Goal: Task Accomplishment & Management: Complete application form

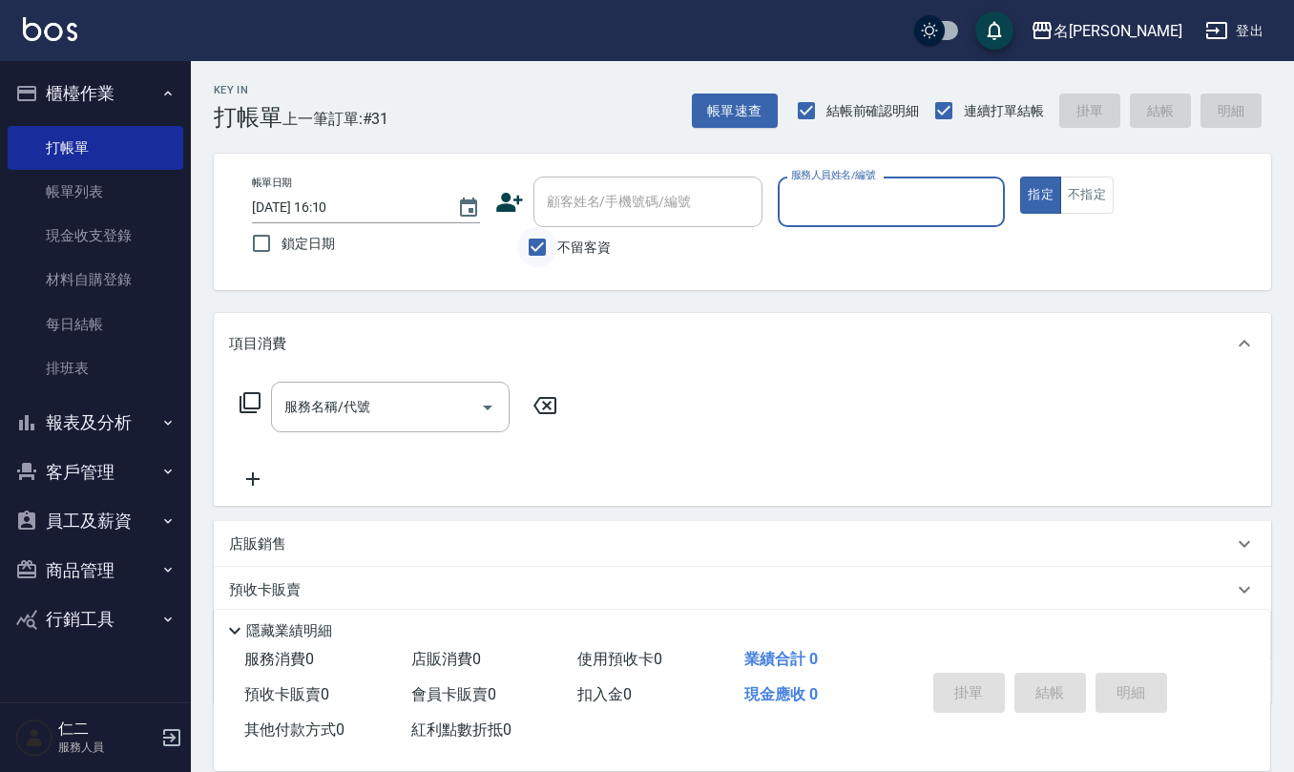
click at [544, 245] on input "不留客資" at bounding box center [537, 247] width 40 height 40
checkbox input "false"
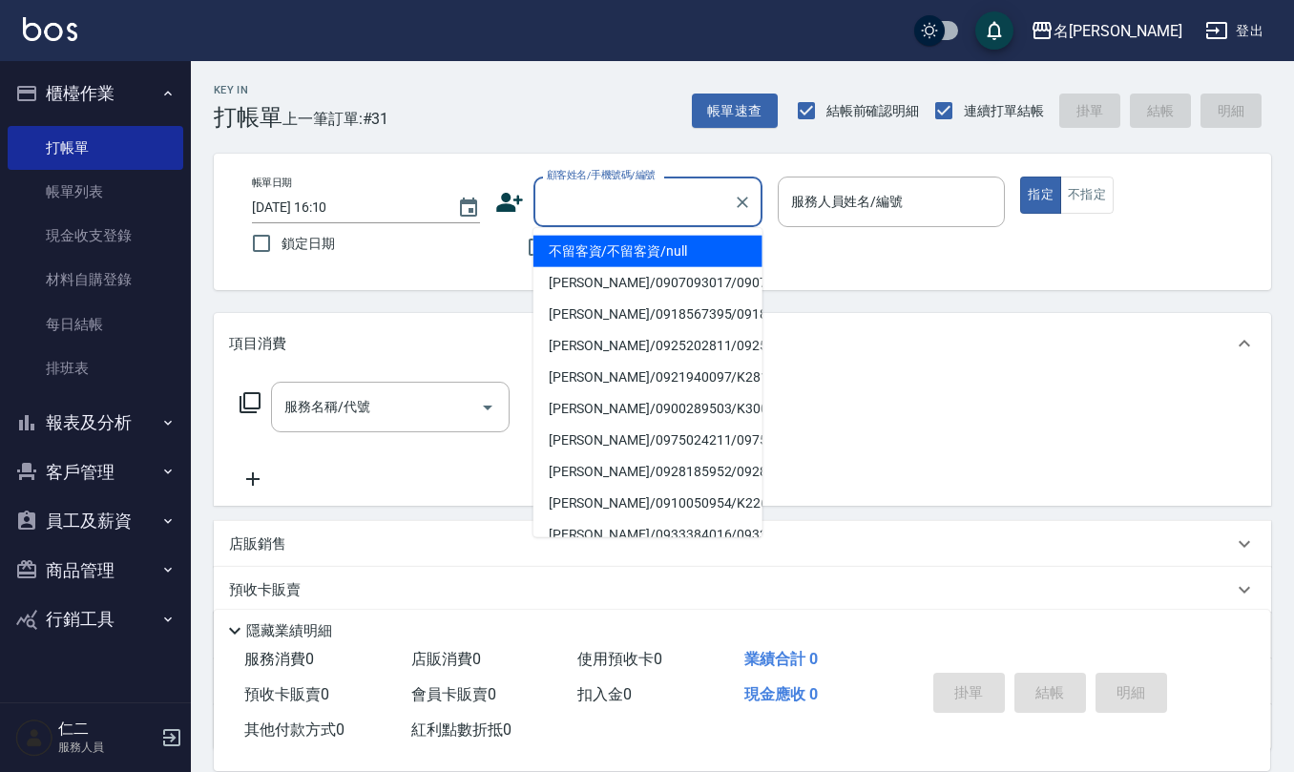
click at [554, 191] on input "顧客姓名/手機號碼/編號" at bounding box center [633, 201] width 183 height 33
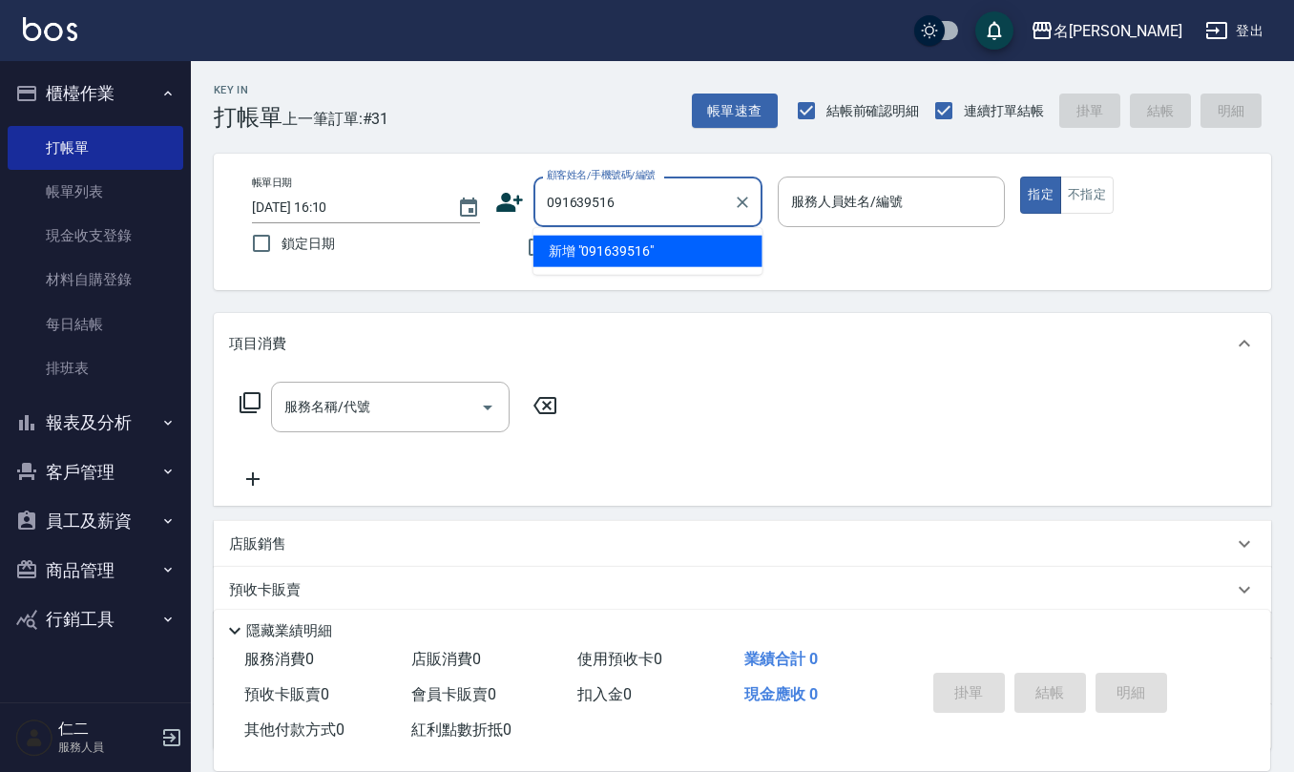
type input "0916395160"
drag, startPoint x: 630, startPoint y: 208, endPoint x: 546, endPoint y: 204, distance: 84.1
click at [546, 204] on input "0916395160" at bounding box center [633, 201] width 183 height 33
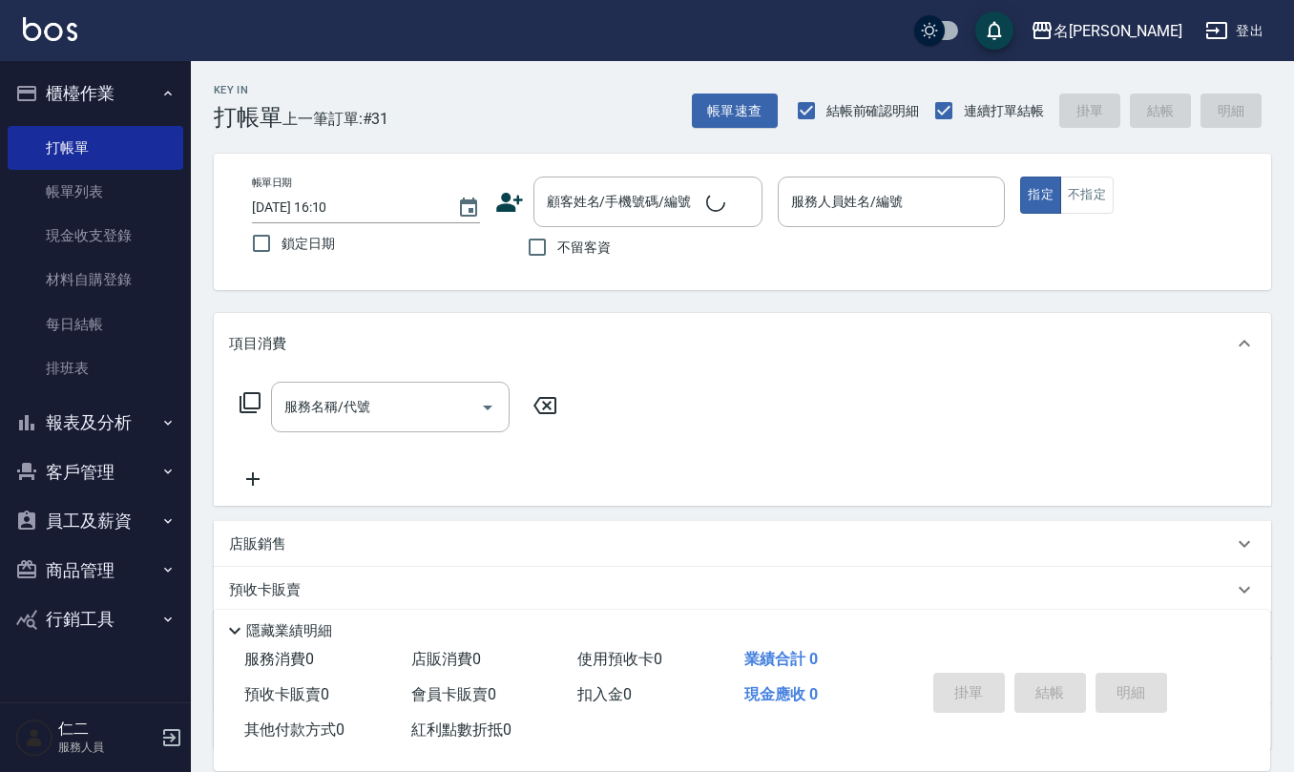
click at [508, 203] on icon at bounding box center [509, 202] width 27 height 19
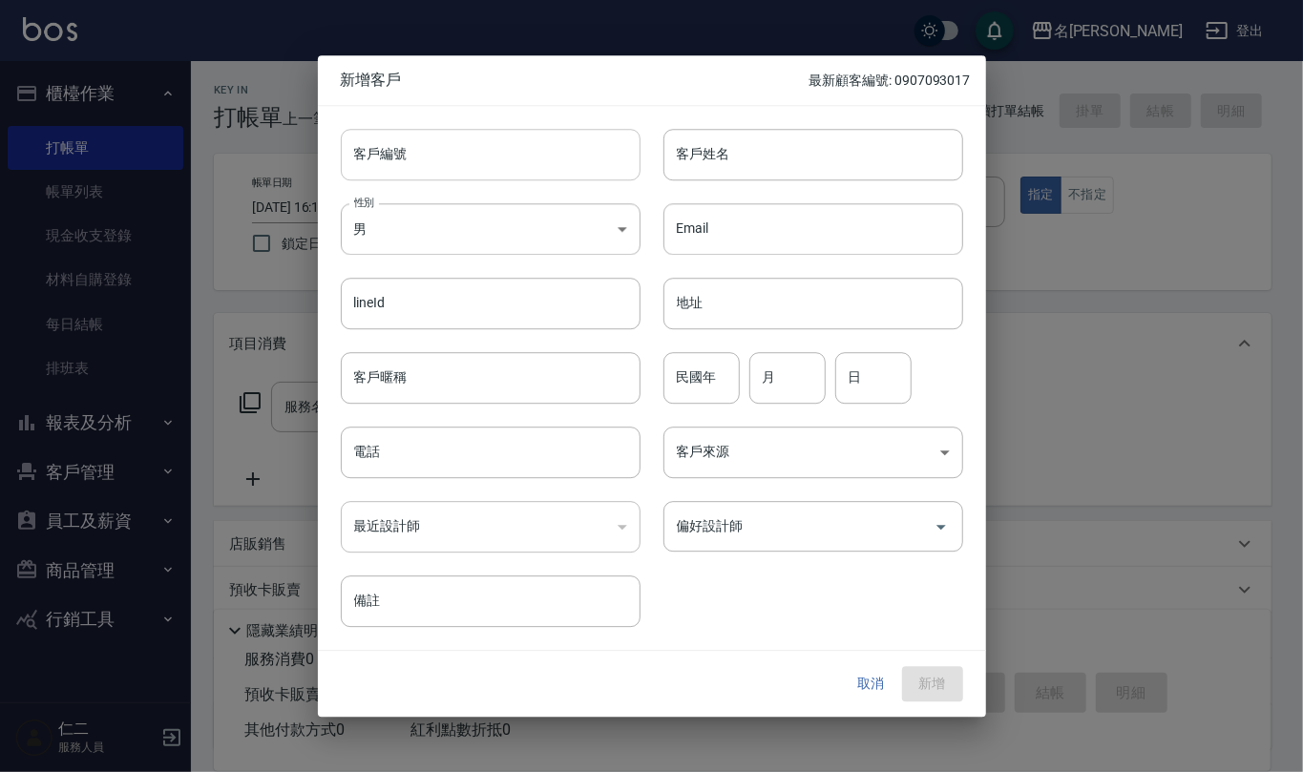
click at [521, 160] on input "客戶編號" at bounding box center [491, 155] width 300 height 52
paste input "0916395160"
type input "0916395160"
paste input "0916395160"
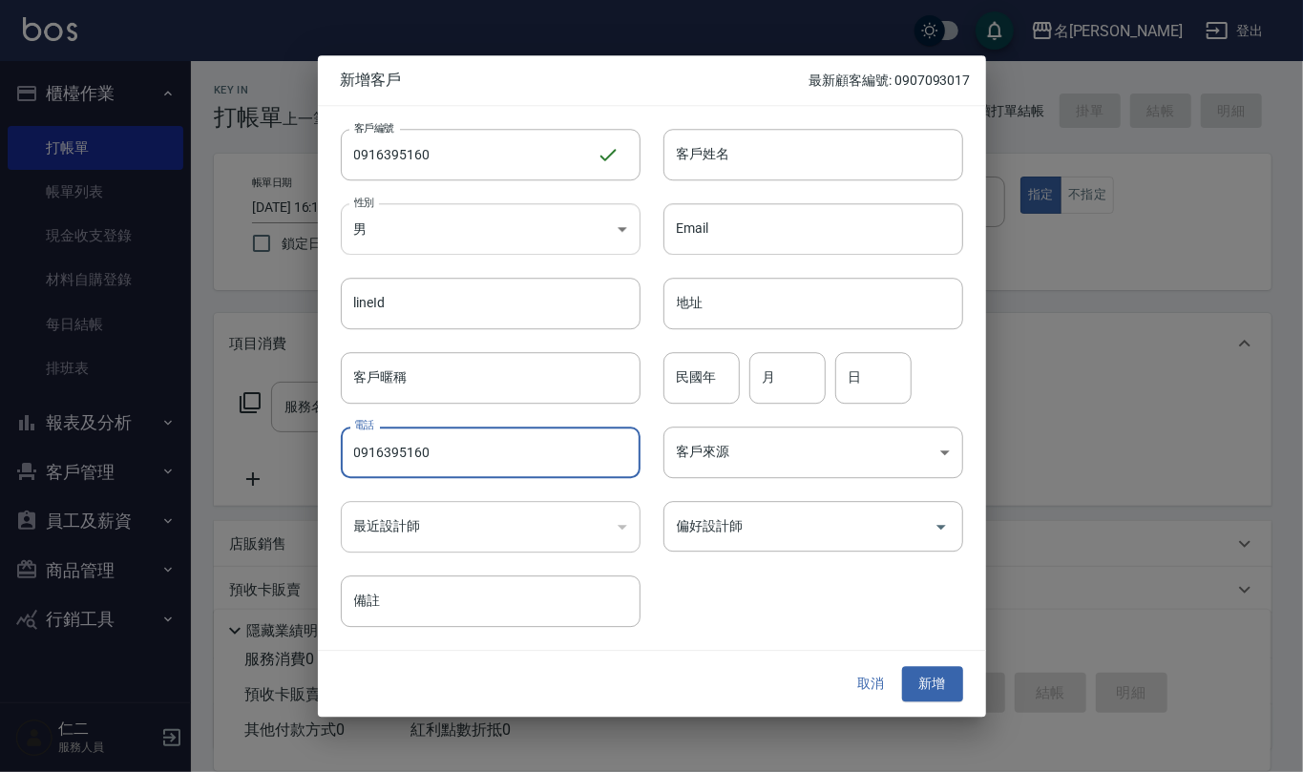
type input "0916395160"
click at [632, 220] on body "名留仁二 登出 櫃檯作業 打帳單 帳單列表 現金收支登錄 材料自購登錄 每日結帳 排班表 報表及分析 報表目錄 店家區間累計表 店家日報表 互助日報表 互助月…" at bounding box center [651, 465] width 1303 height 930
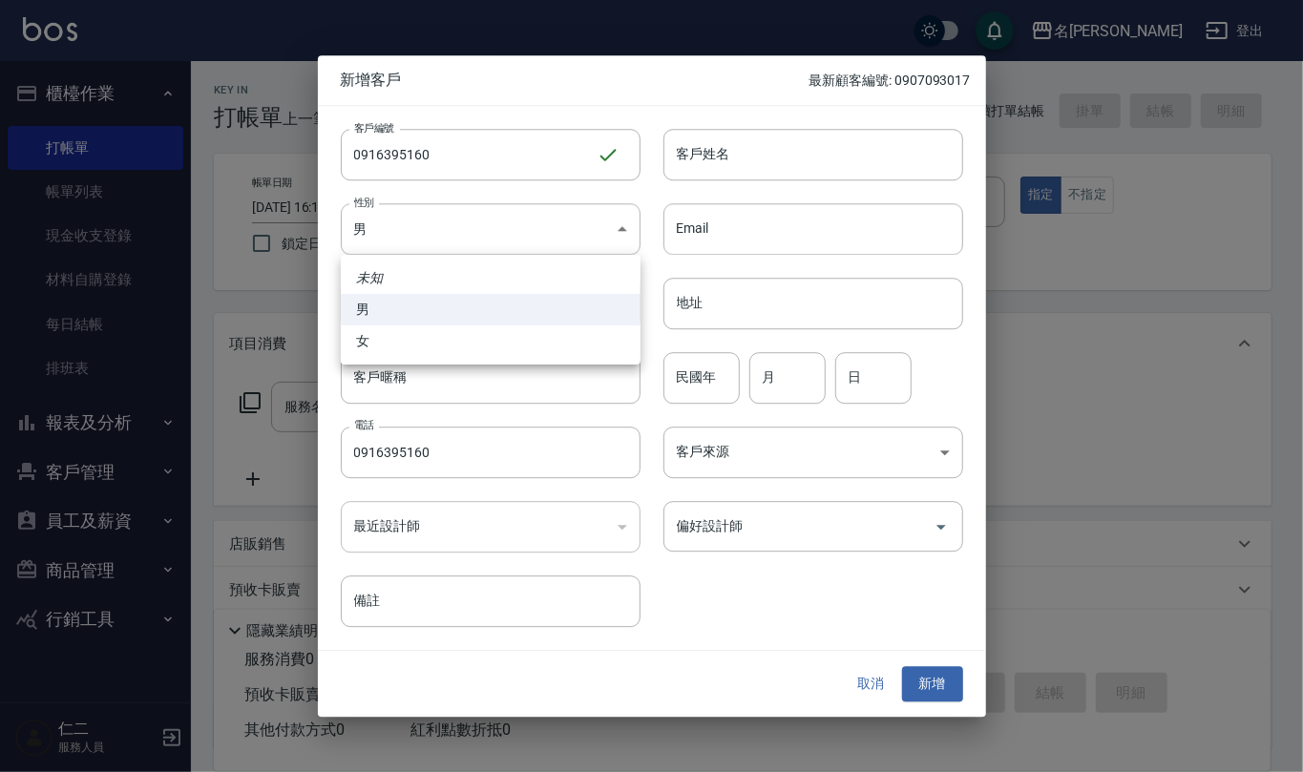
click at [603, 342] on li "女" at bounding box center [491, 340] width 300 height 31
type input "[DEMOGRAPHIC_DATA]"
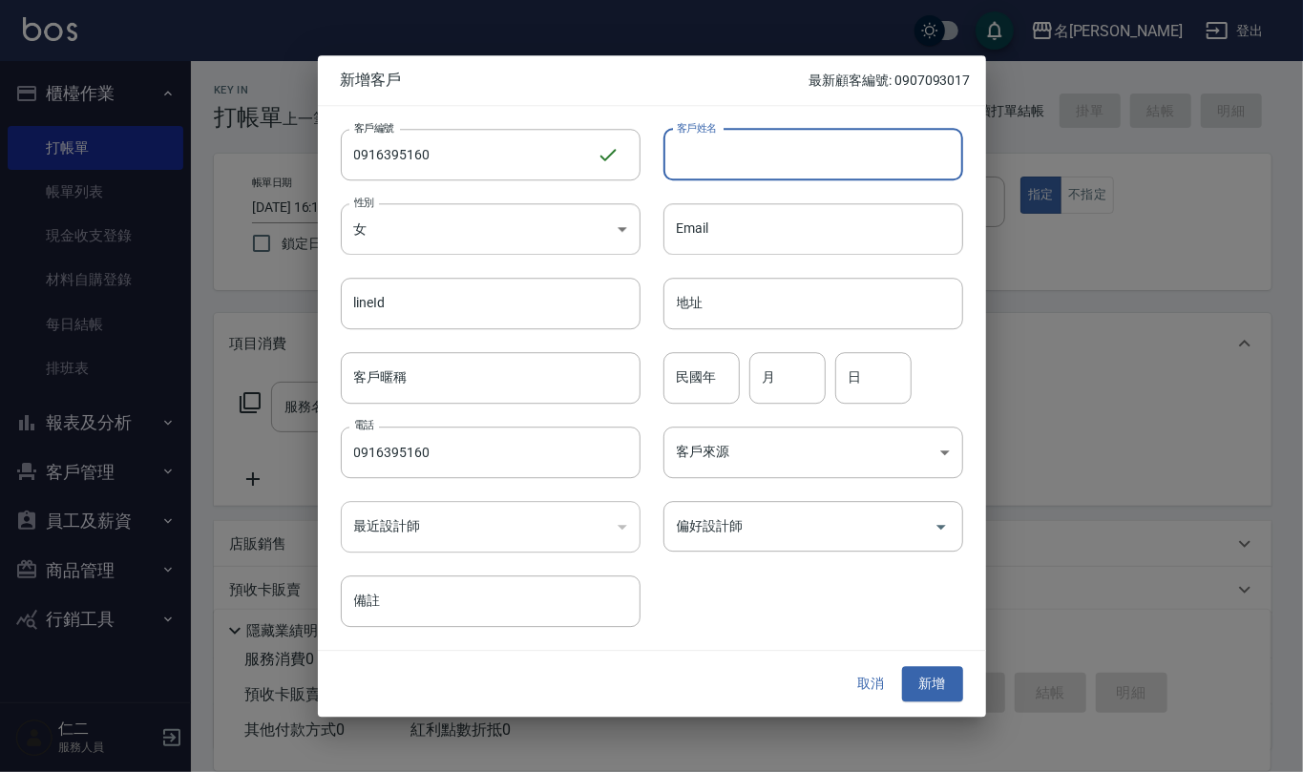
click at [757, 153] on input "客戶姓名" at bounding box center [813, 155] width 300 height 52
type input "x"
type input "恩"
type input "[PERSON_NAME]"
click at [703, 384] on input "民國年" at bounding box center [701, 378] width 76 height 52
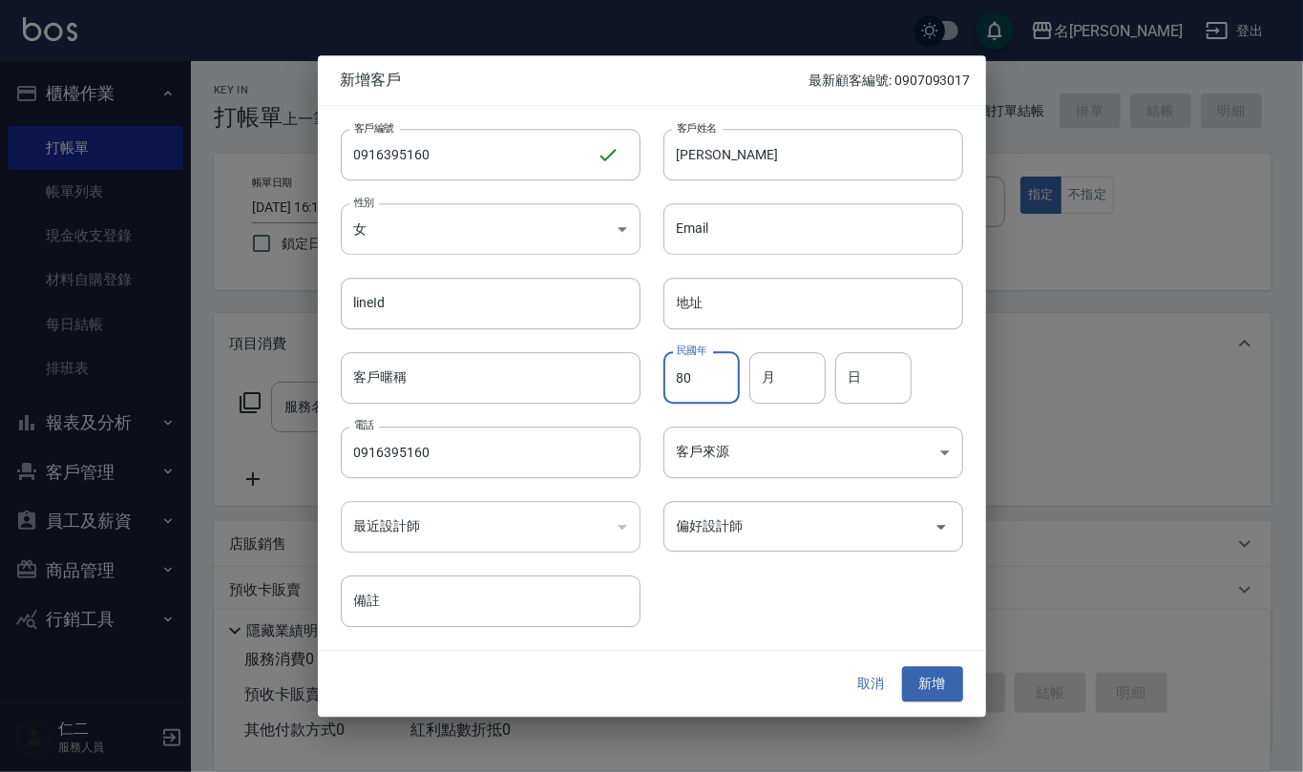
type input "80"
type input "01"
type input "28"
click at [939, 699] on button "新增" at bounding box center [932, 684] width 61 height 35
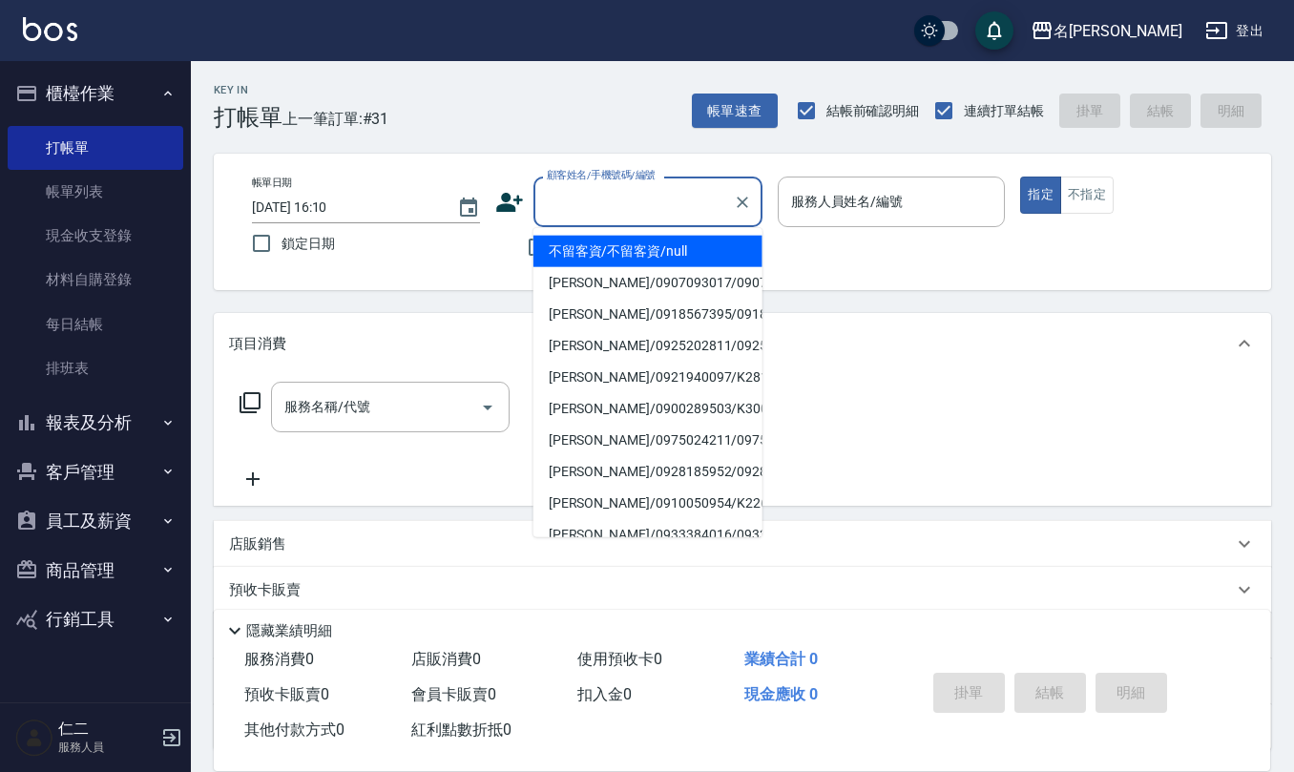
paste input "0916395160"
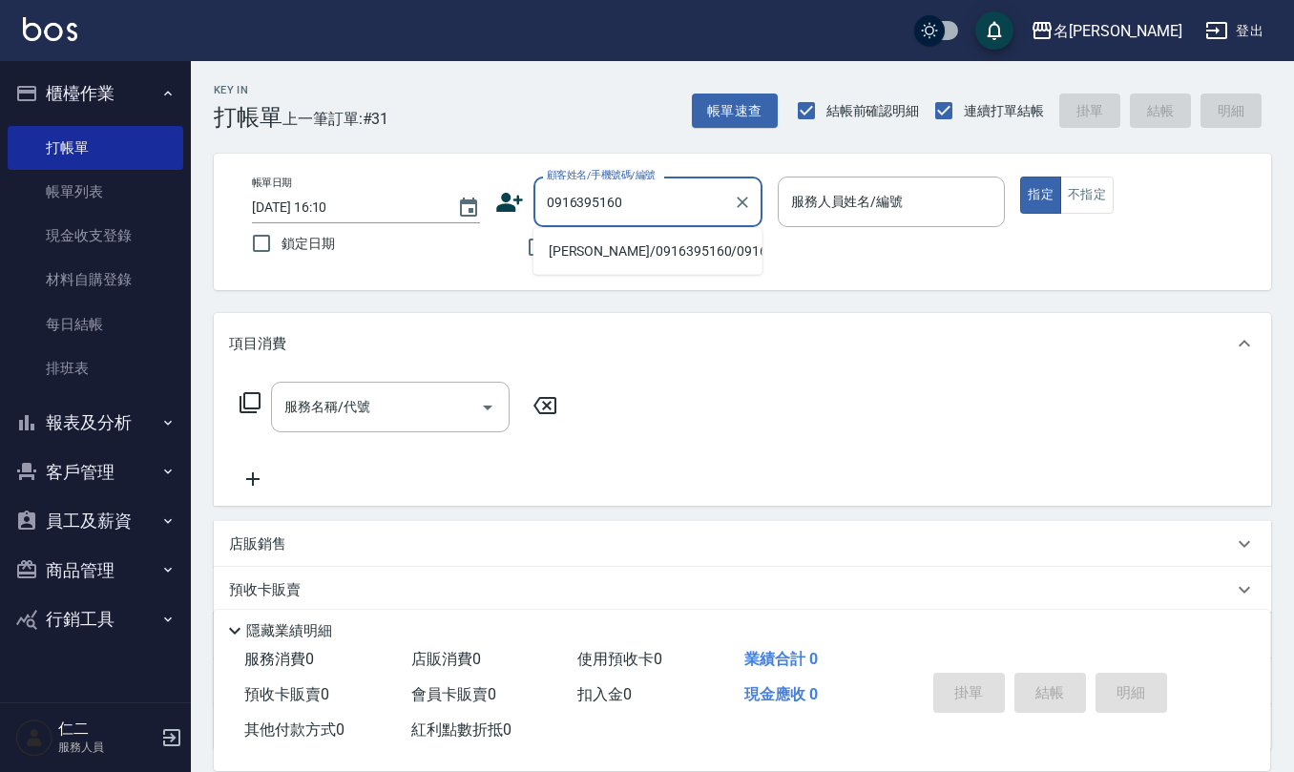
type input "[PERSON_NAME]/0916395160/0916395160"
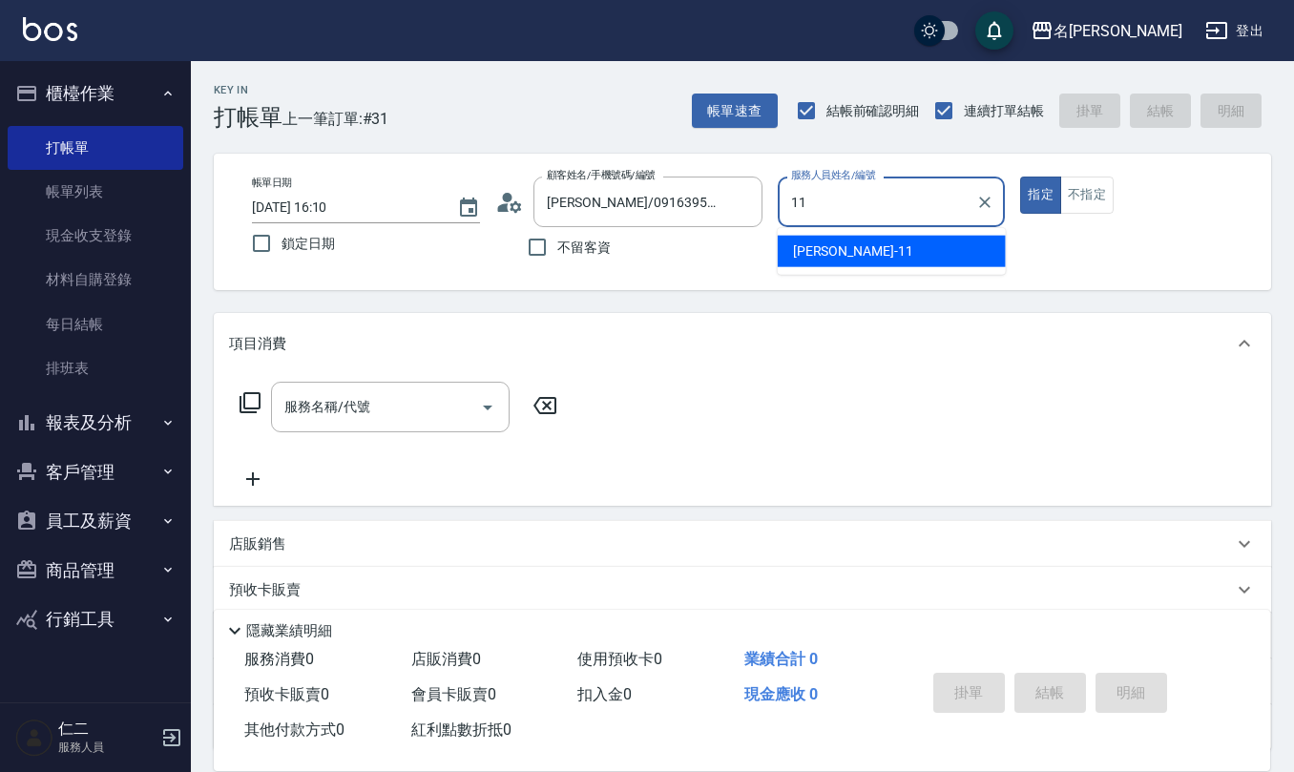
type input "[PERSON_NAME]橙-11"
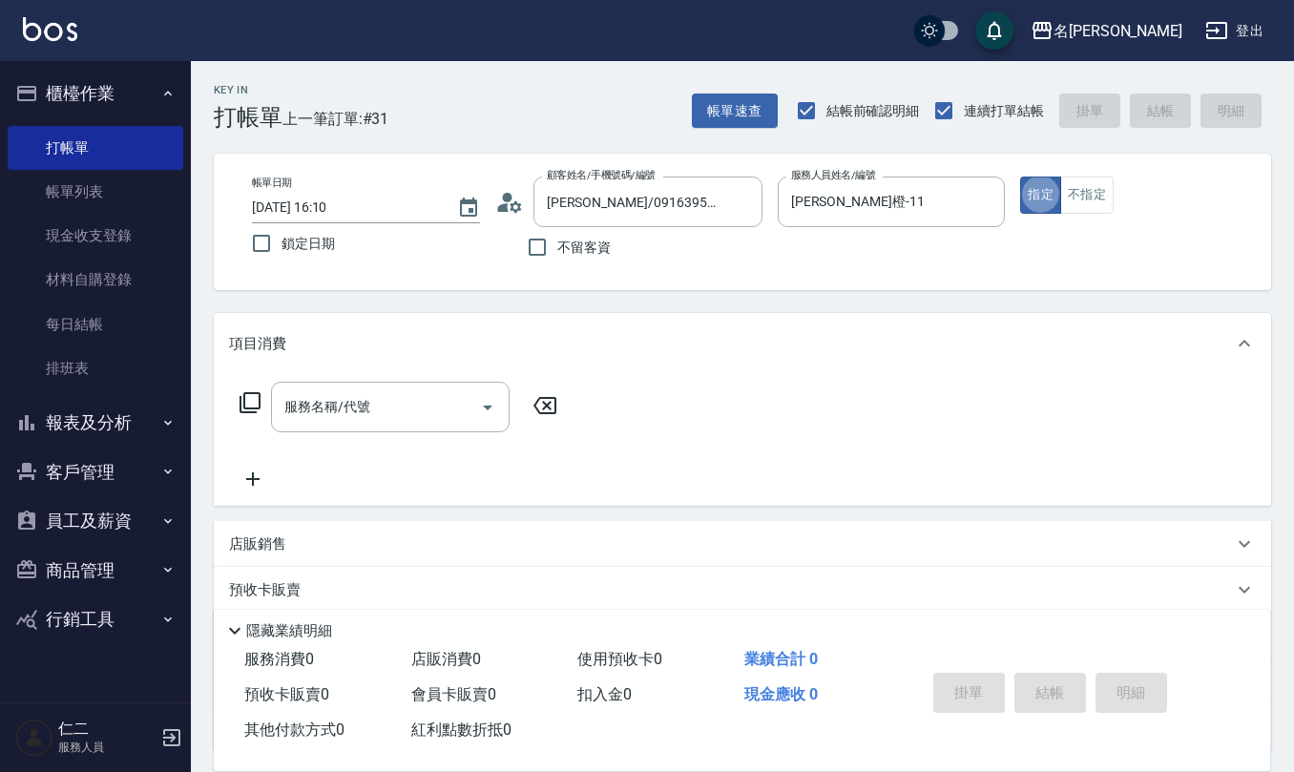
type button "true"
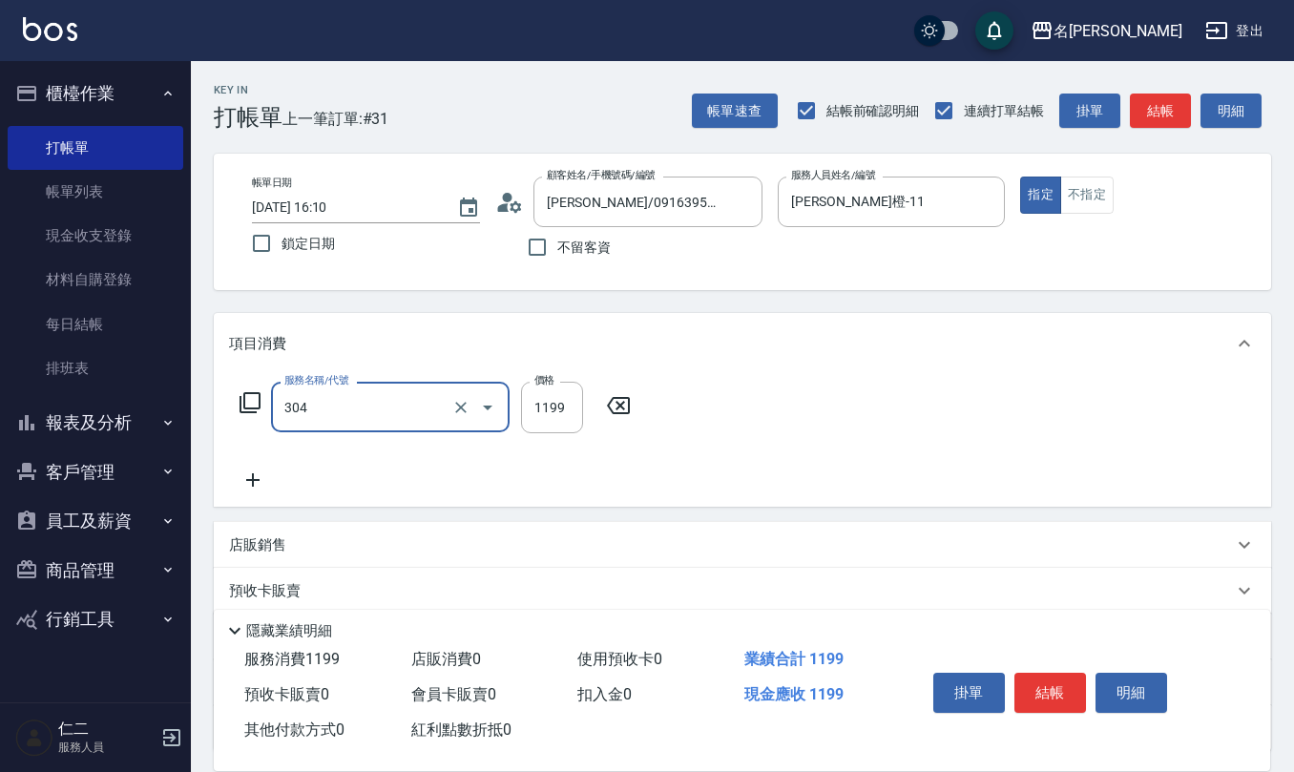
type input "離子燙(特價)(304)"
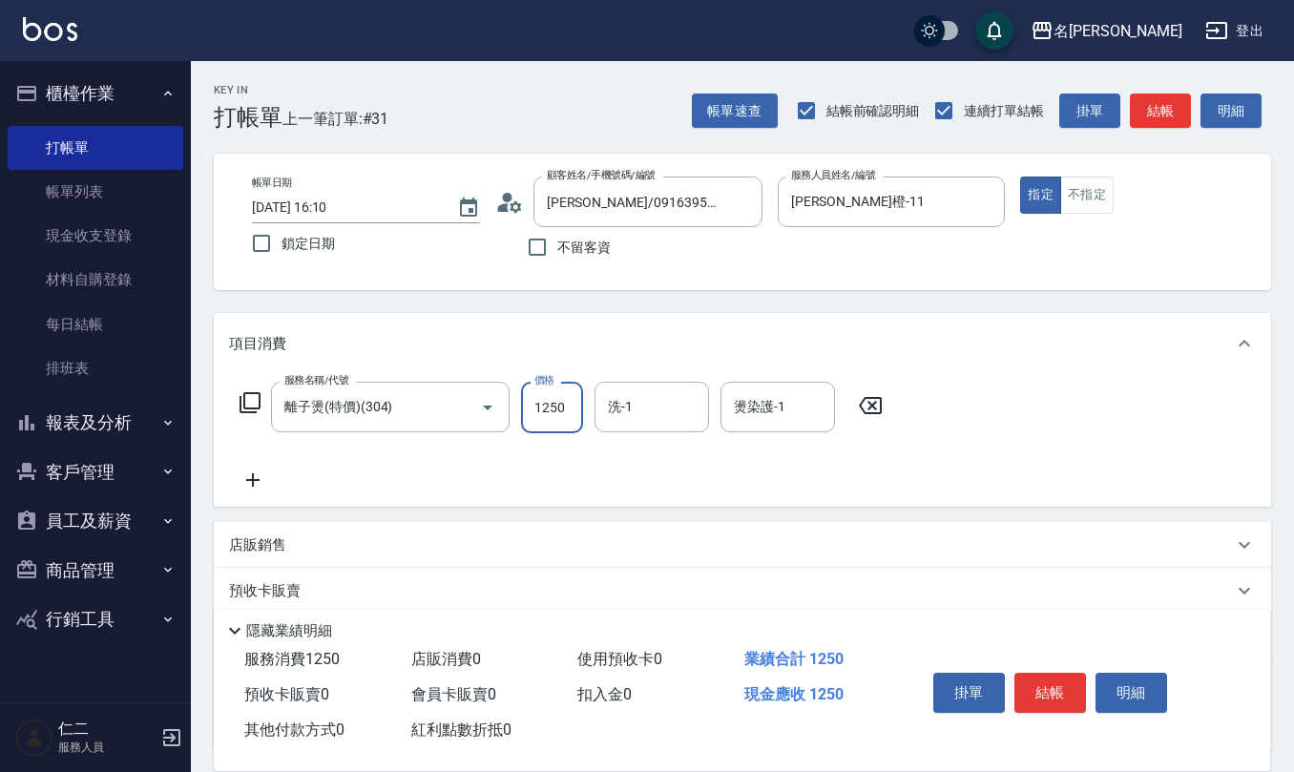
type input "1250"
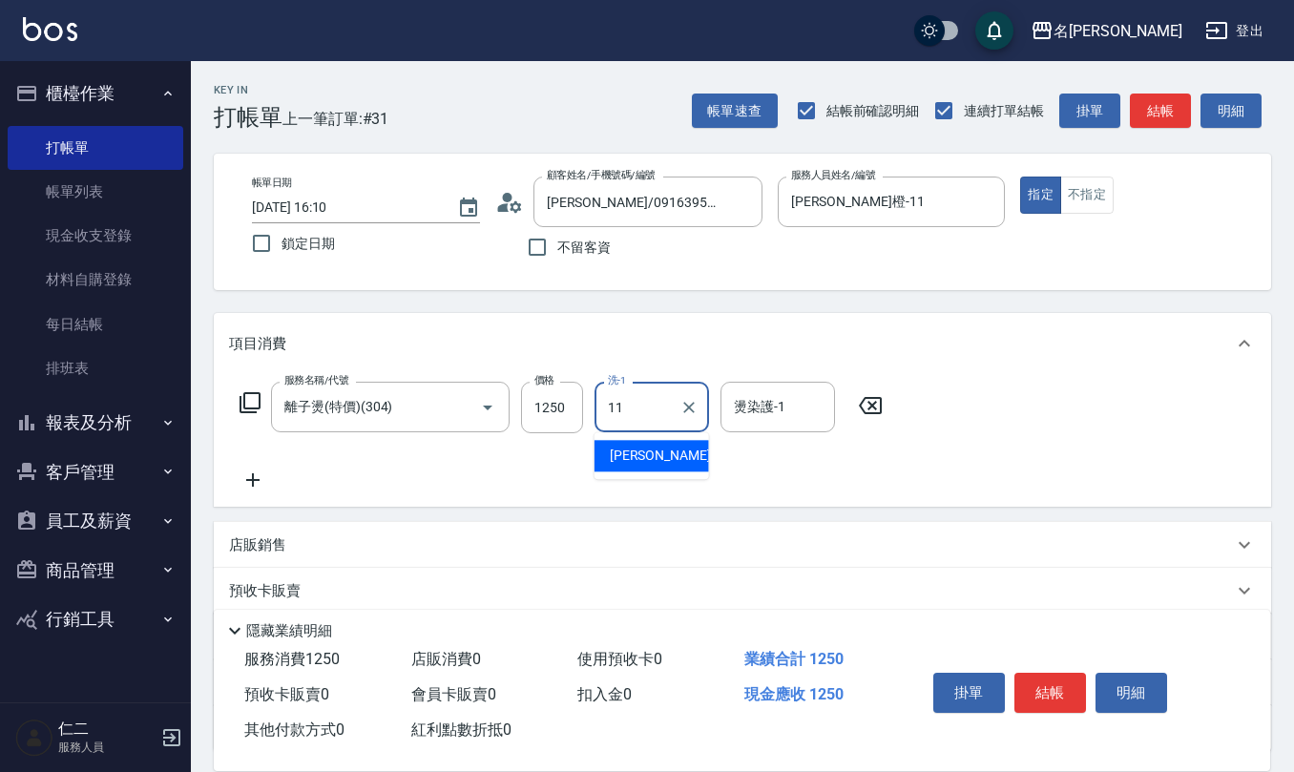
type input "[PERSON_NAME]橙-11"
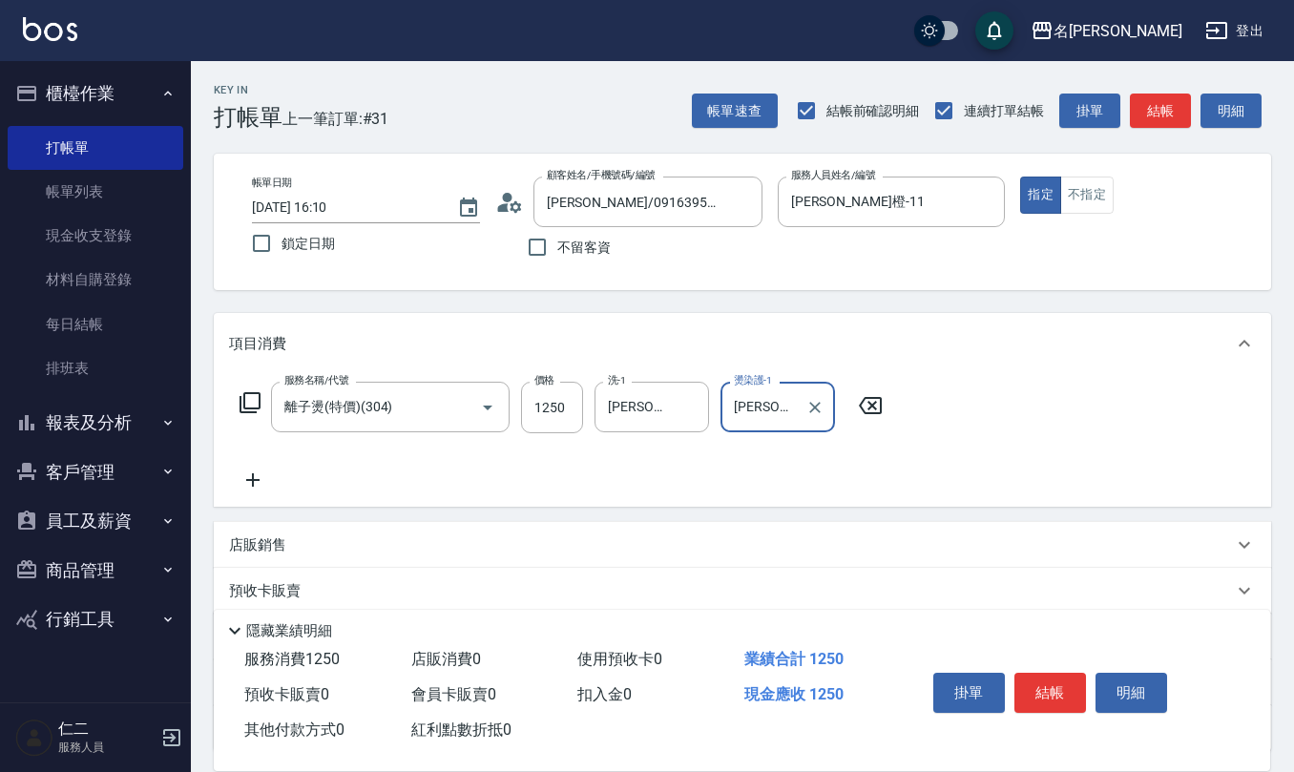
type input "[PERSON_NAME]橙-11"
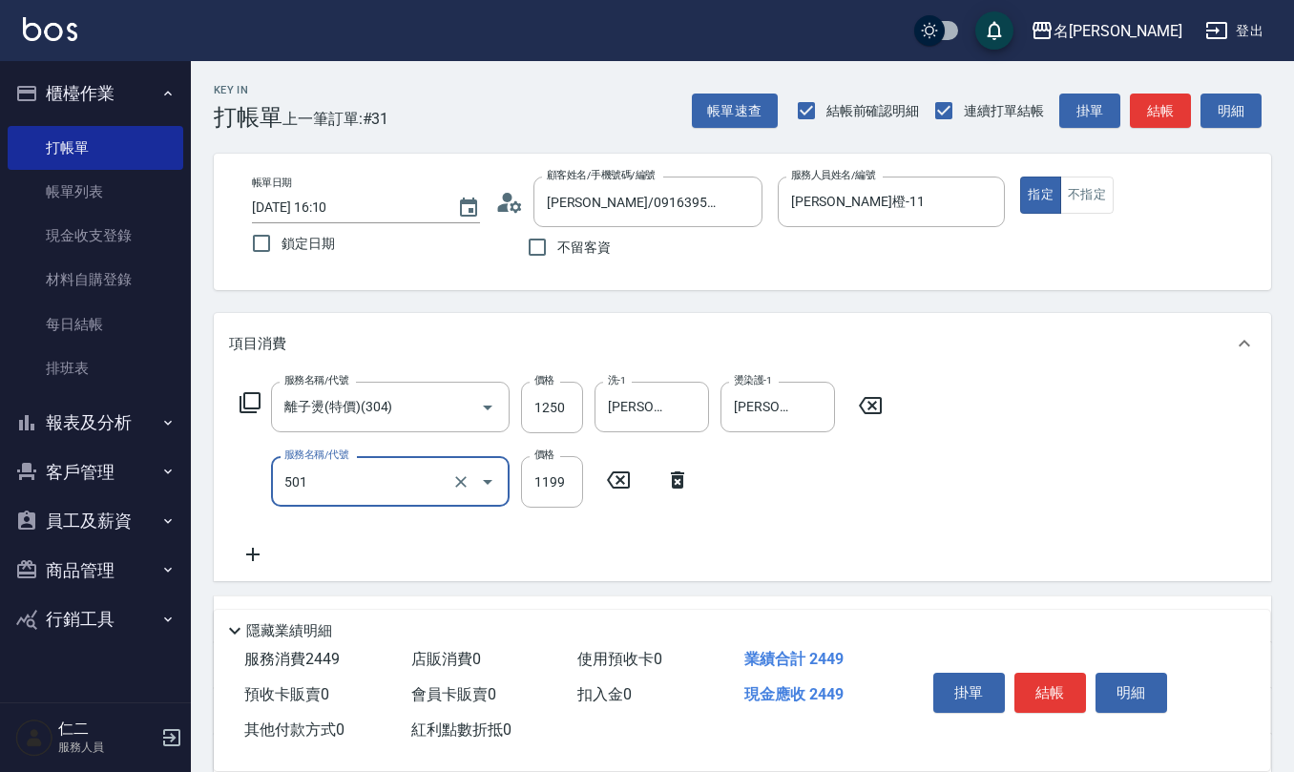
type input "染髮(501)"
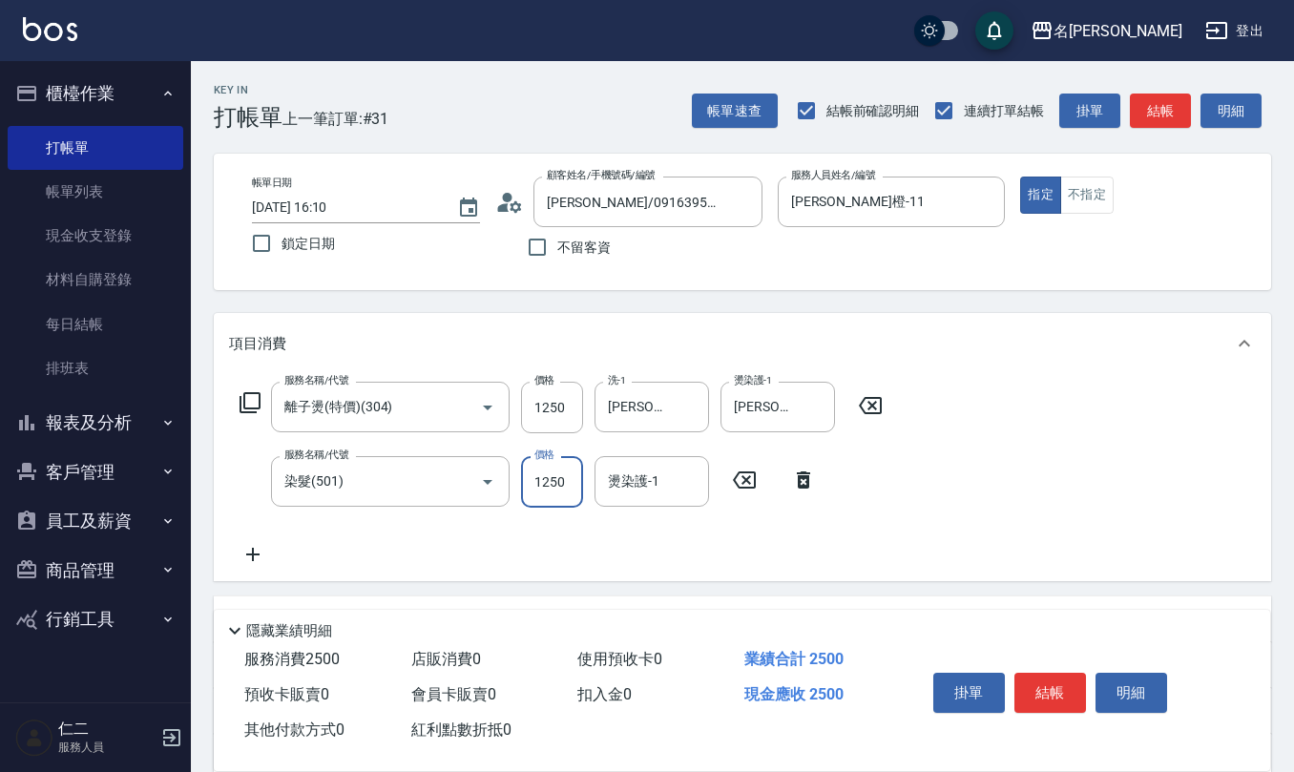
type input "1250"
type input "[PERSON_NAME]橙-11"
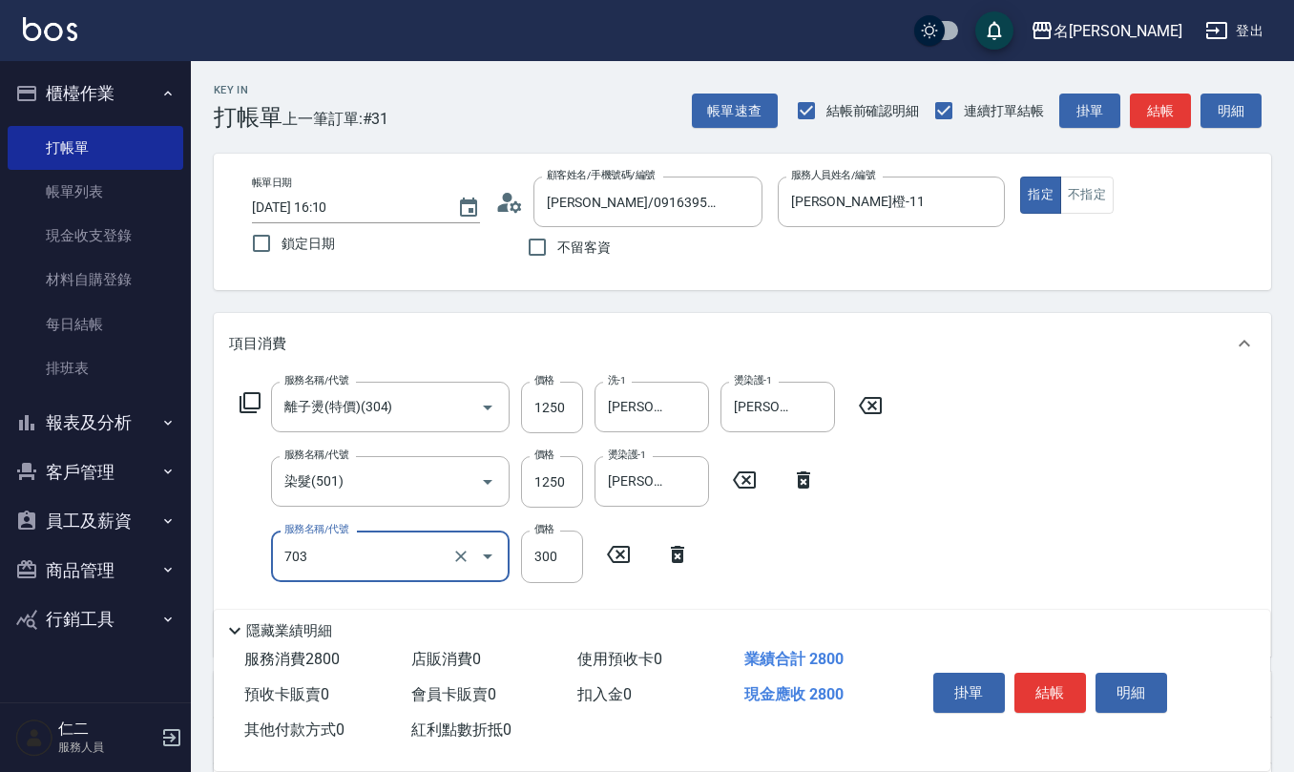
type input "(1236)設計師(703)"
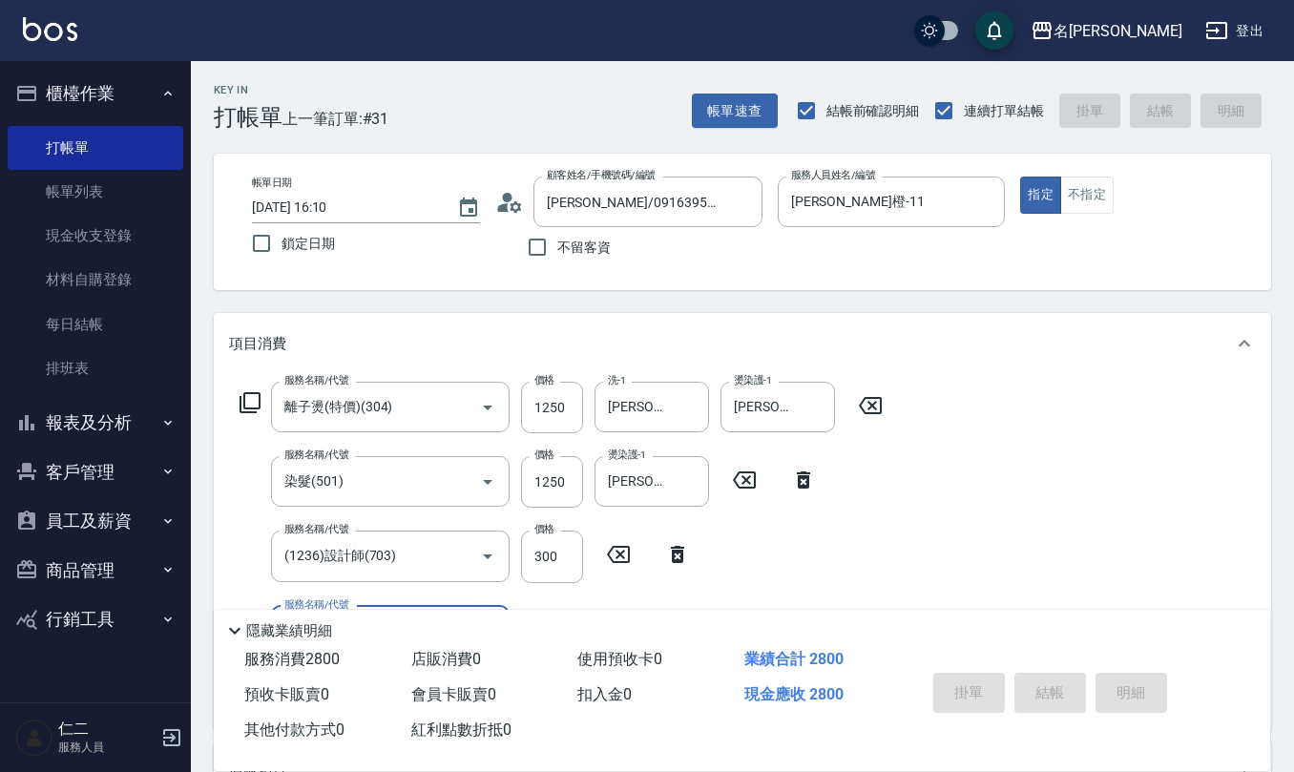
type input "[DATE] 16:49"
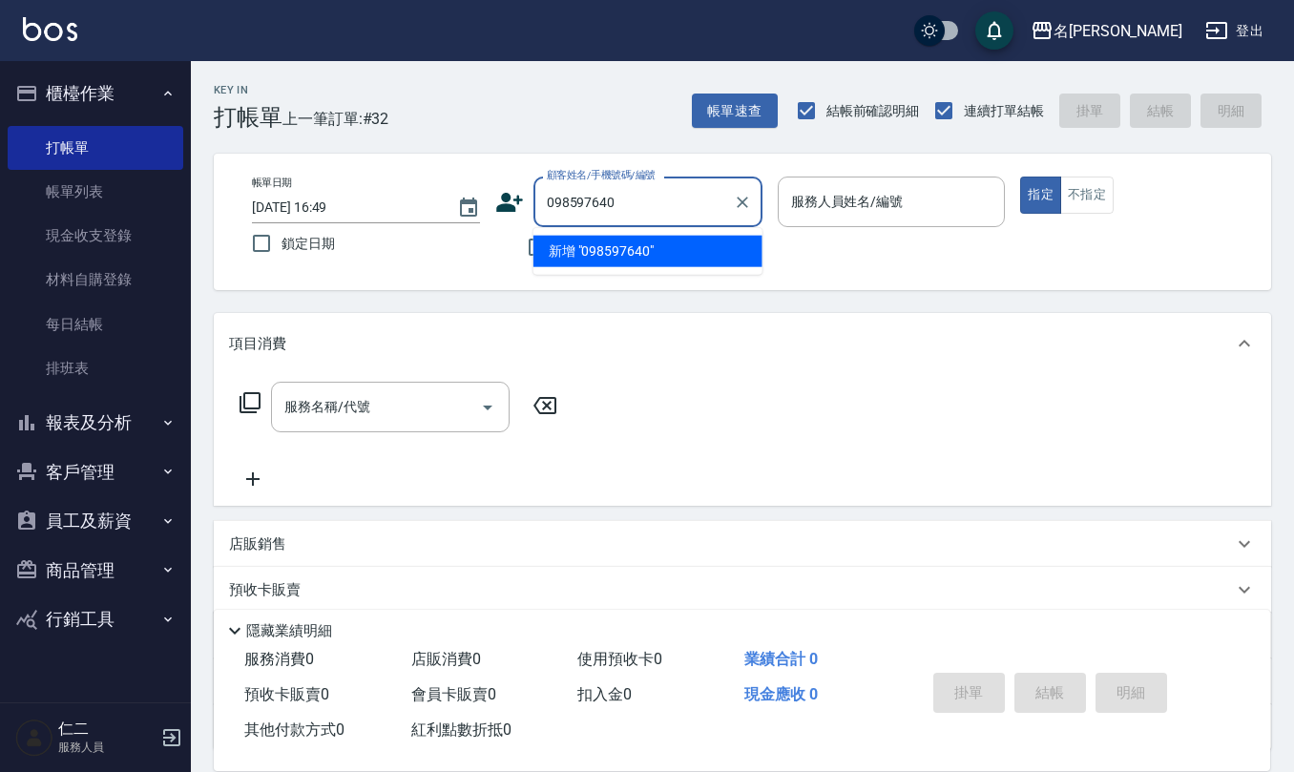
type input "0985976406"
drag, startPoint x: 624, startPoint y: 193, endPoint x: 540, endPoint y: 211, distance: 85.9
click at [542, 211] on input "0985976406" at bounding box center [633, 201] width 183 height 33
click at [505, 212] on icon at bounding box center [509, 202] width 29 height 29
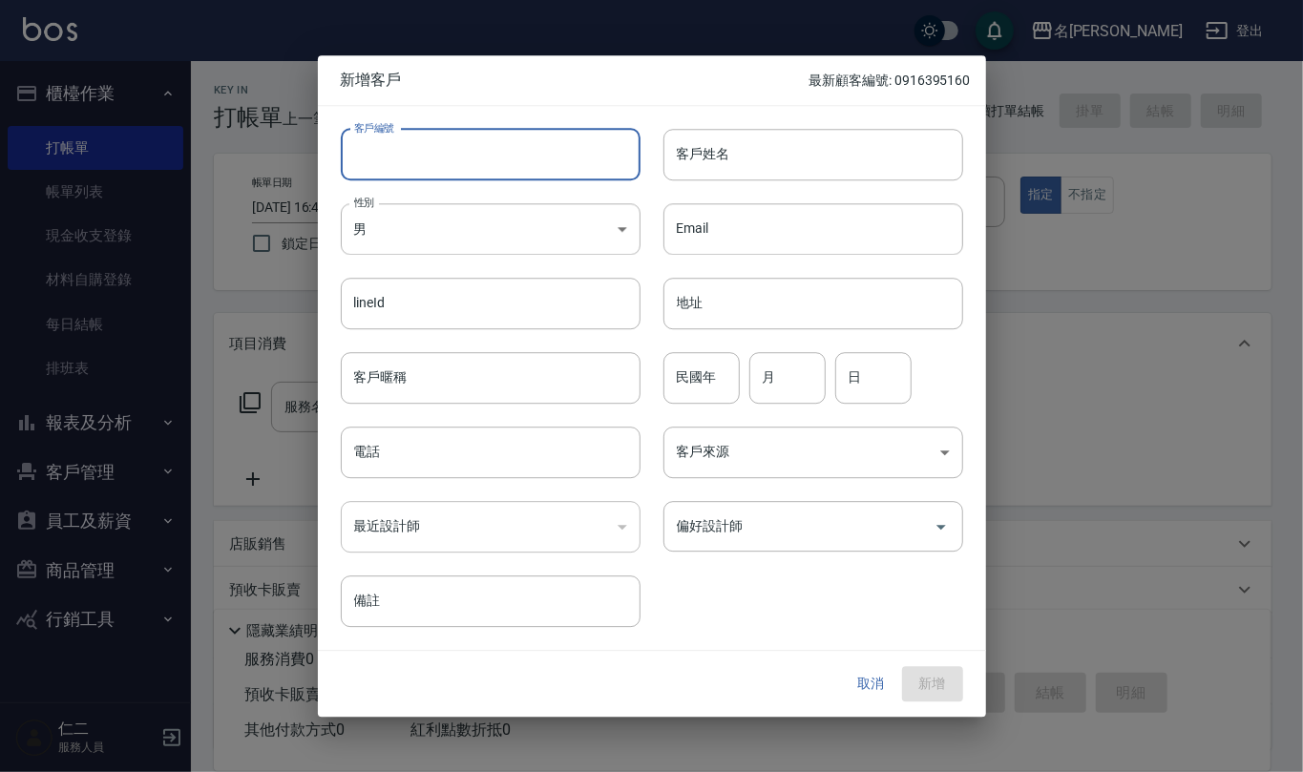
paste input "0985976406"
type input "0985976406"
click at [529, 454] on input "電話" at bounding box center [491, 453] width 300 height 52
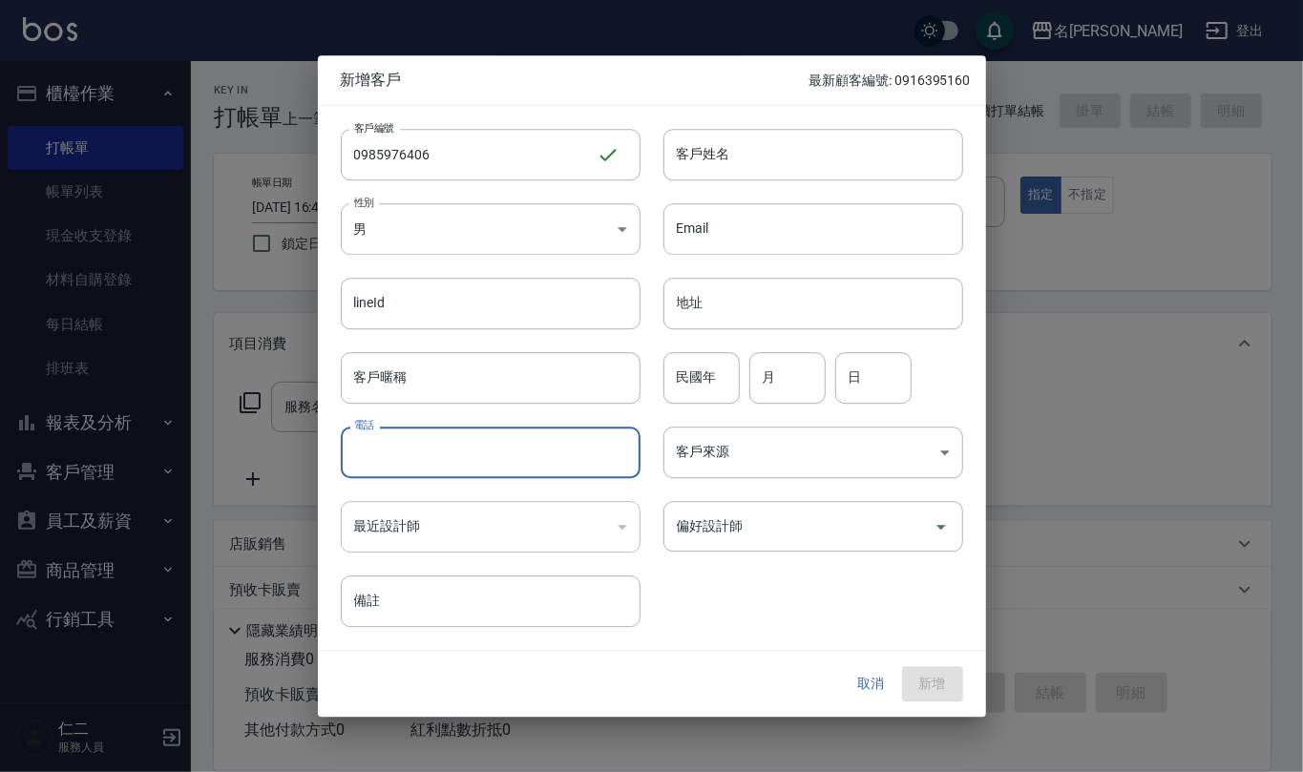
paste input "0985976406"
type input "0985976406"
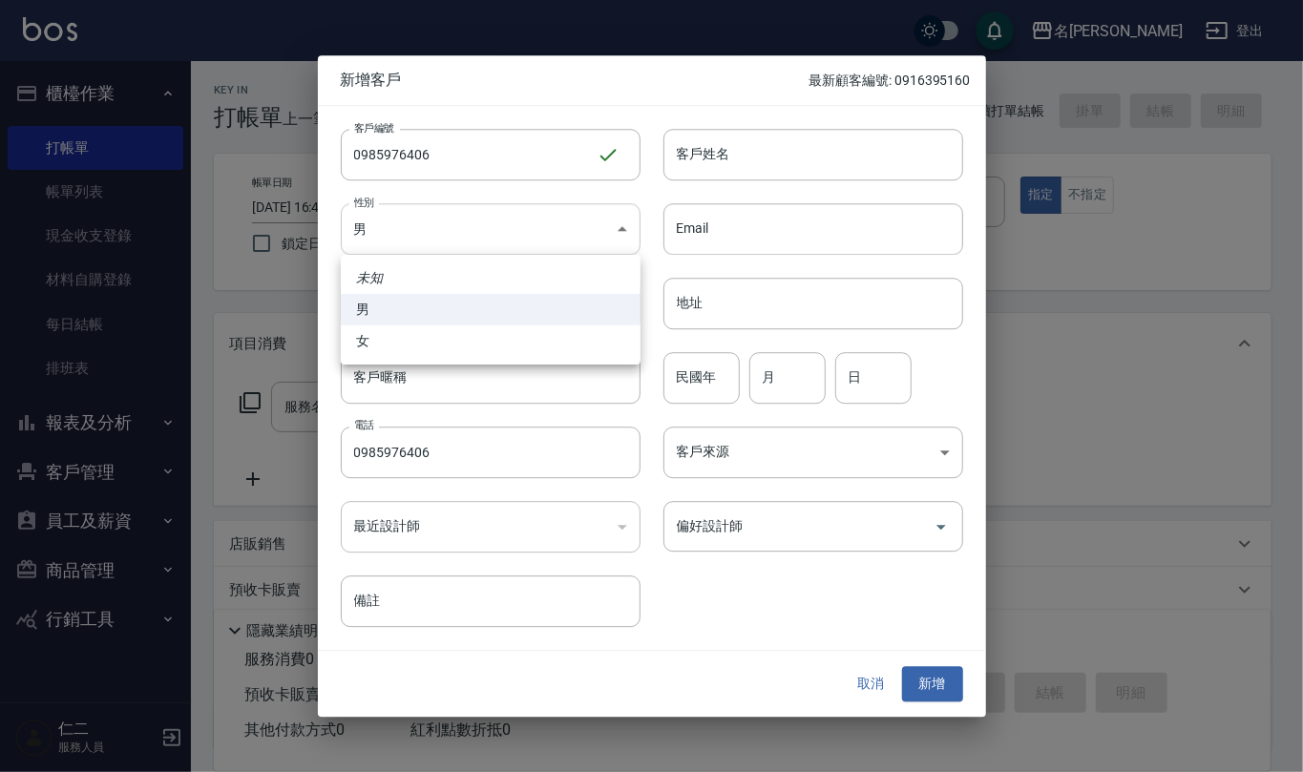
click at [607, 220] on body "名留仁二 登出 櫃檯作業 打帳單 帳單列表 現金收支登錄 材料自購登錄 每日結帳 排班表 報表及分析 報表目錄 店家區間累計表 店家日報表 互助日報表 互助月…" at bounding box center [651, 465] width 1303 height 930
click at [588, 341] on li "女" at bounding box center [491, 340] width 300 height 31
type input "[DEMOGRAPHIC_DATA]"
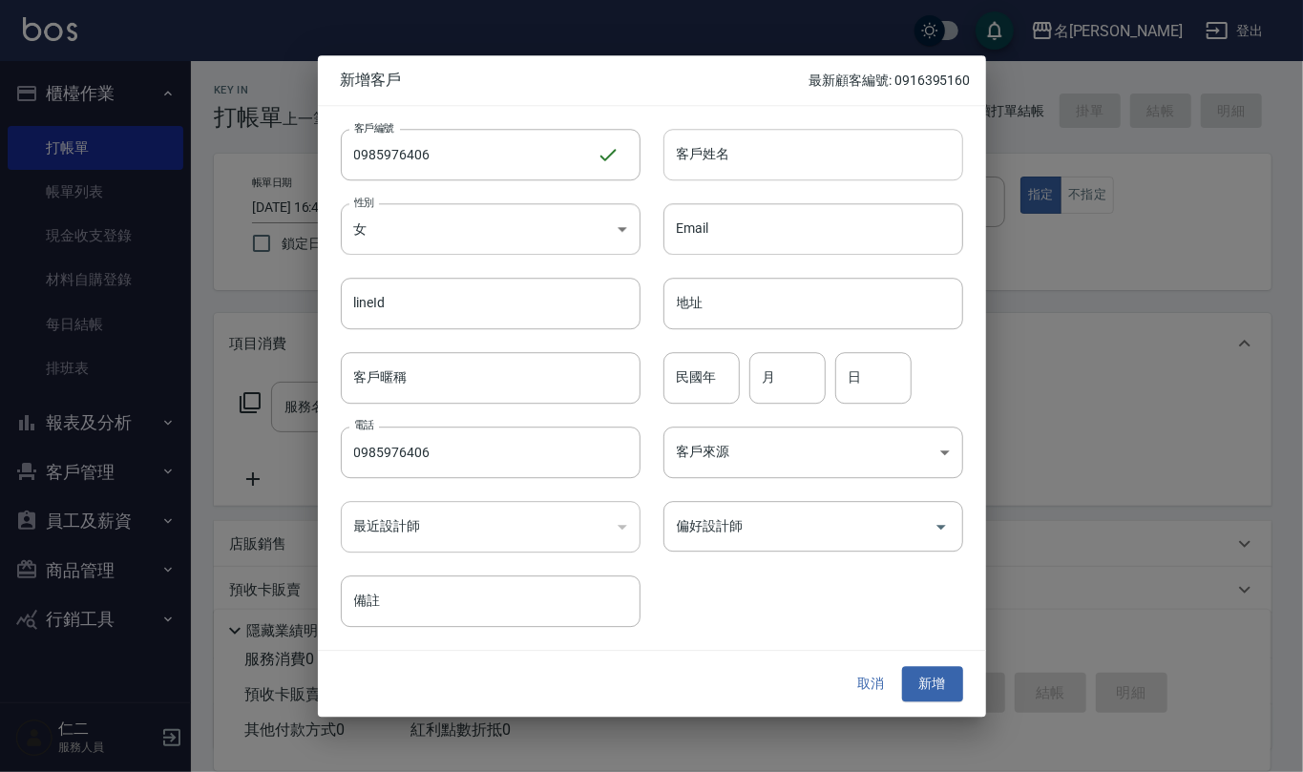
click at [744, 160] on input "客戶姓名" at bounding box center [813, 155] width 300 height 52
type input "[PERSON_NAME]"
click at [707, 389] on input "民國年" at bounding box center [701, 378] width 76 height 52
type input "73"
type input "11"
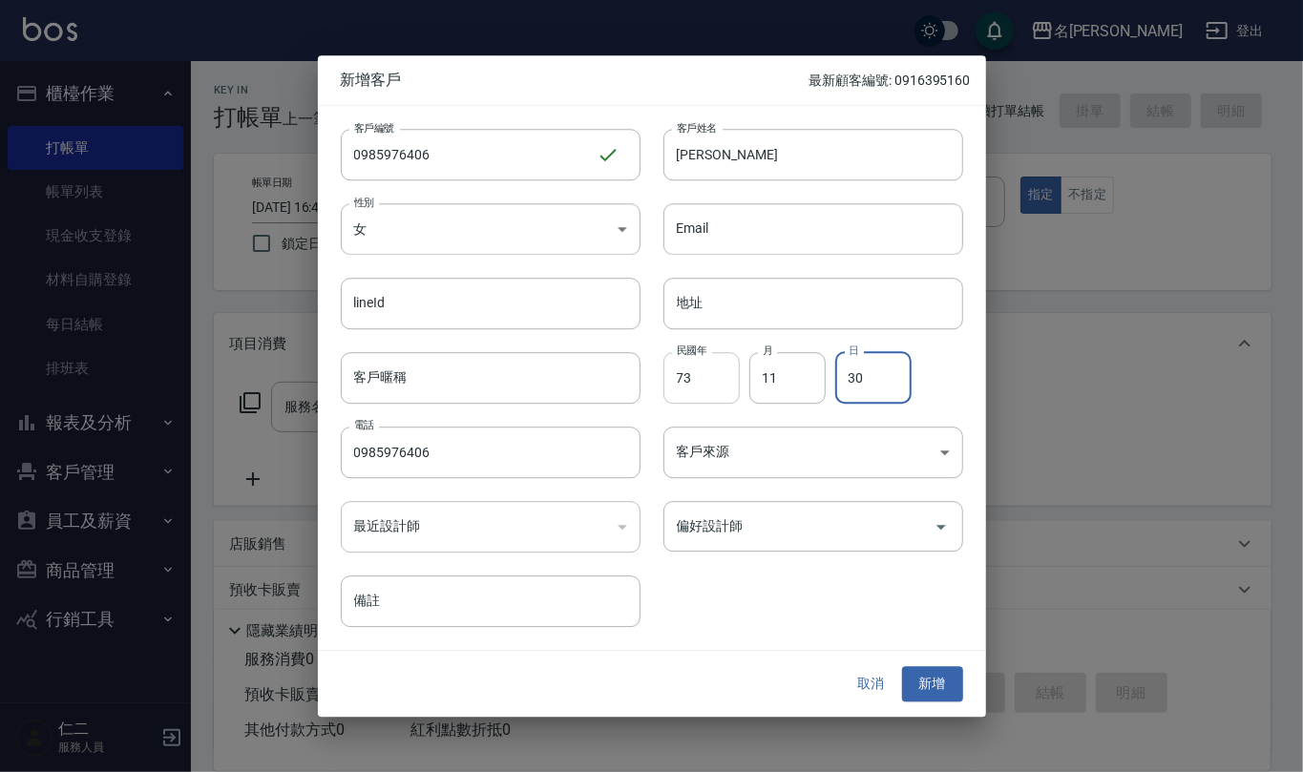
type input "30"
click at [762, 533] on input "偏好設計師" at bounding box center [799, 526] width 254 height 33
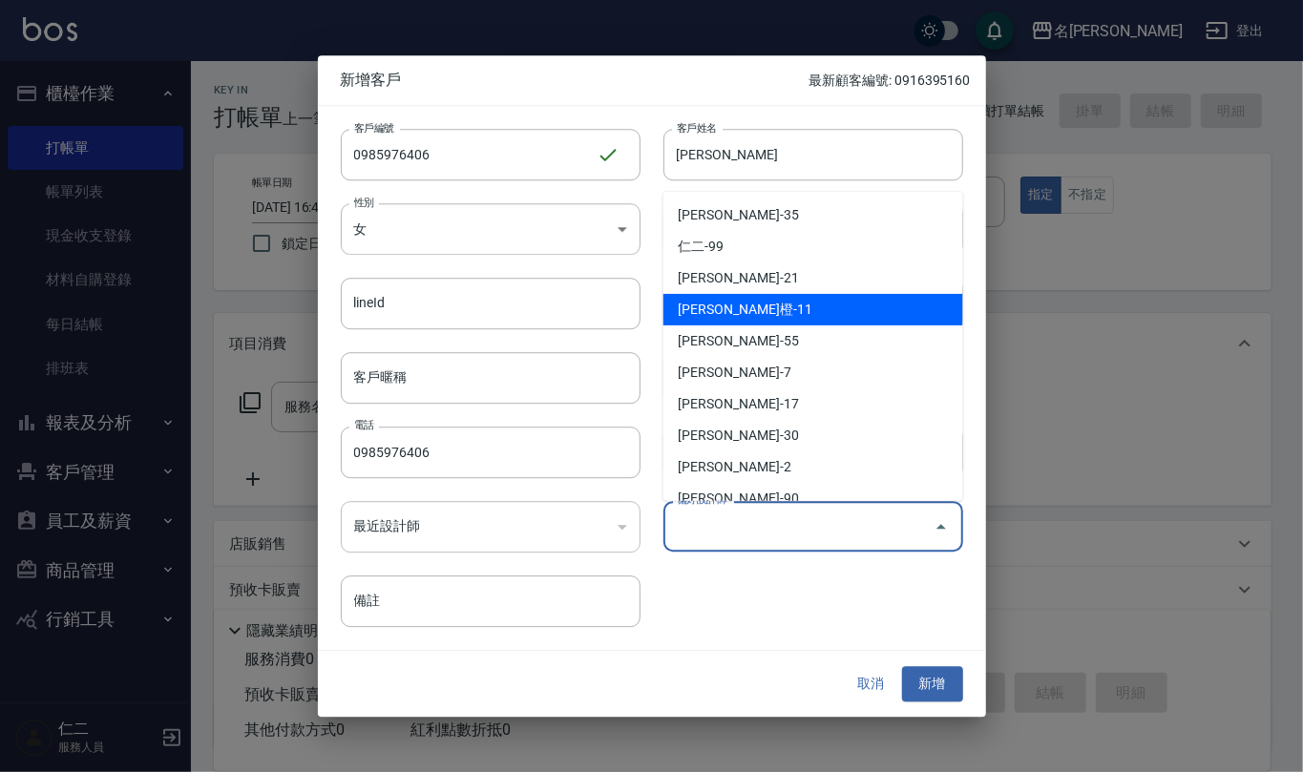
click at [784, 318] on li "[PERSON_NAME]橙-11" at bounding box center [813, 309] width 300 height 31
type input "[PERSON_NAME]"
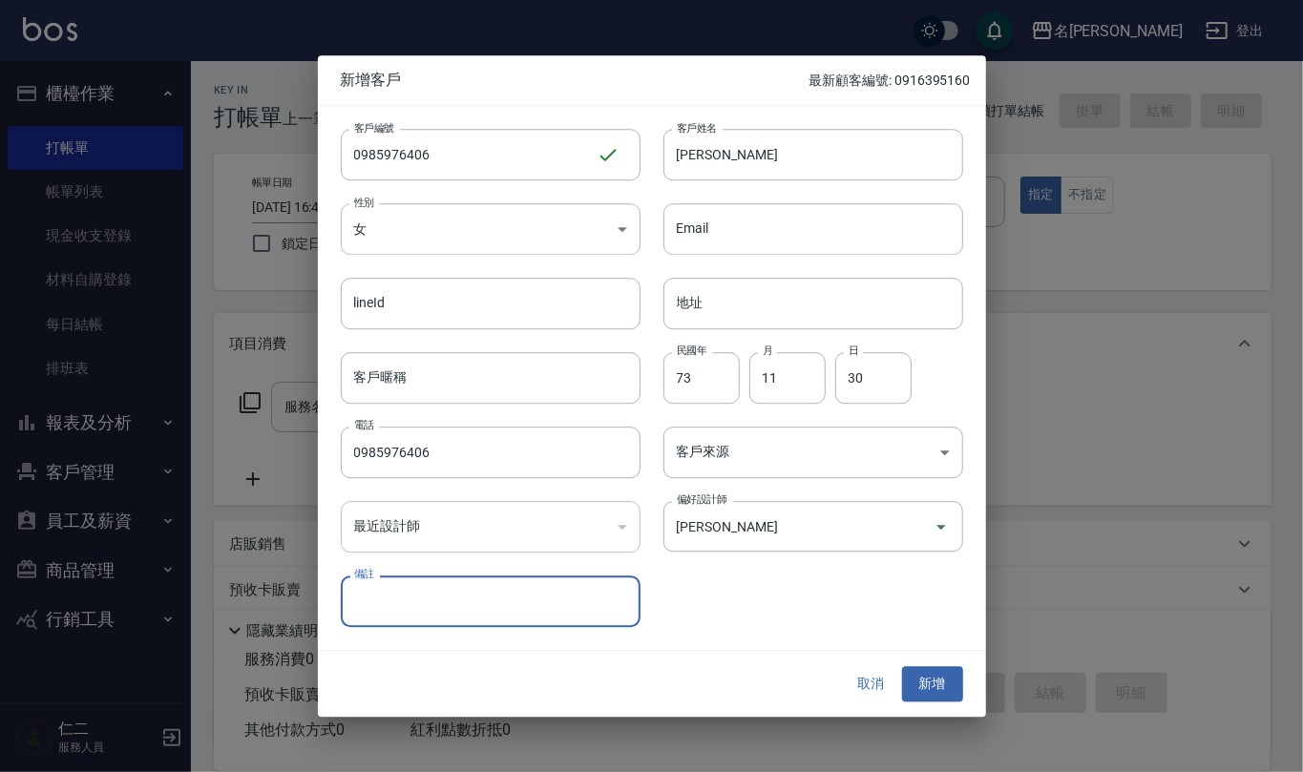
click at [935, 683] on button "新增" at bounding box center [932, 684] width 61 height 35
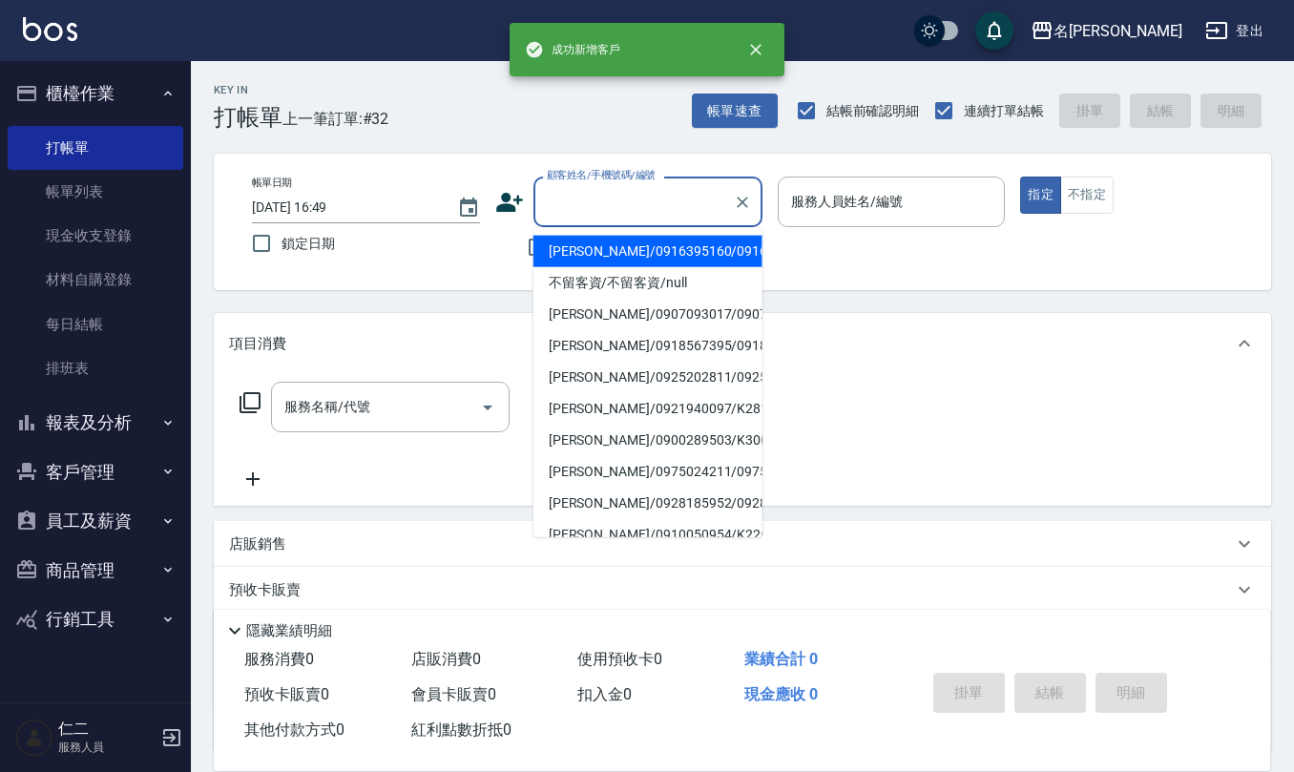
paste input "0985976406"
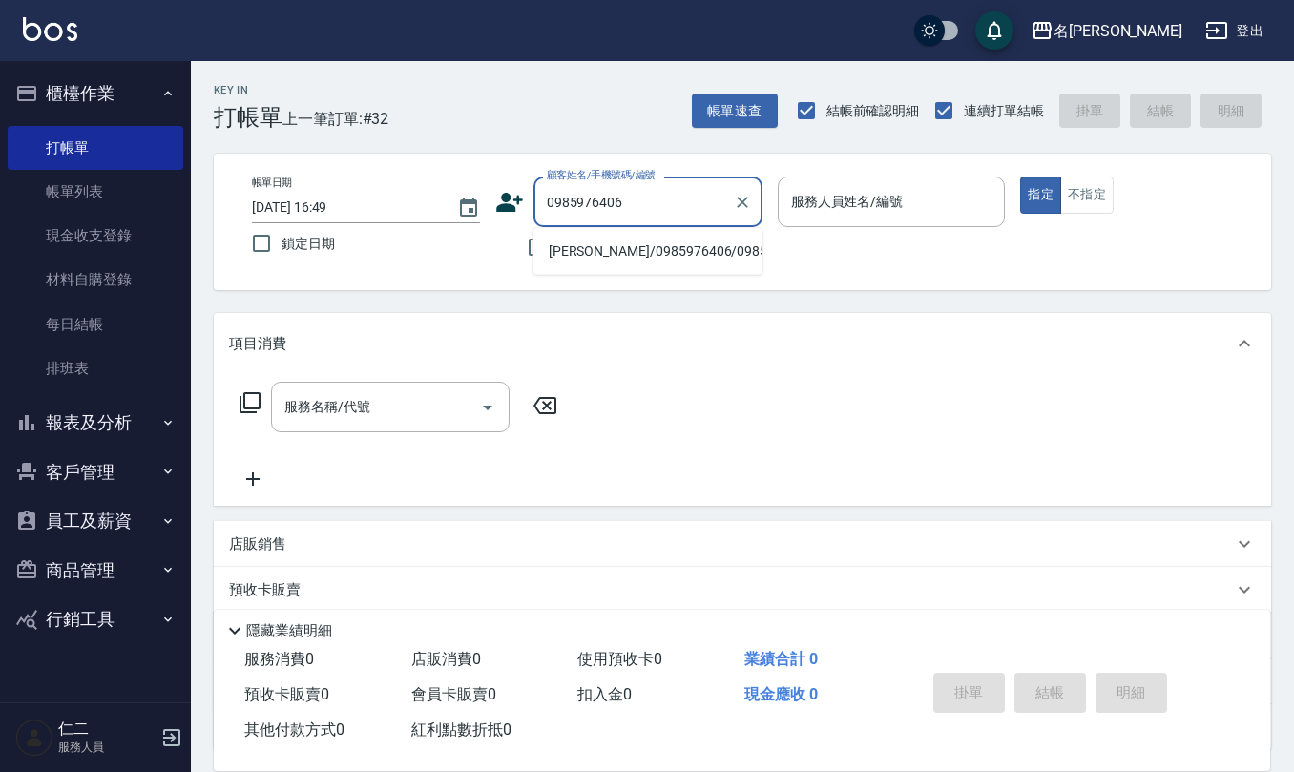
type input "[PERSON_NAME]/0985976406/0985976406"
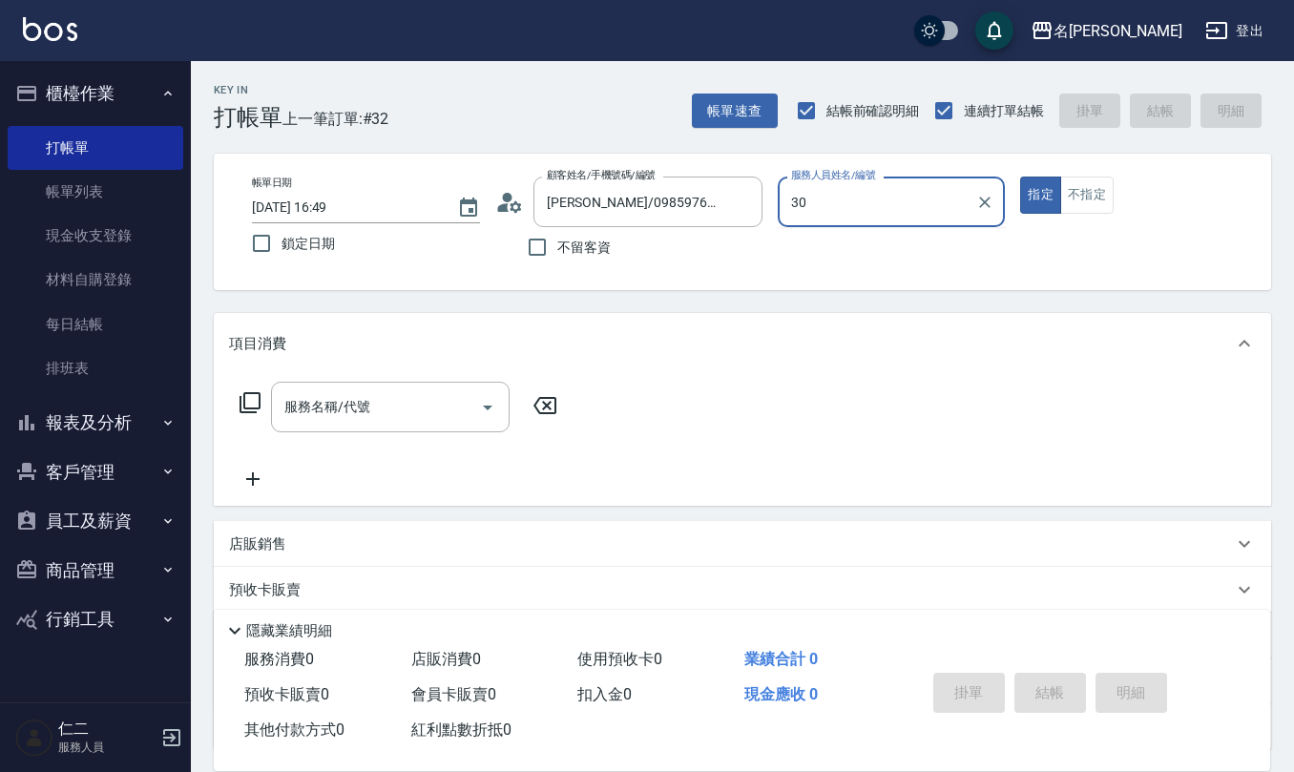
type input "3"
type input "[PERSON_NAME]橙-11"
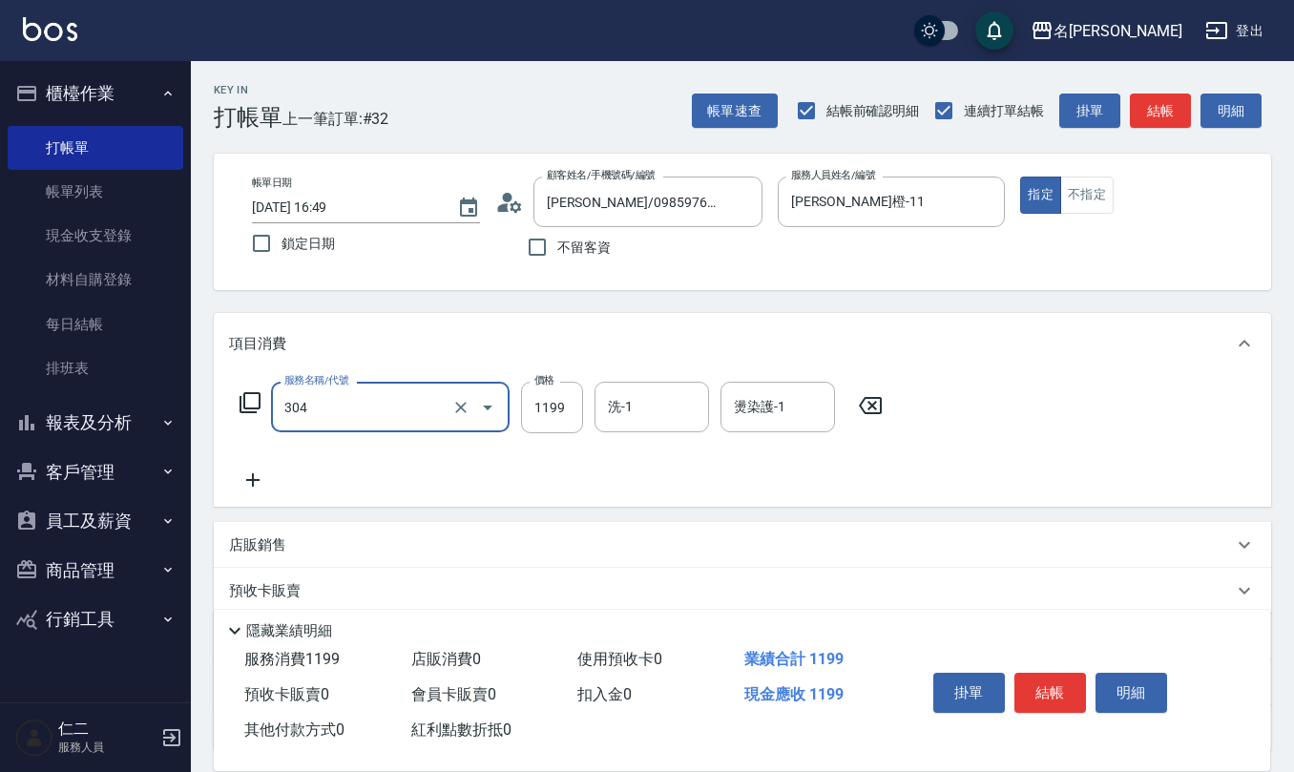
type input "離子燙(特價)(304)"
type input "1250"
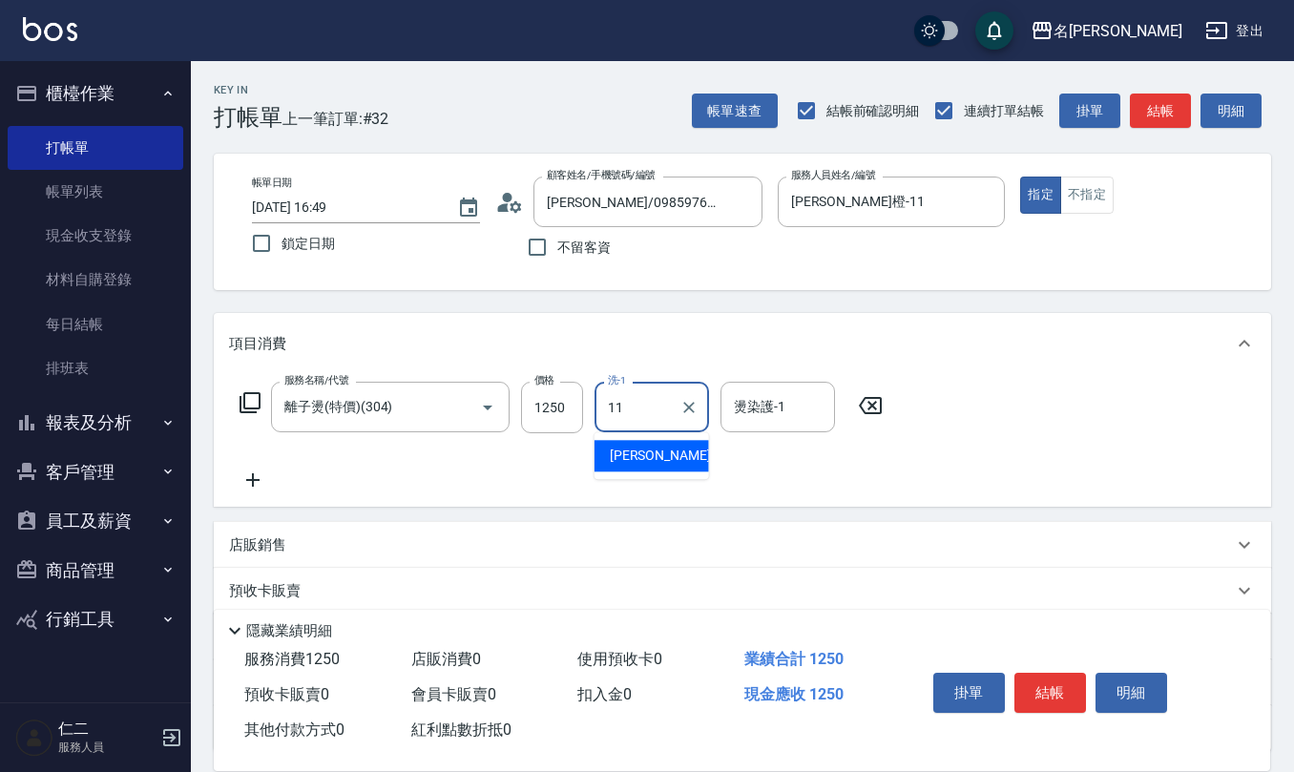
type input "[PERSON_NAME]橙-11"
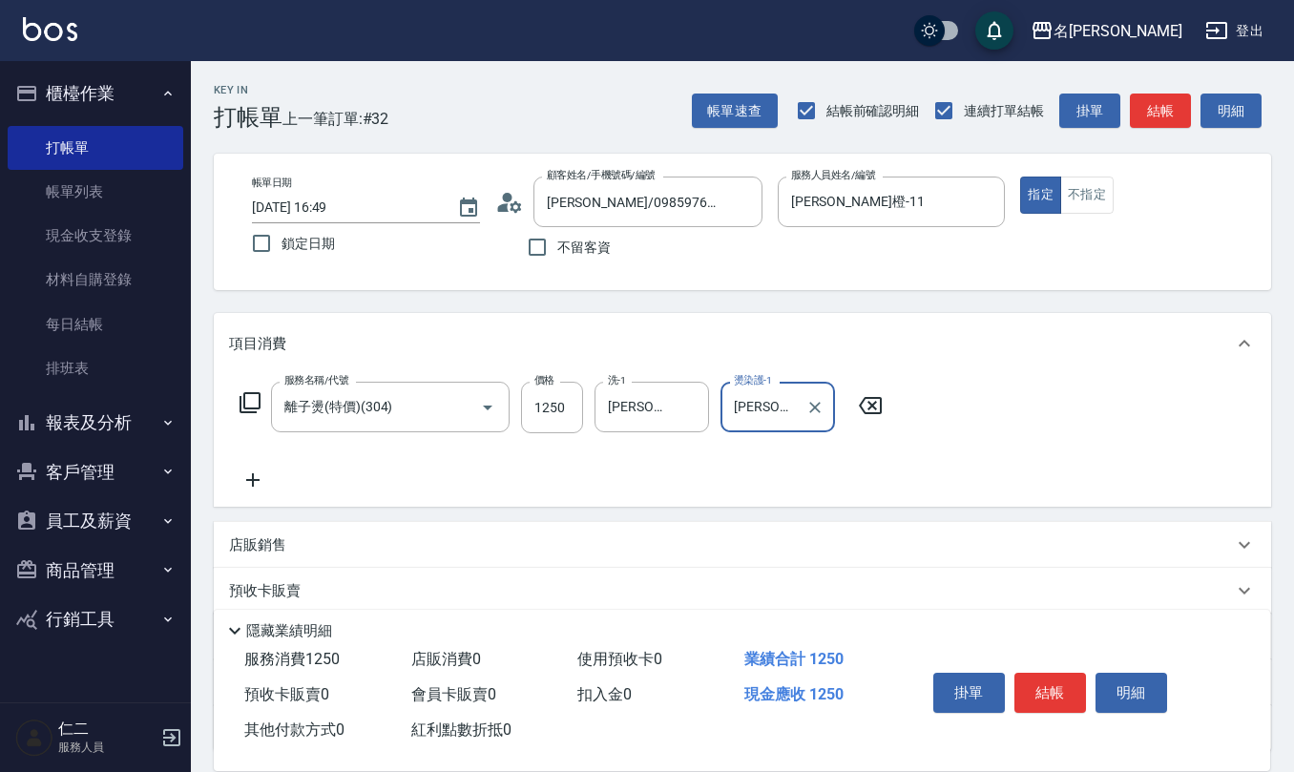
type input "[PERSON_NAME]橙-11"
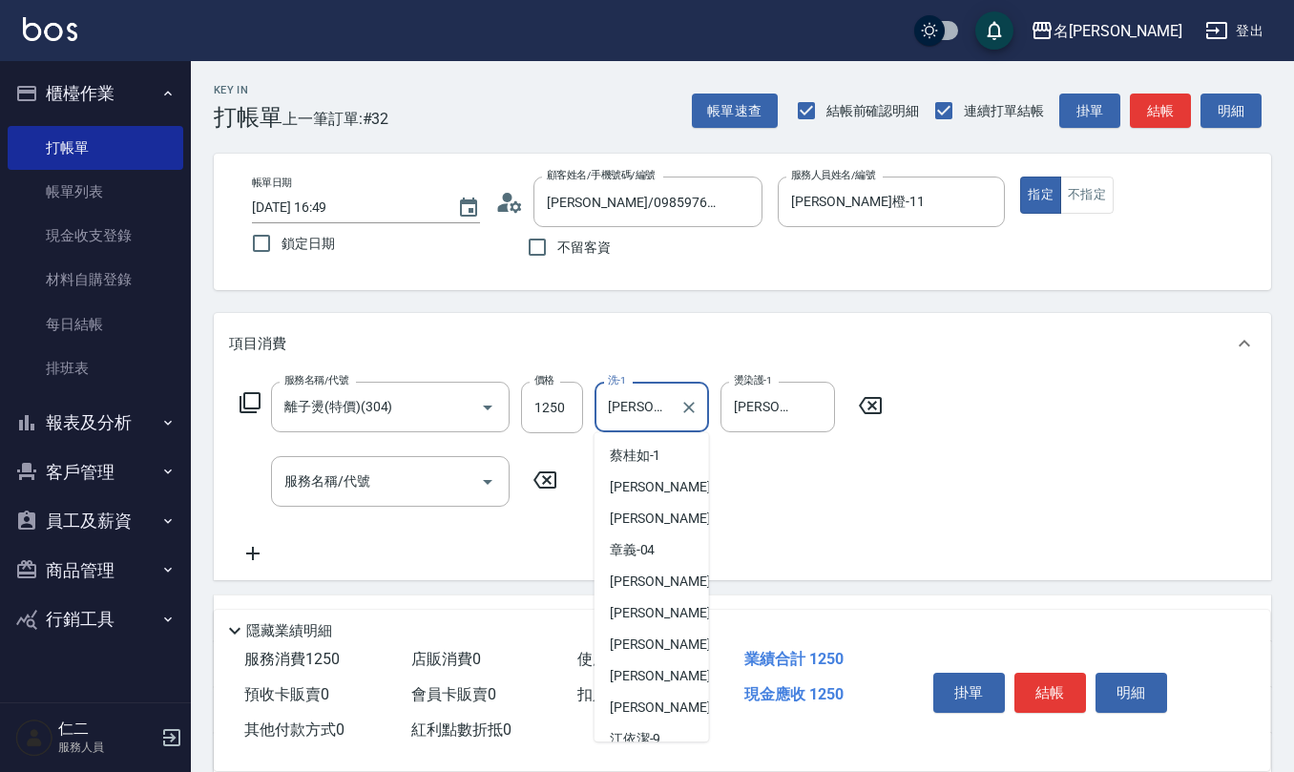
click at [666, 409] on input "[PERSON_NAME]橙-11" at bounding box center [637, 406] width 69 height 33
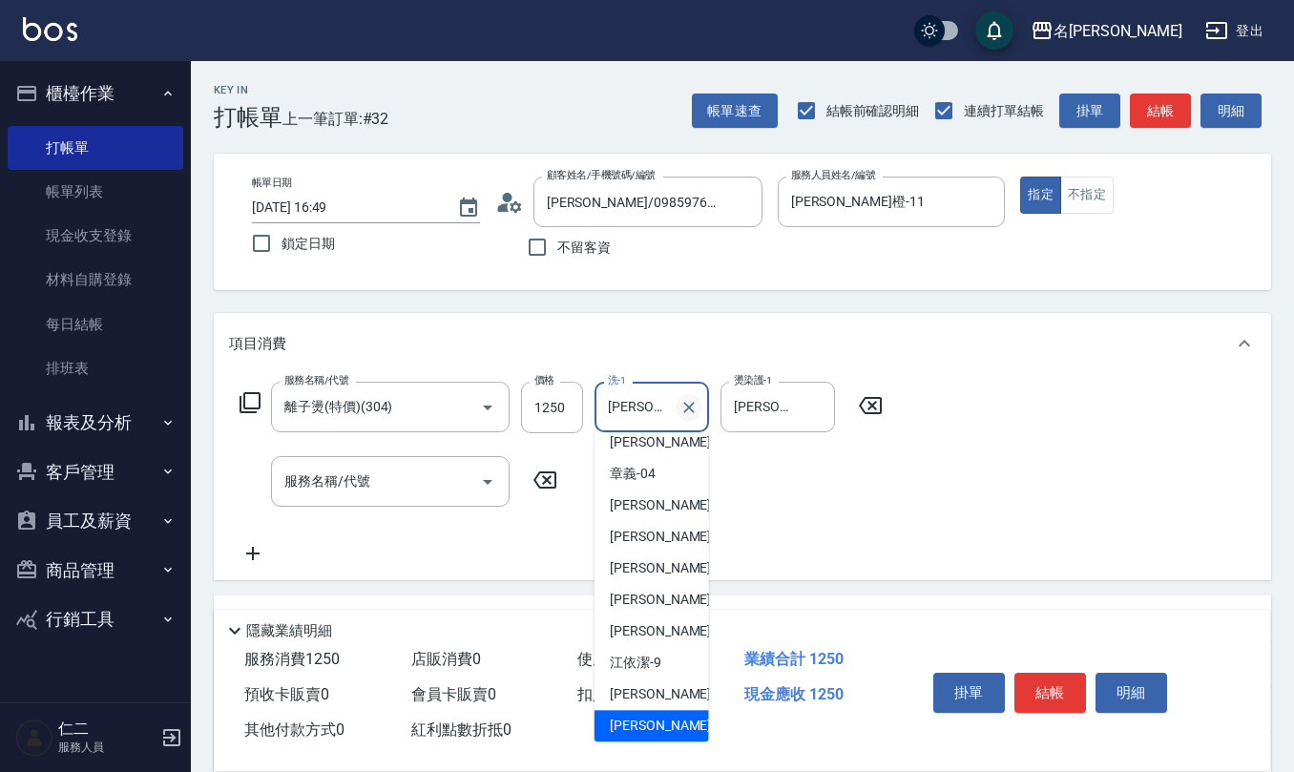
click at [685, 408] on icon "Clear" at bounding box center [688, 407] width 19 height 19
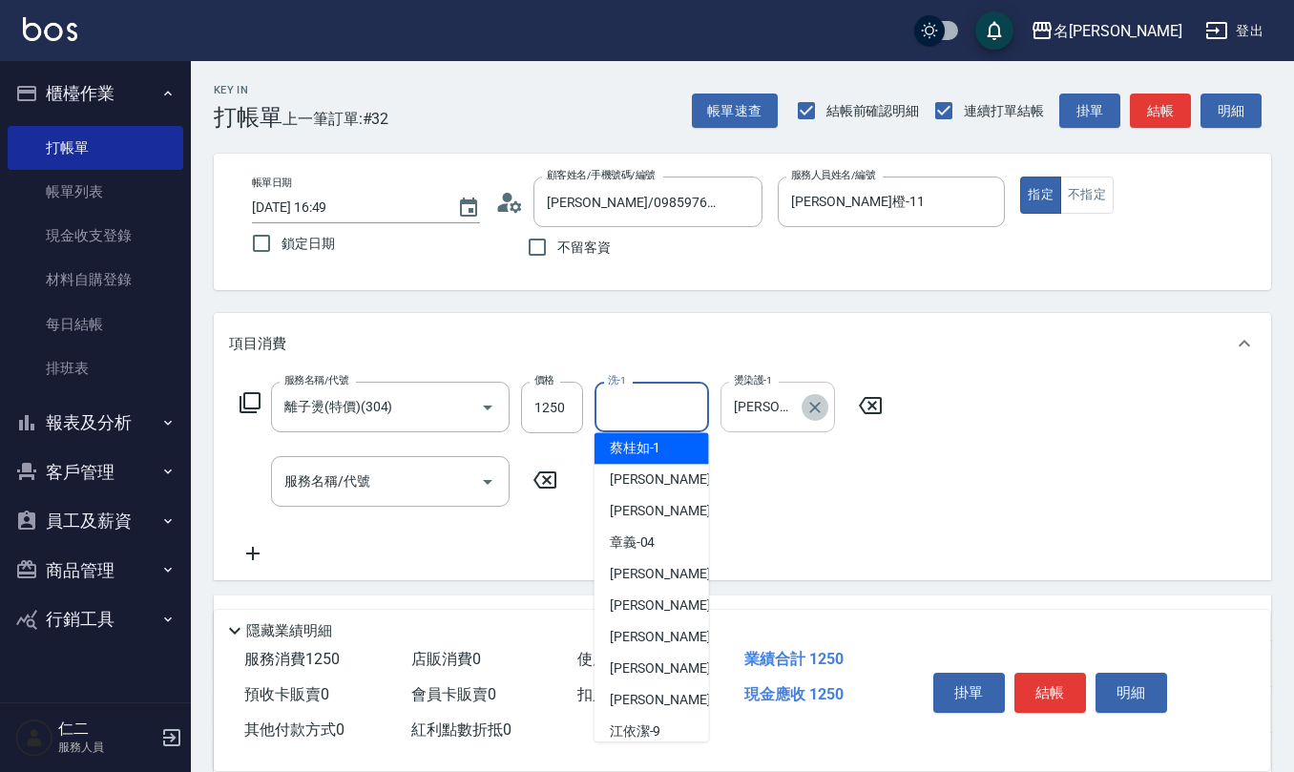
click at [815, 405] on icon "Clear" at bounding box center [814, 407] width 19 height 19
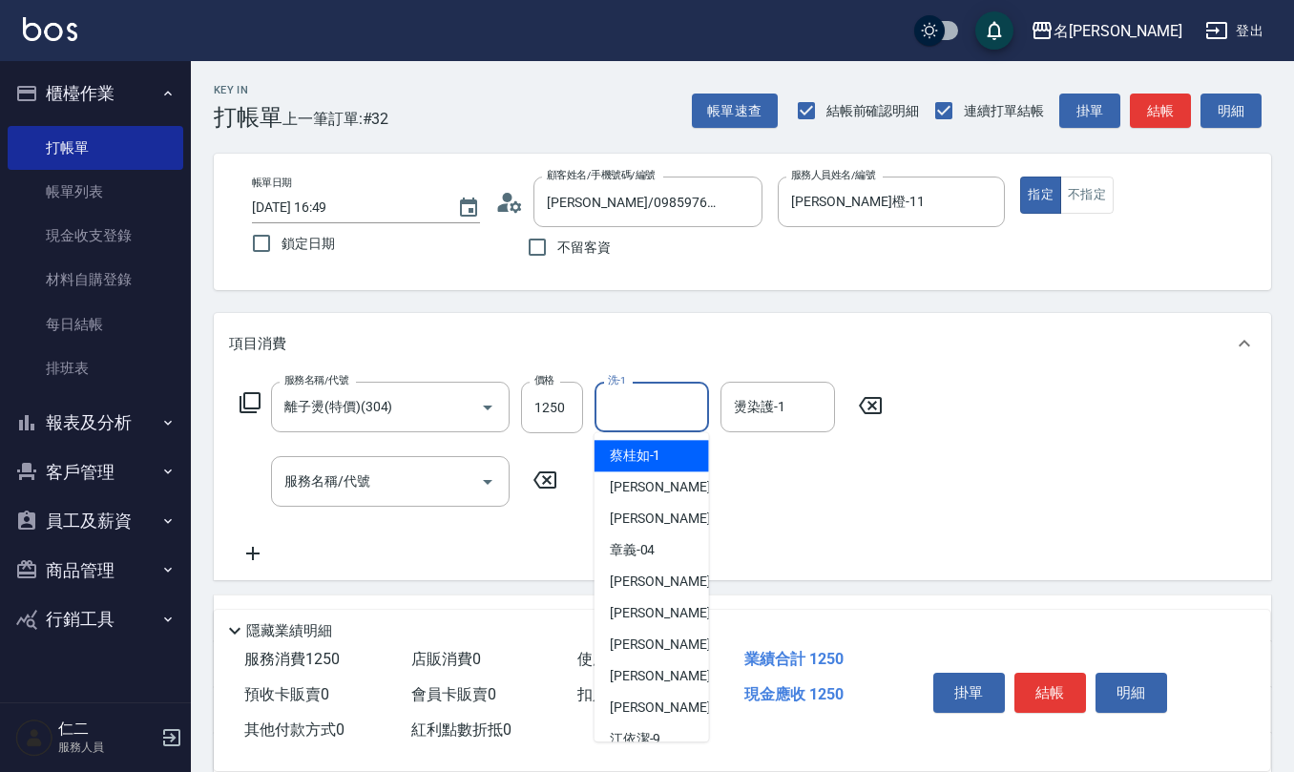
click at [659, 420] on input "洗-1" at bounding box center [651, 406] width 97 height 33
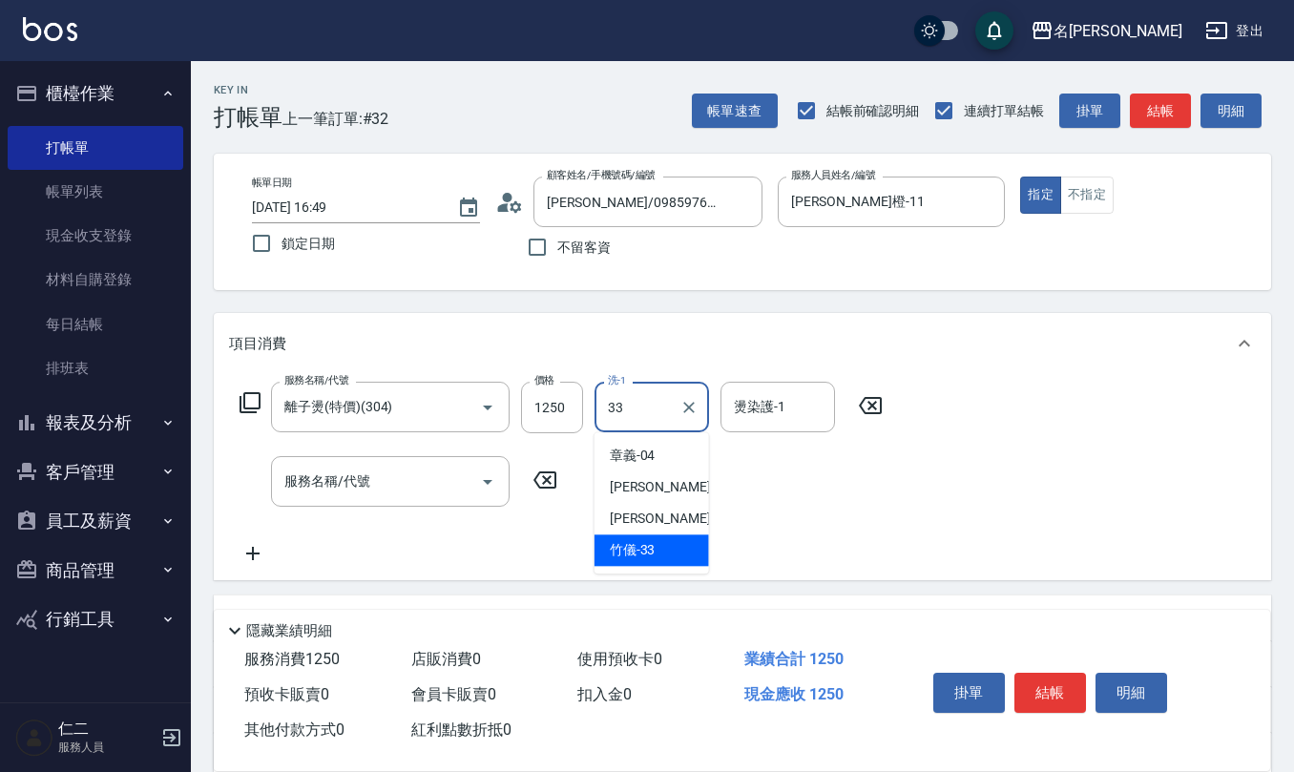
type input "[PERSON_NAME]-33"
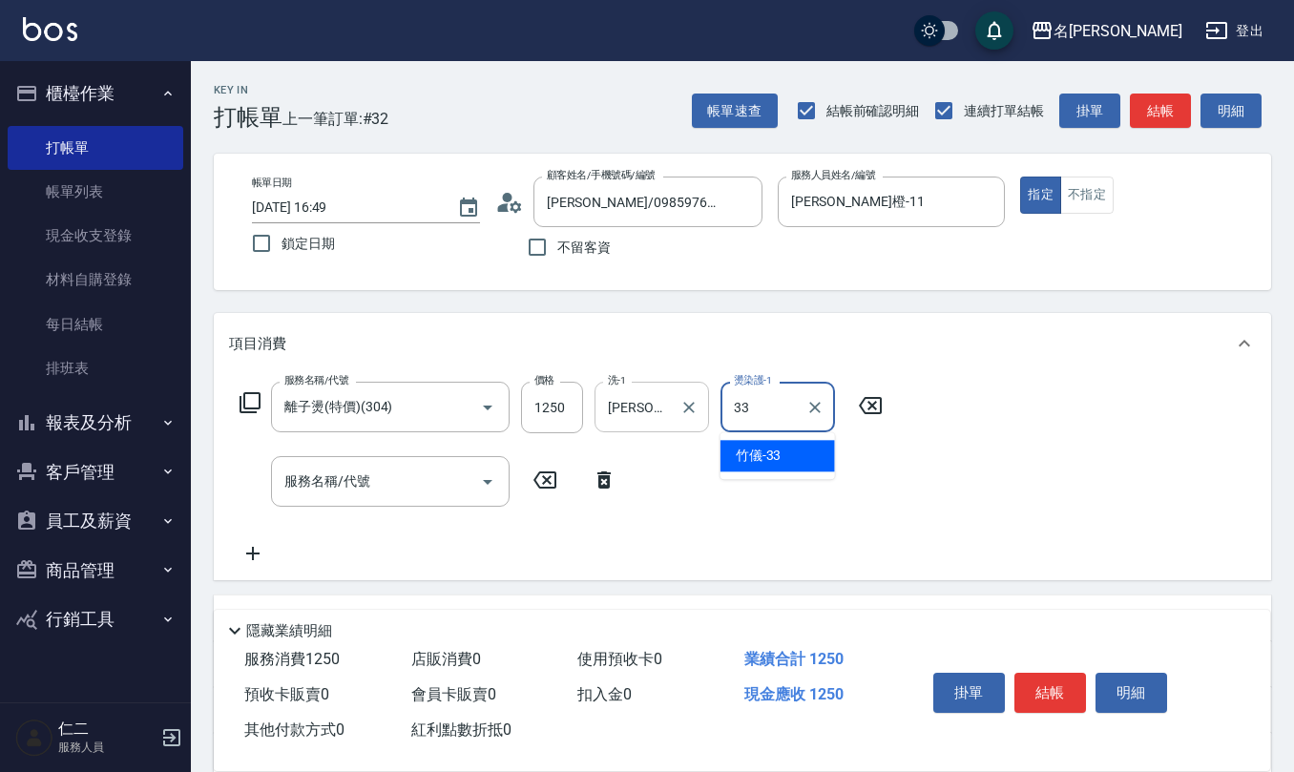
type input "[PERSON_NAME]-33"
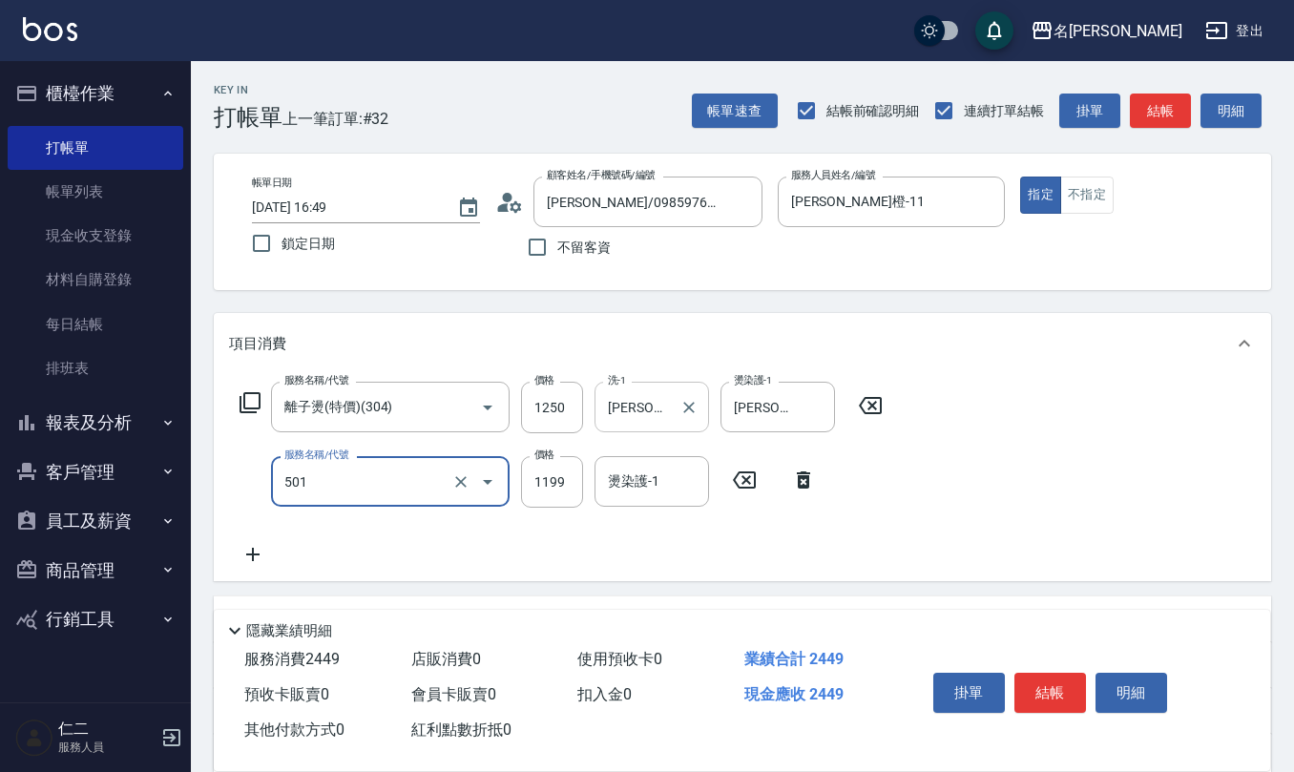
type input "染髮(501)"
type input "1250"
type input "[PERSON_NAME]-33"
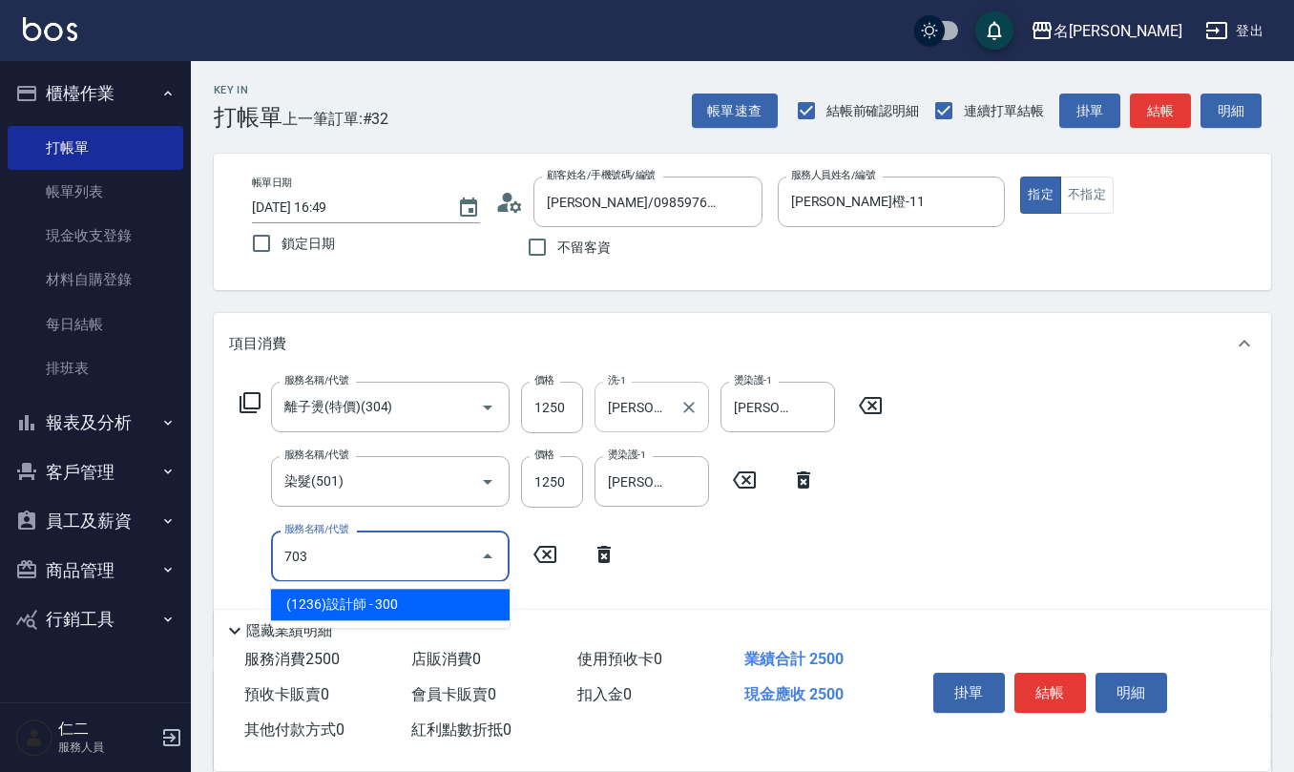
type input "(1236)設計師(703)"
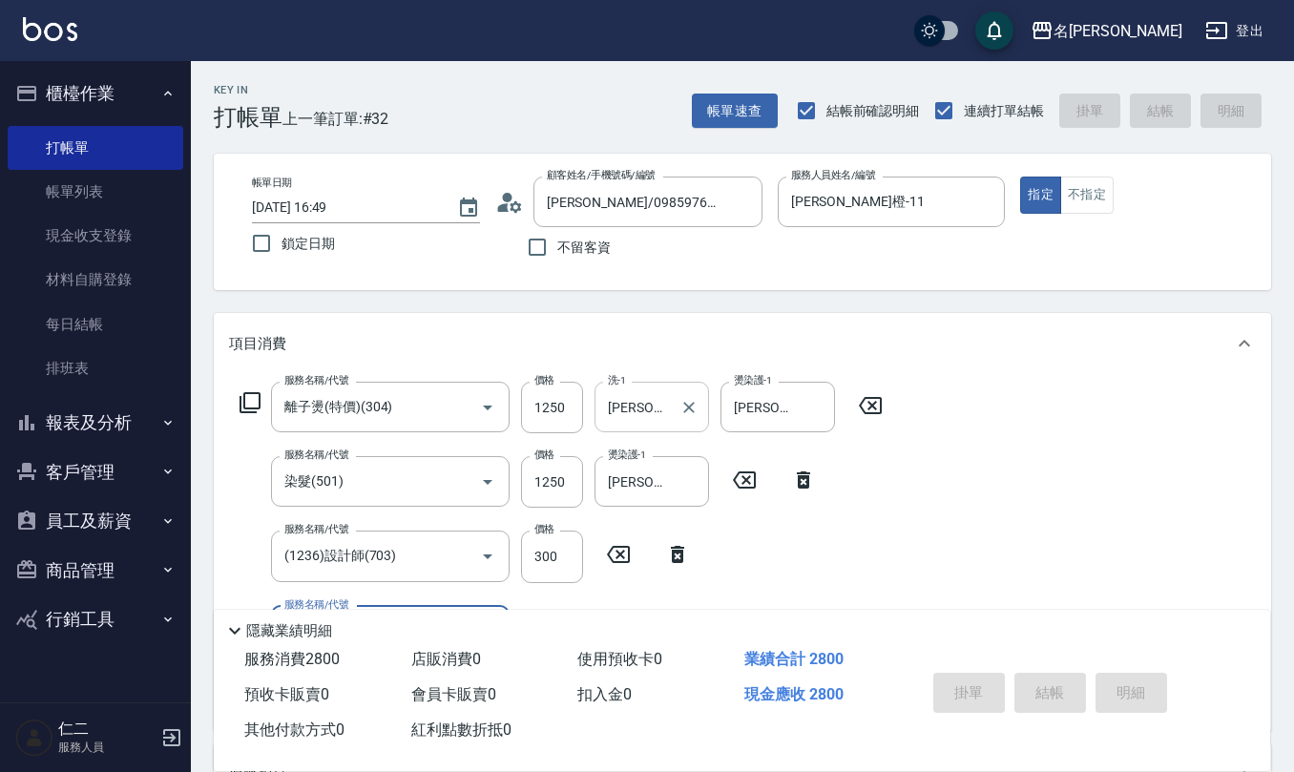
type input "[DATE] 16:50"
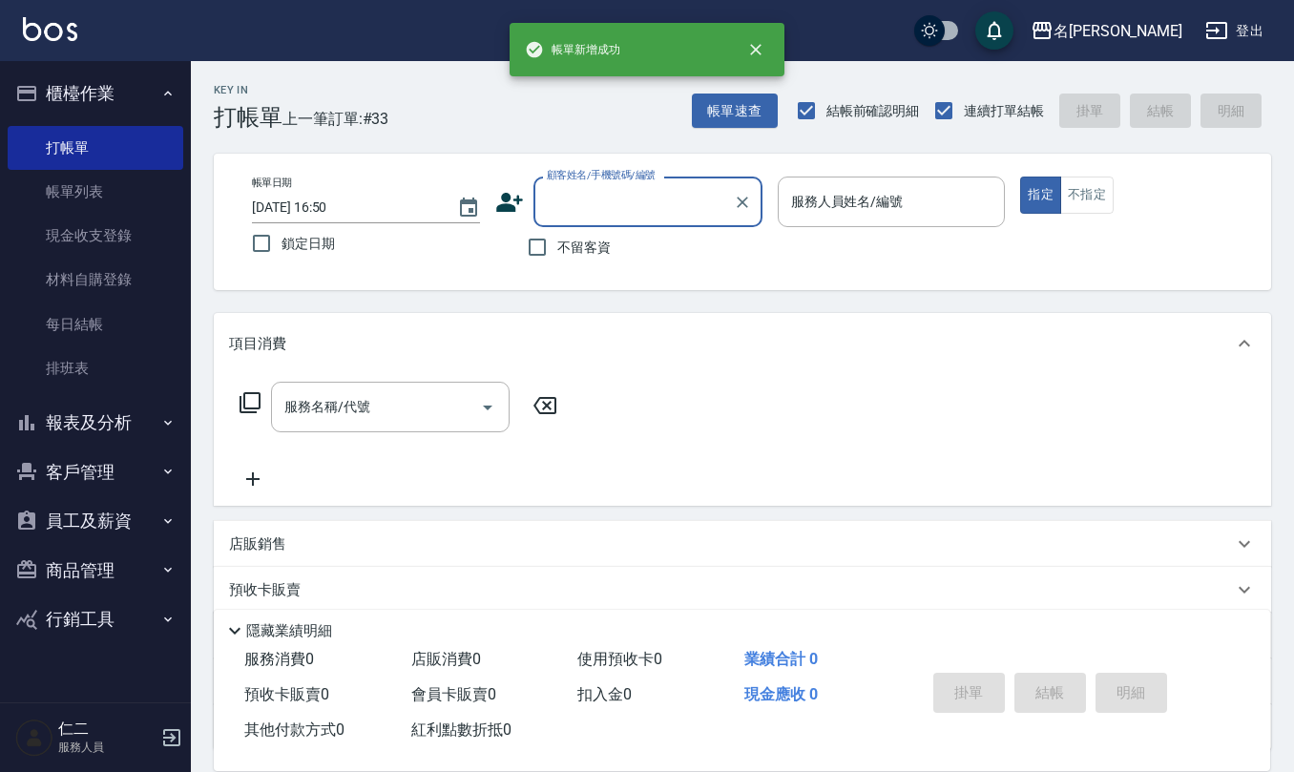
scroll to position [0, 0]
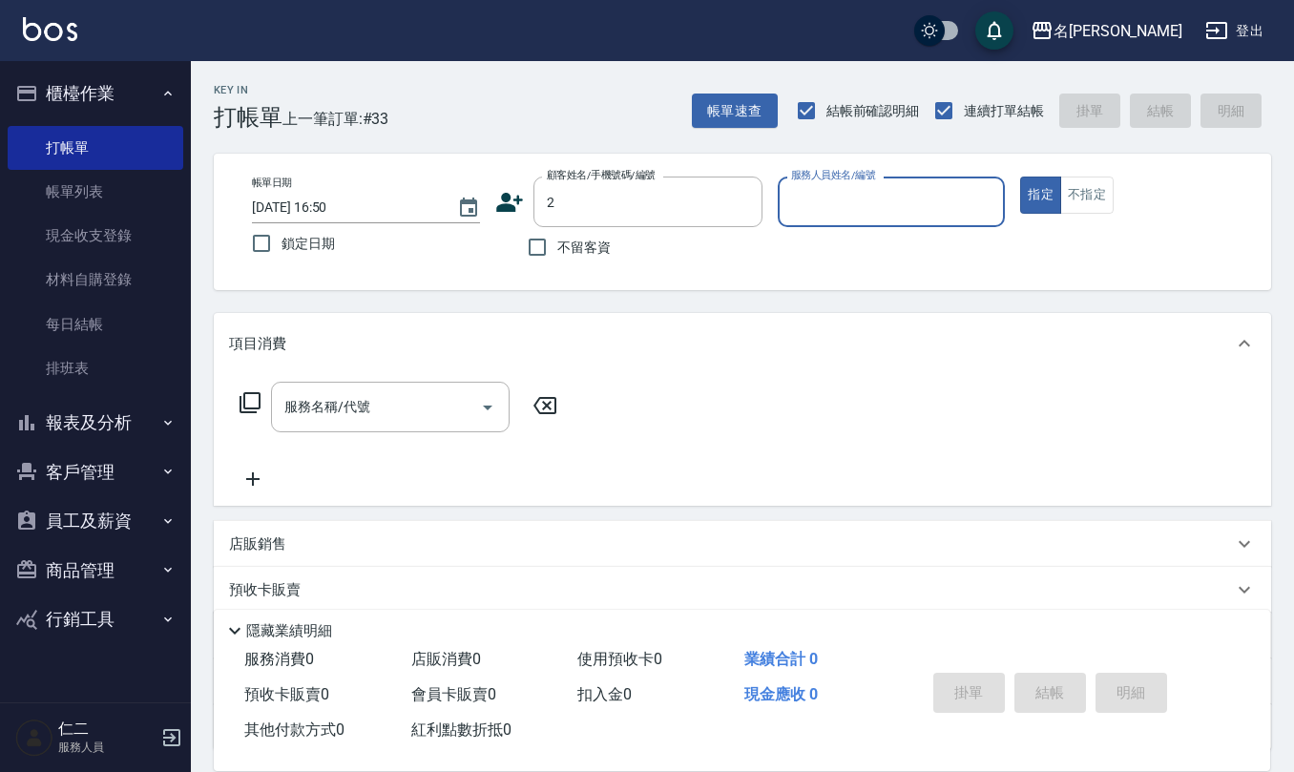
click at [1020, 177] on button "指定" at bounding box center [1040, 195] width 41 height 37
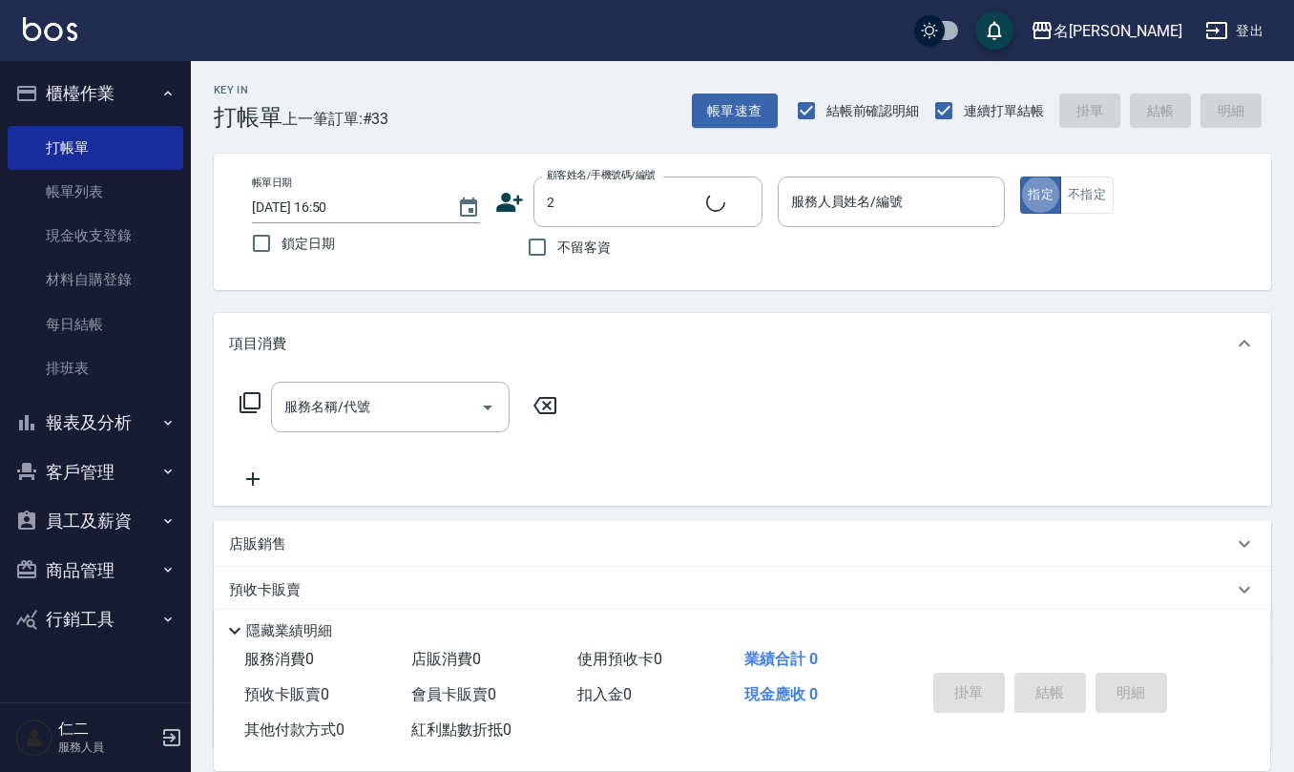
type input "[PERSON_NAME]/0933373355/2"
click at [536, 244] on input "不留客資" at bounding box center [537, 247] width 40 height 40
checkbox input "true"
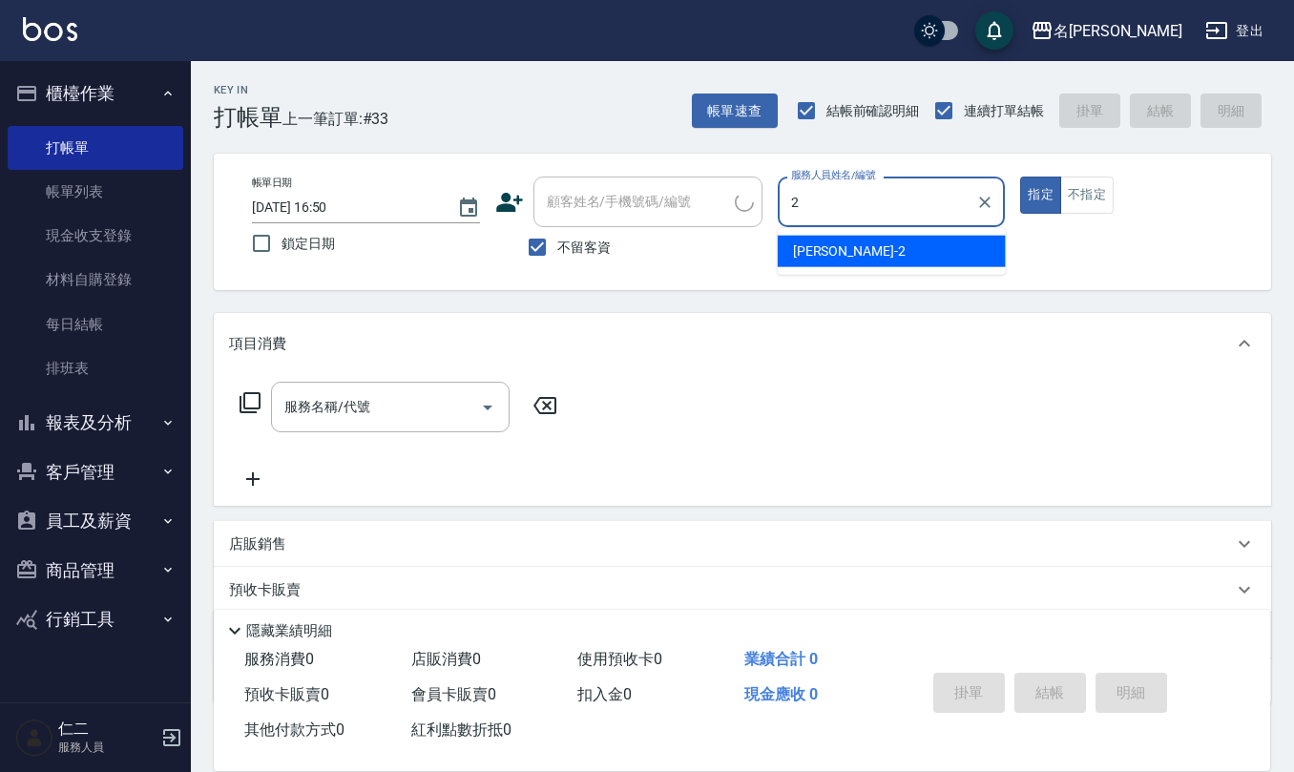
type input "[PERSON_NAME]-2"
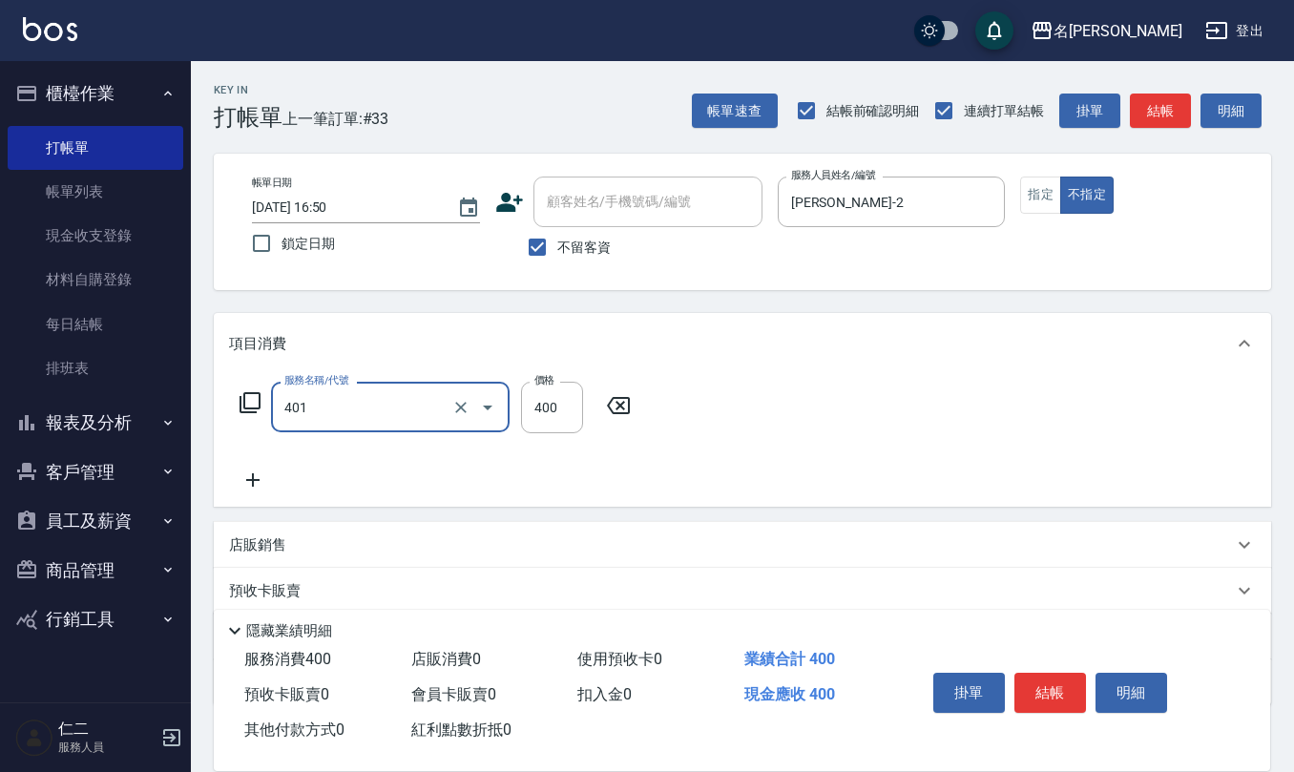
type input "剪髮(401)"
type input "150"
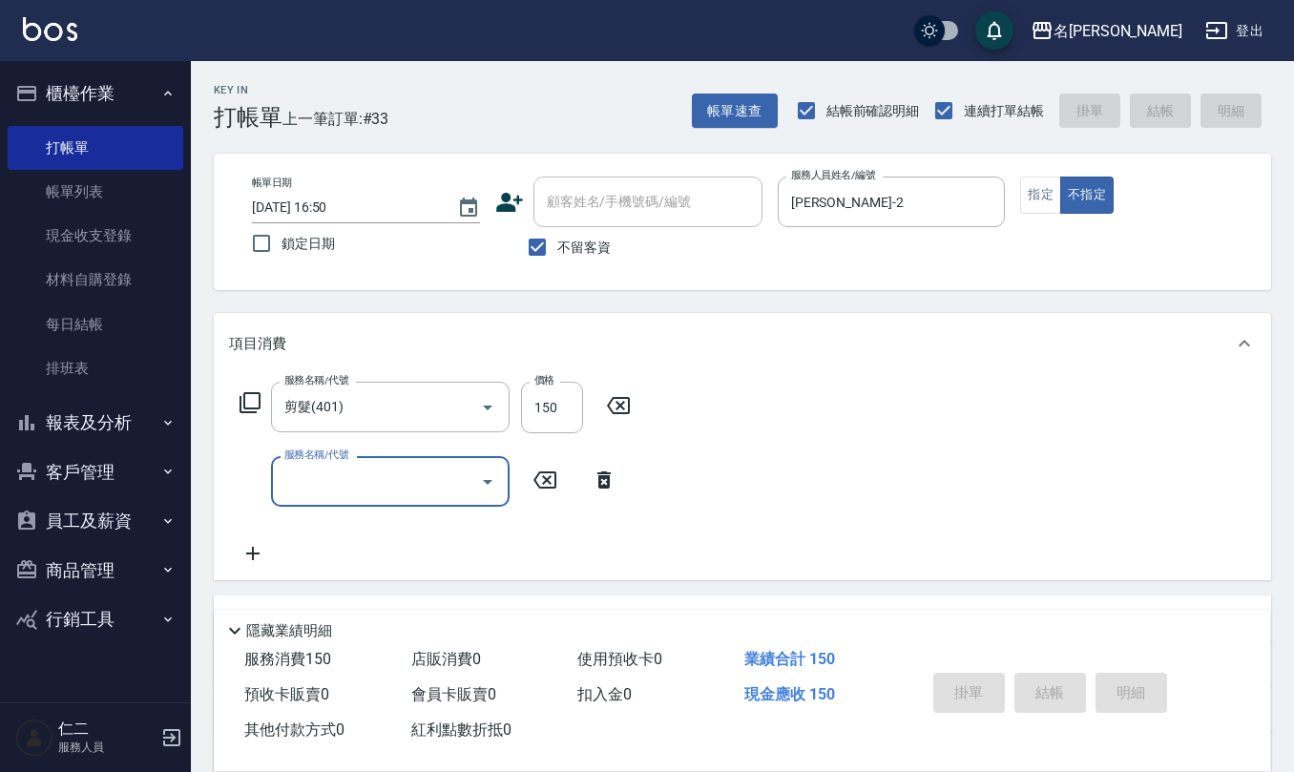
type input "[DATE] 16:51"
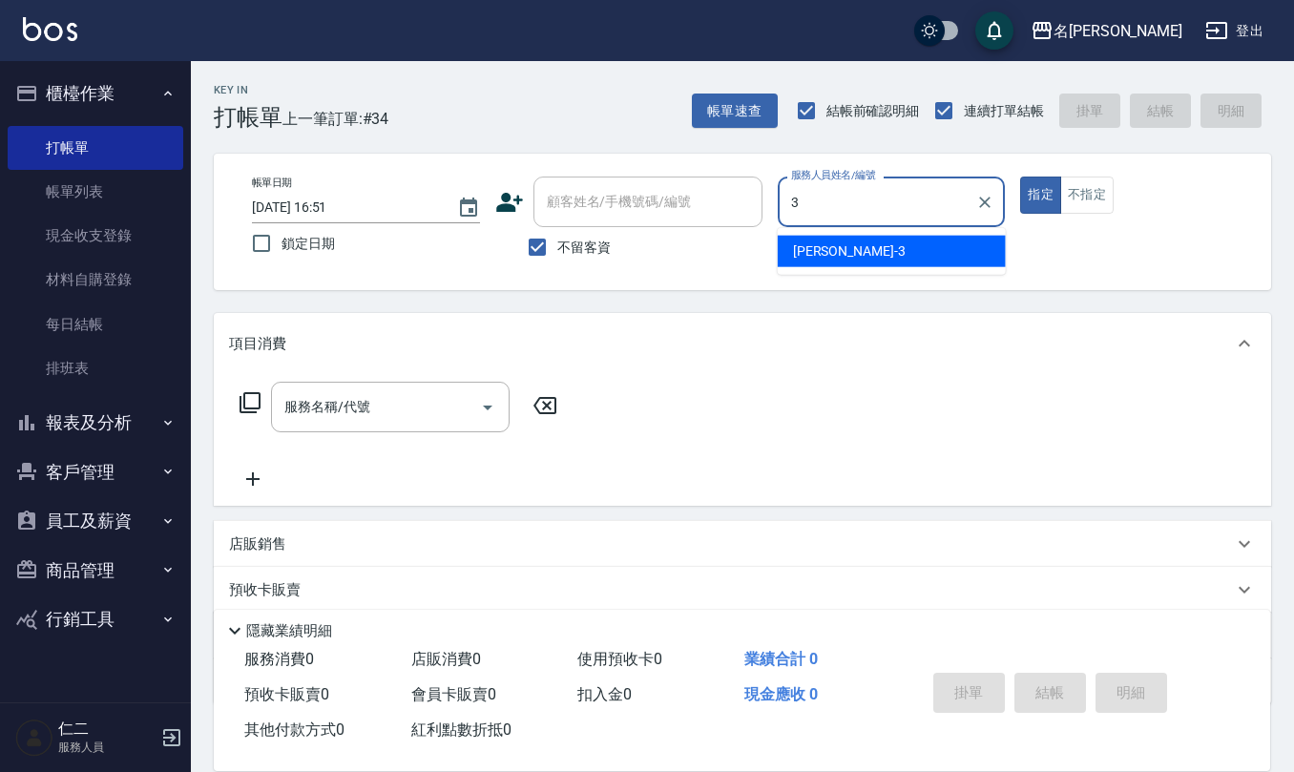
type input "[PERSON_NAME]-3"
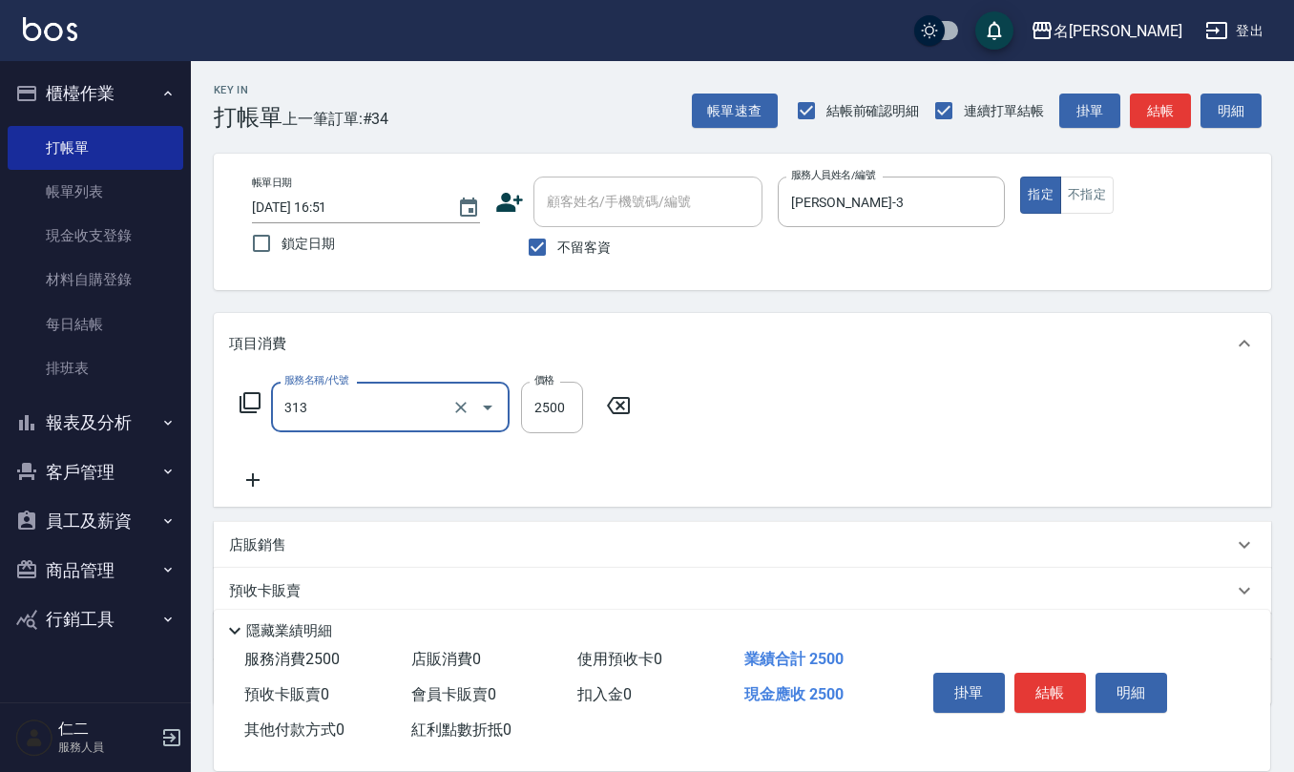
type input "生化還原2500(313)"
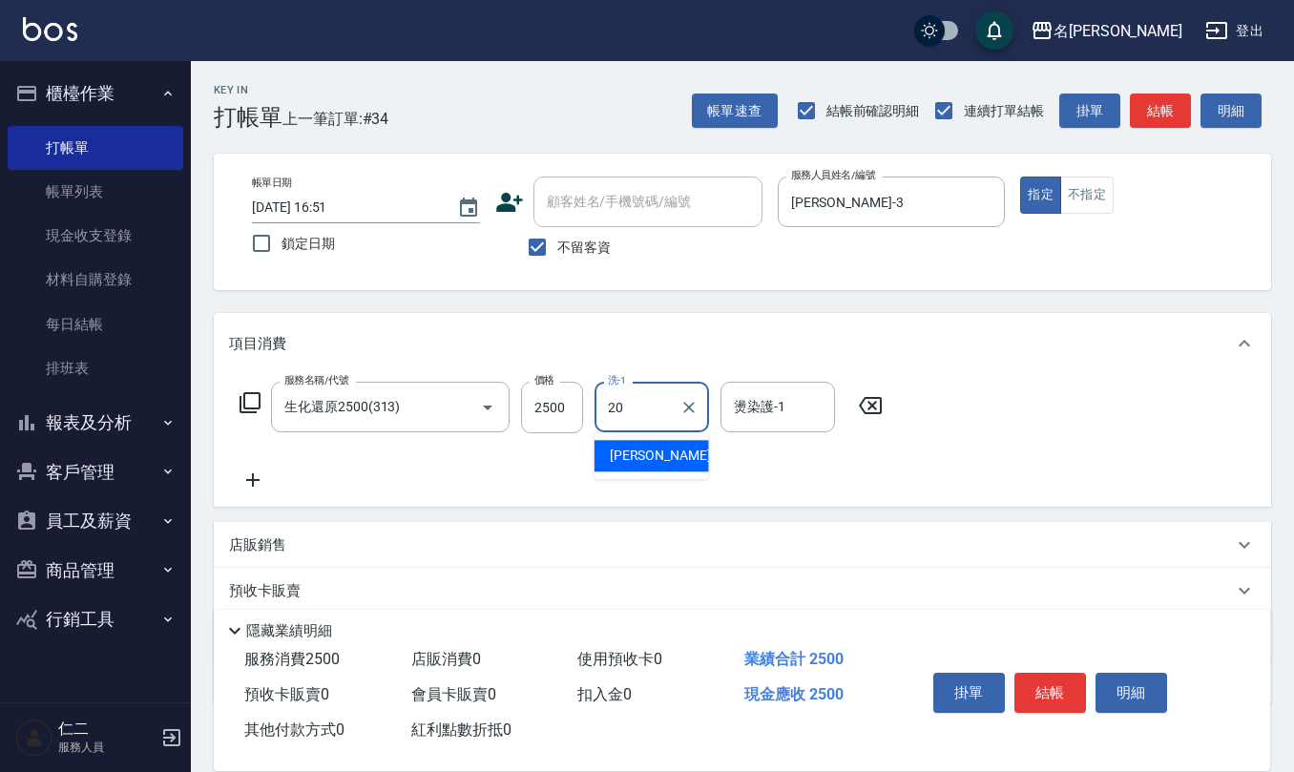
type input "[PERSON_NAME]-20"
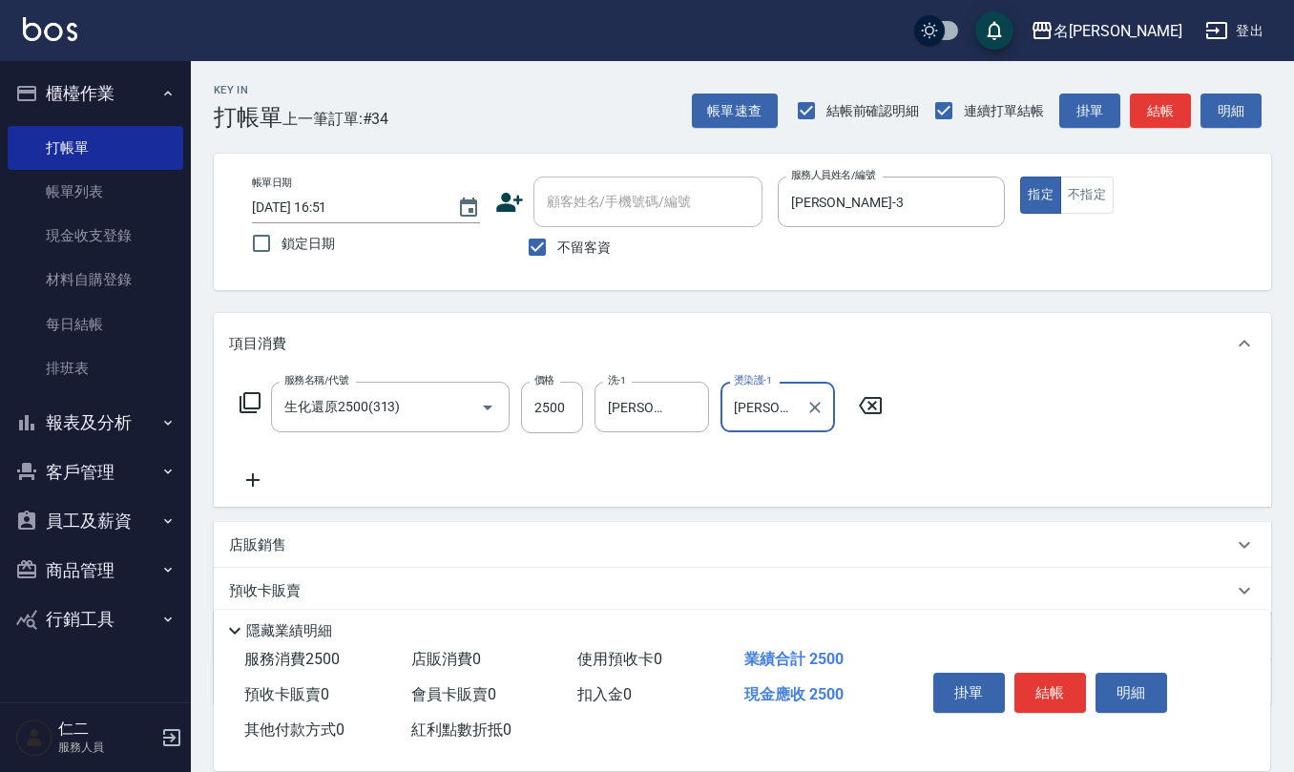
type input "[PERSON_NAME]-20"
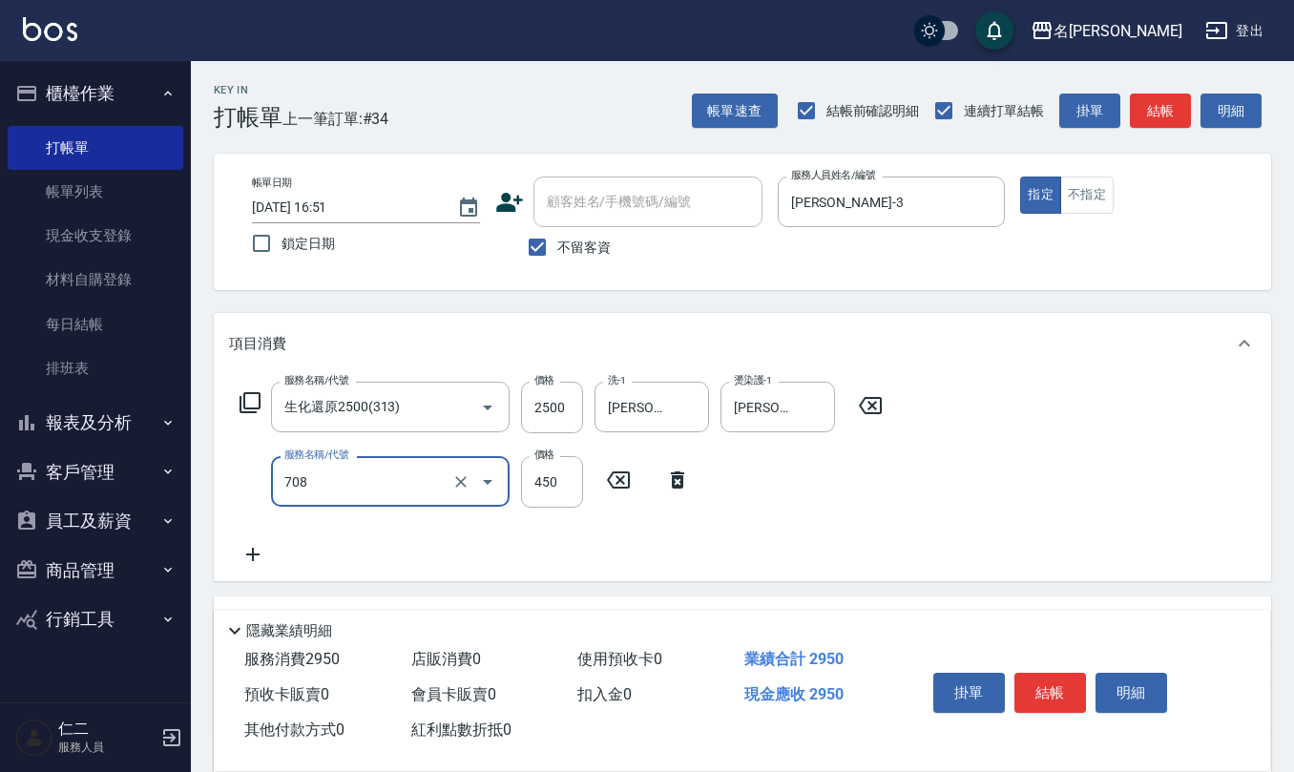
type input "松島舞鶴450(708)"
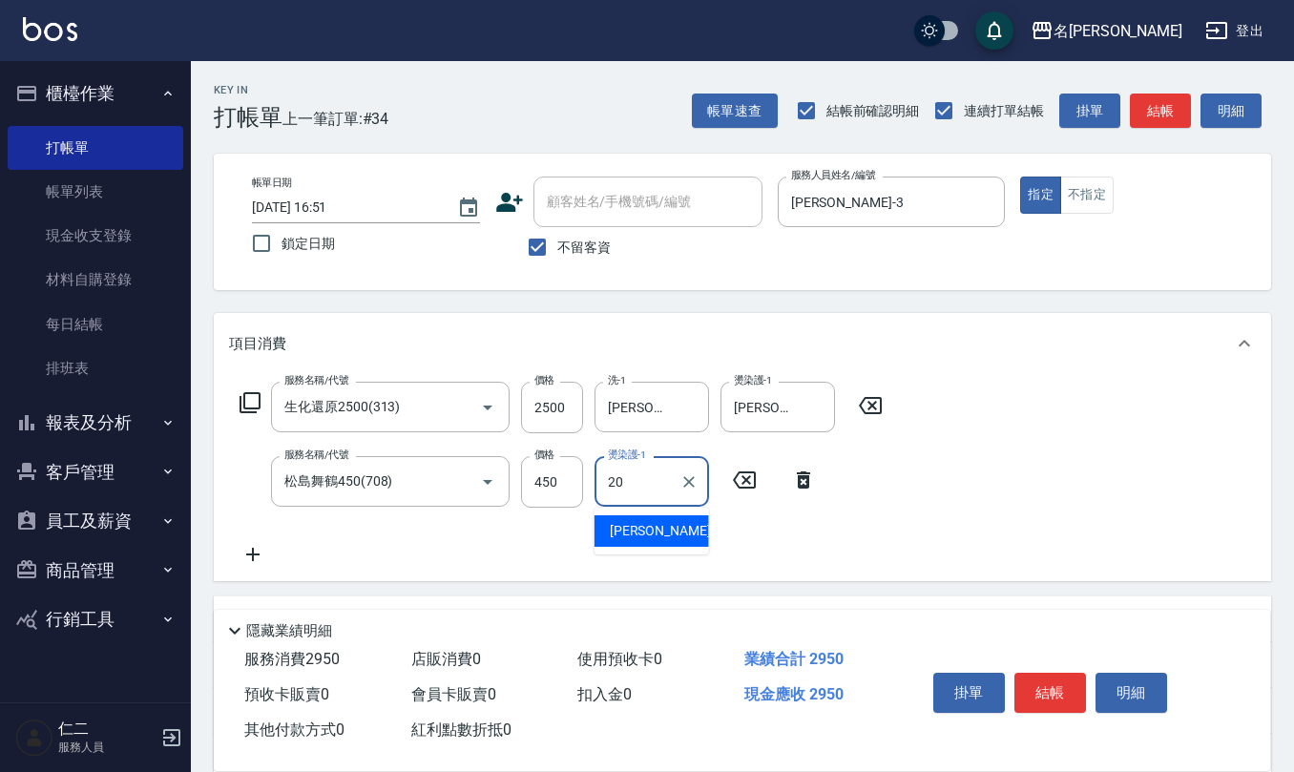
type input "[PERSON_NAME]-20"
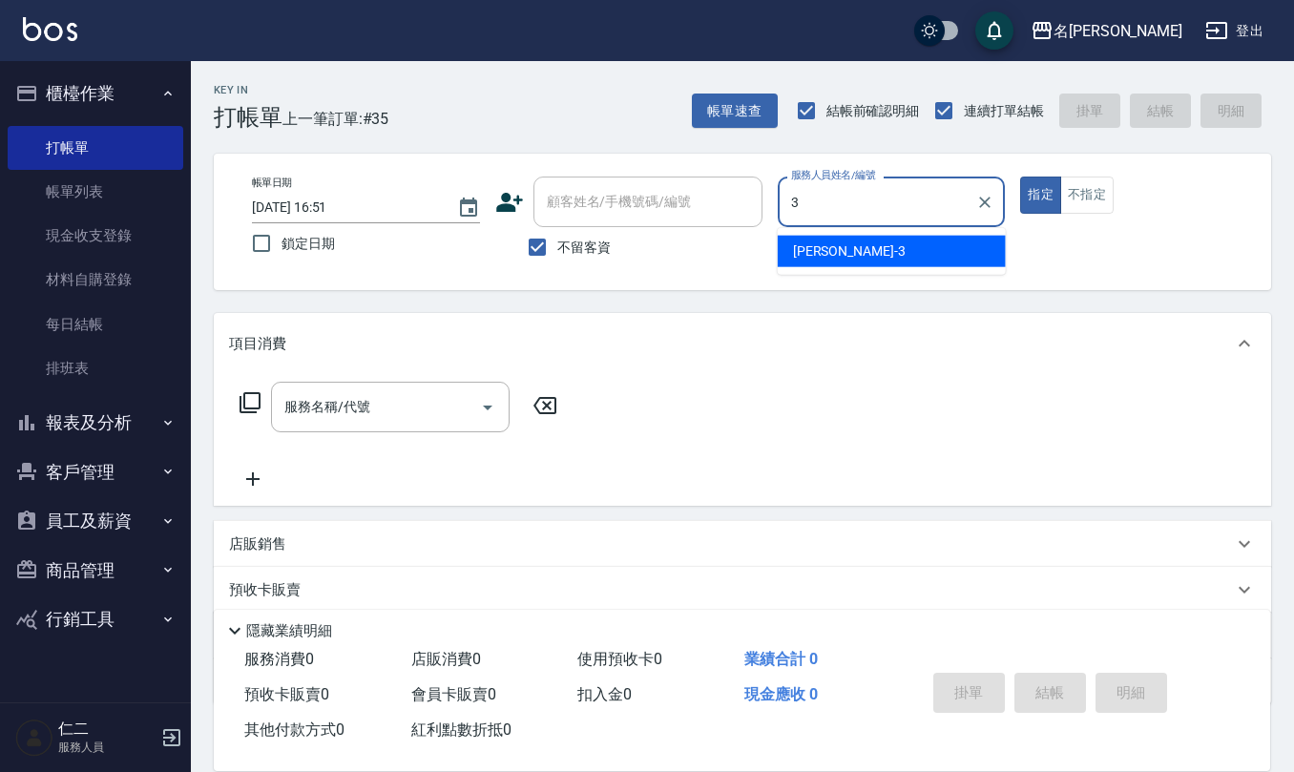
type input "[PERSON_NAME]-3"
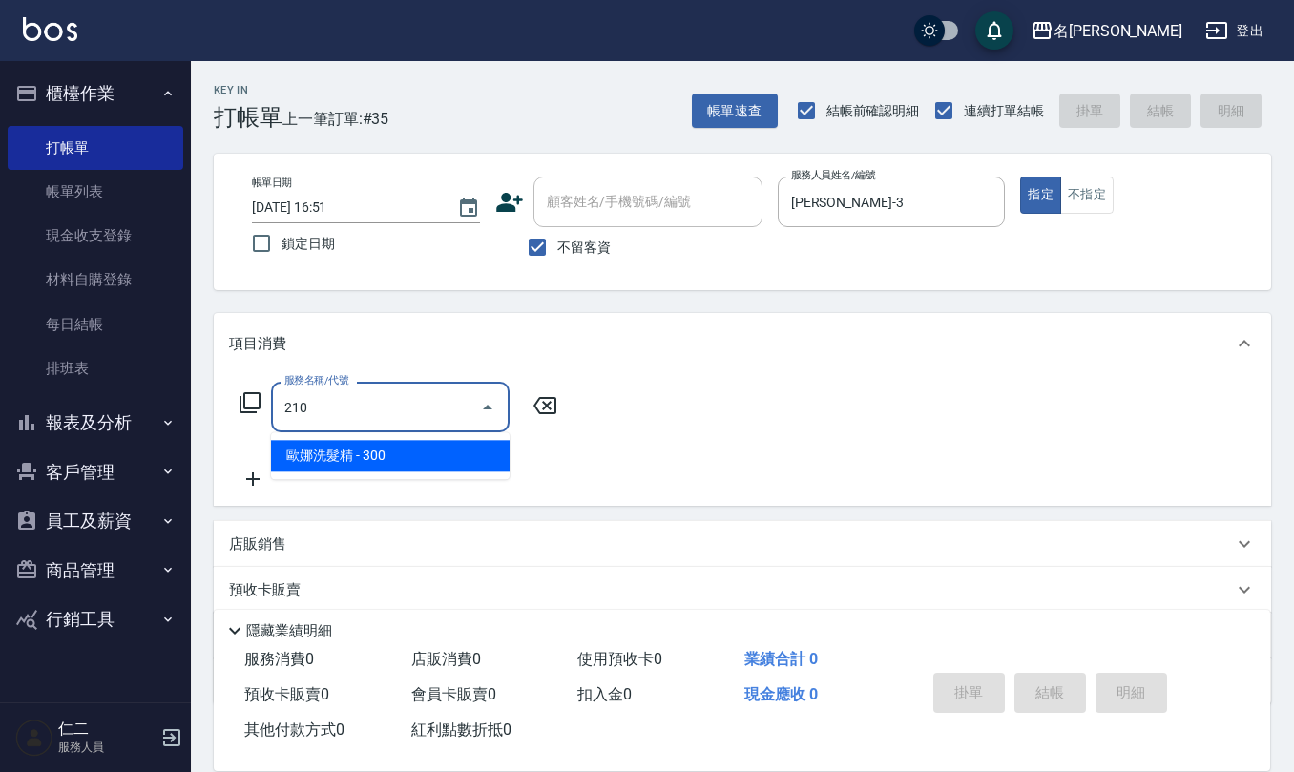
type input "[PERSON_NAME]洗髮精(210)"
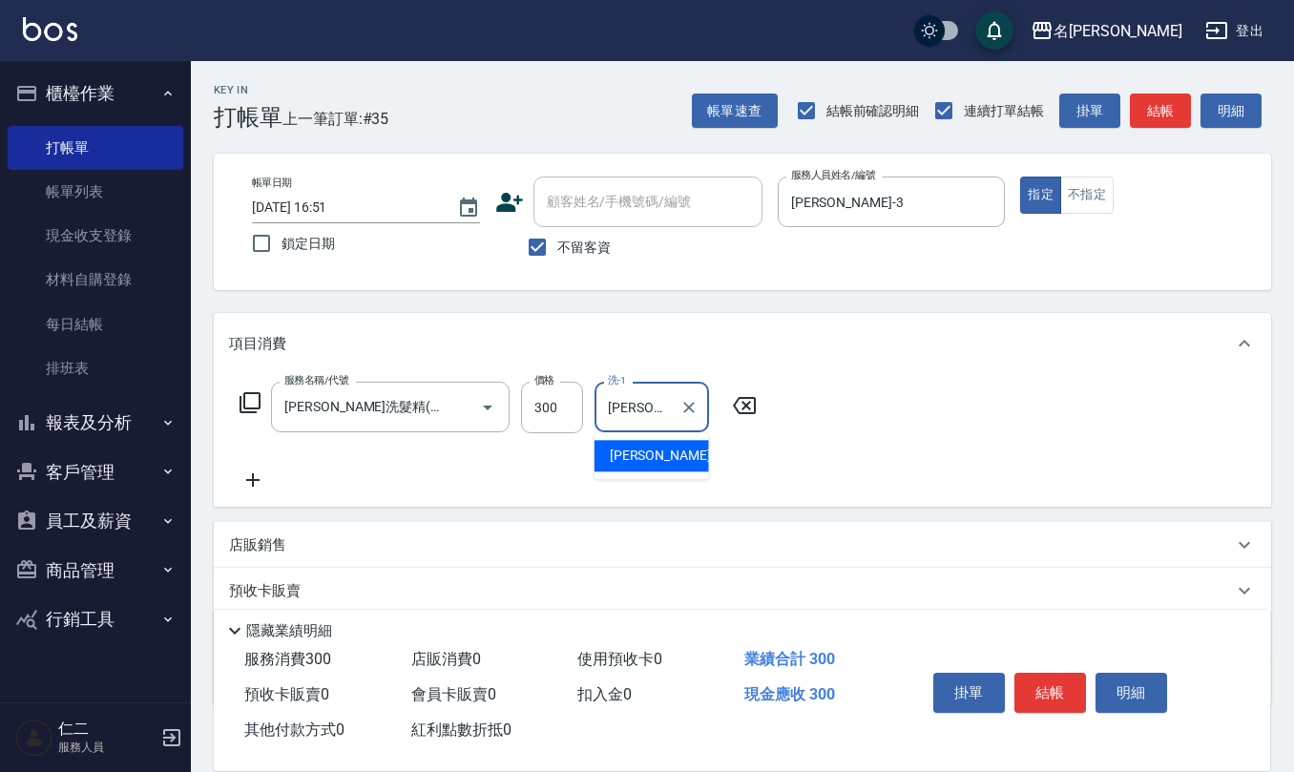
type input "[PERSON_NAME]-3"
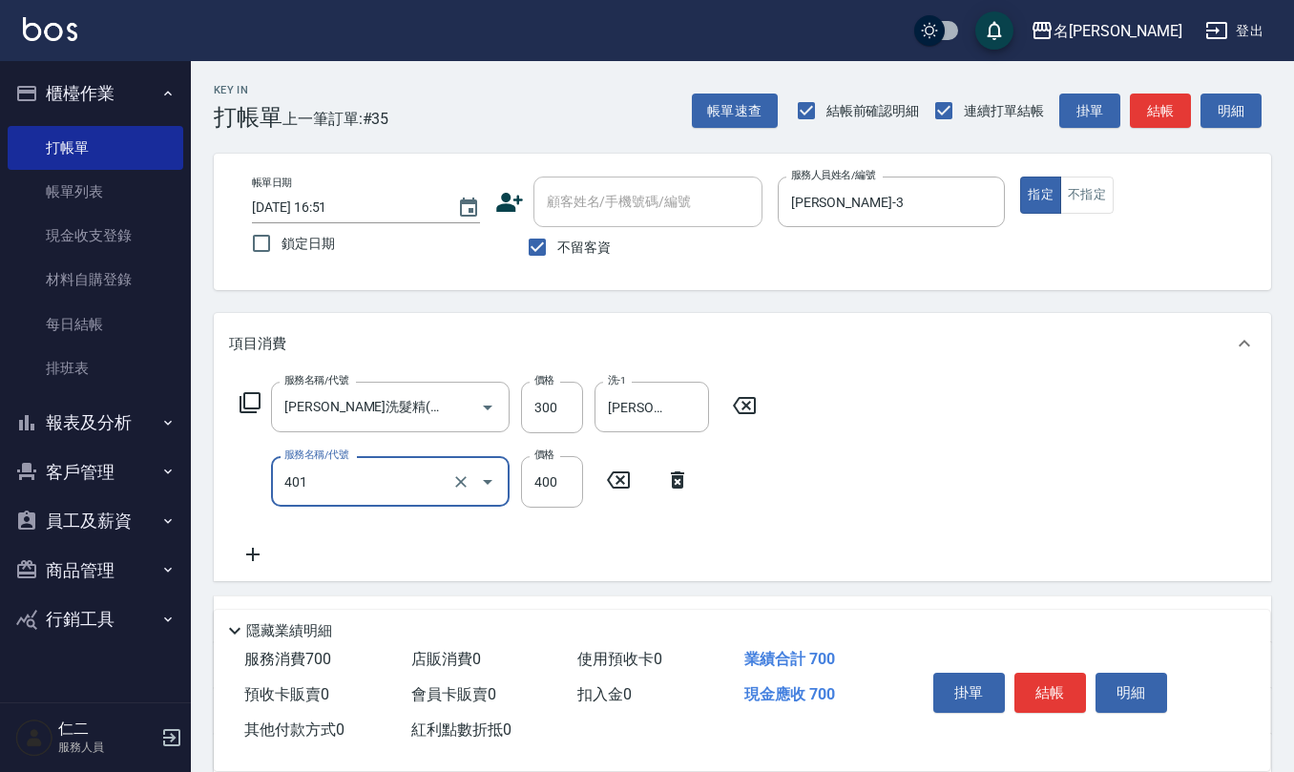
type input "剪髮(401)"
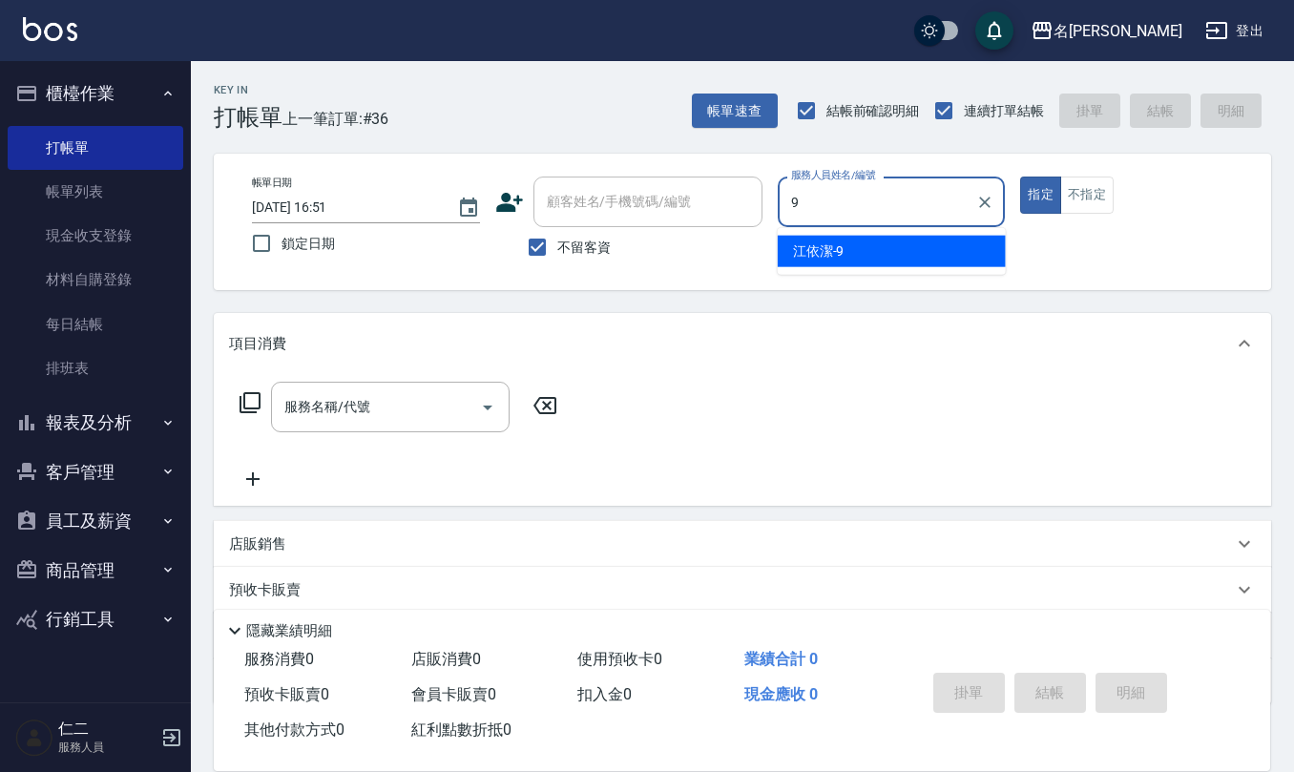
type input "[PERSON_NAME]-9"
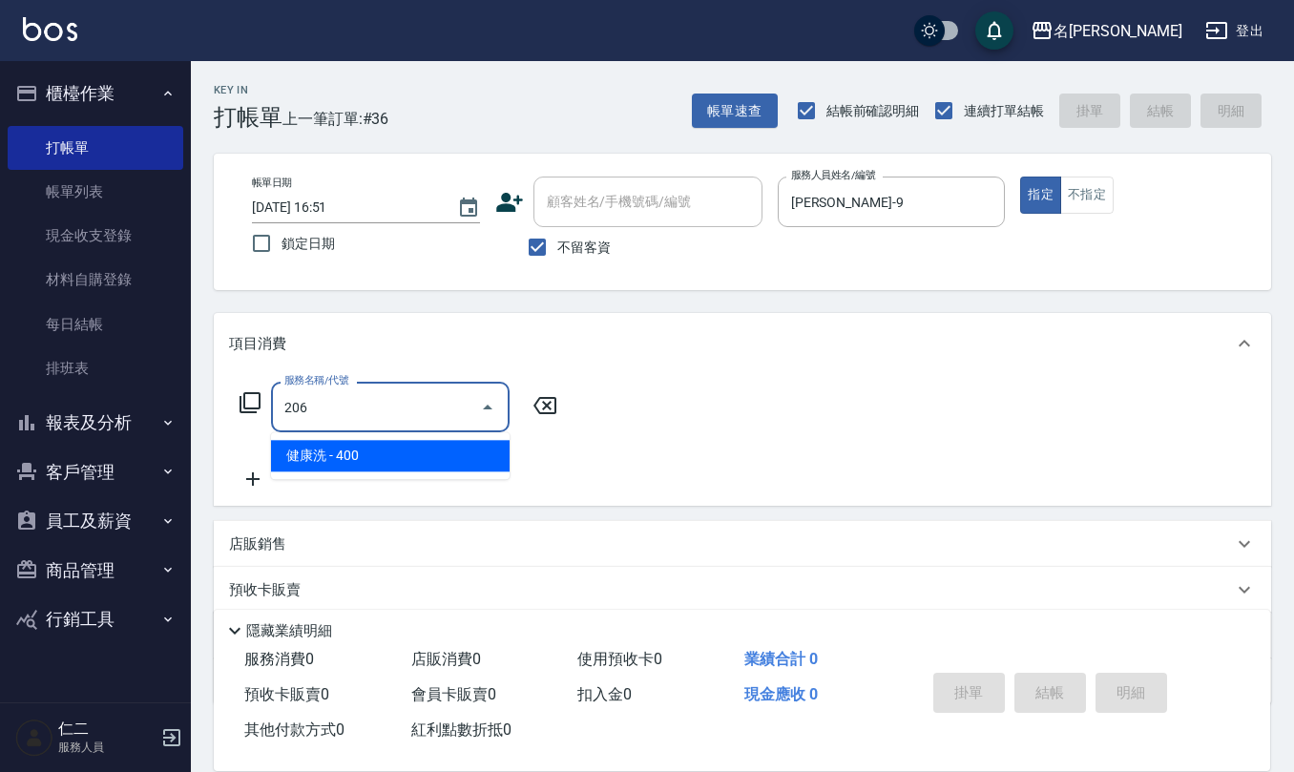
type input "健康洗(206)"
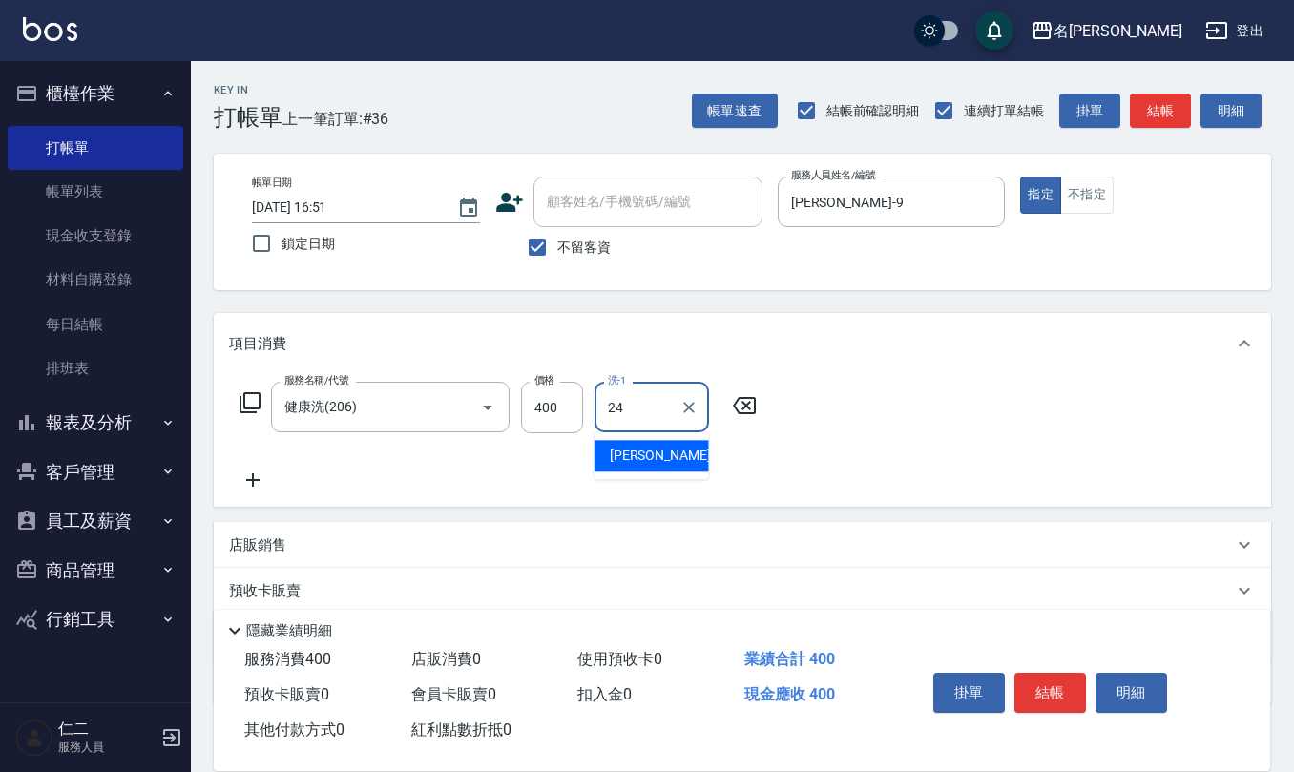
type input "[PERSON_NAME]-24"
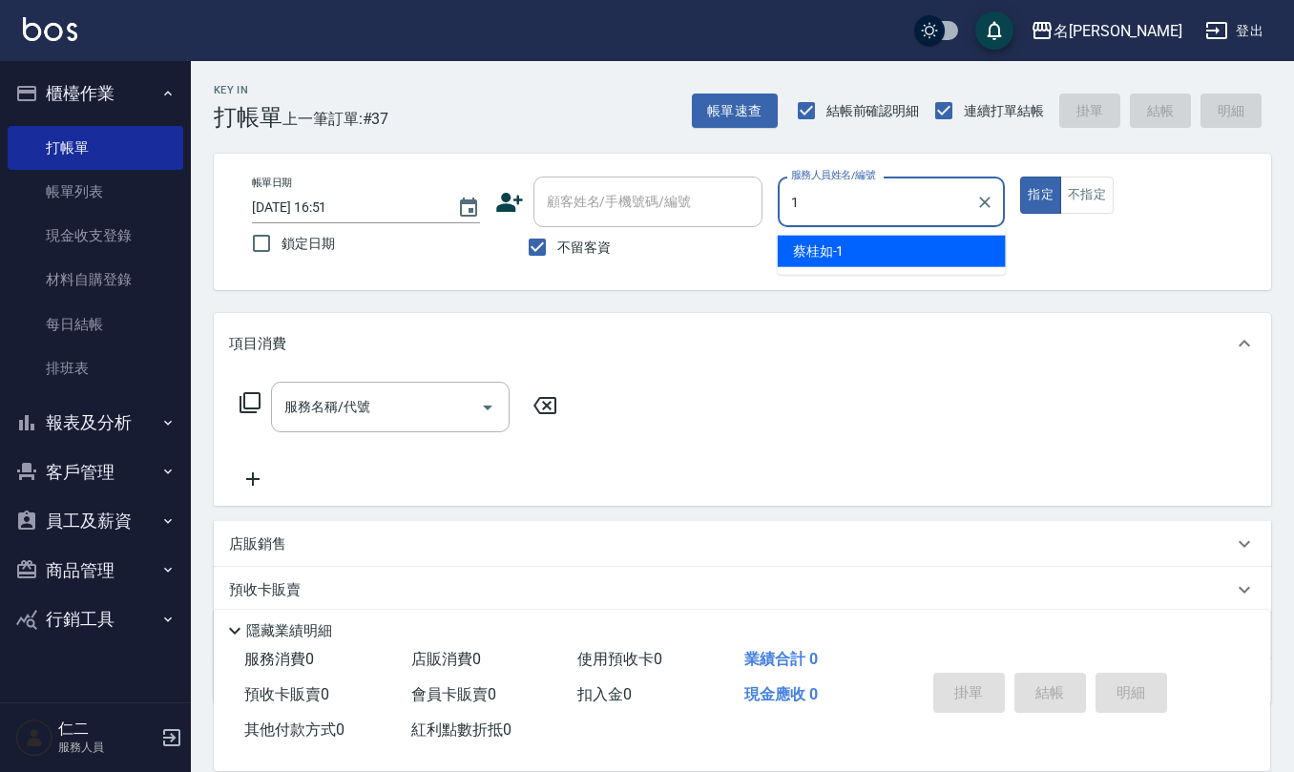
type input "[PERSON_NAME]1"
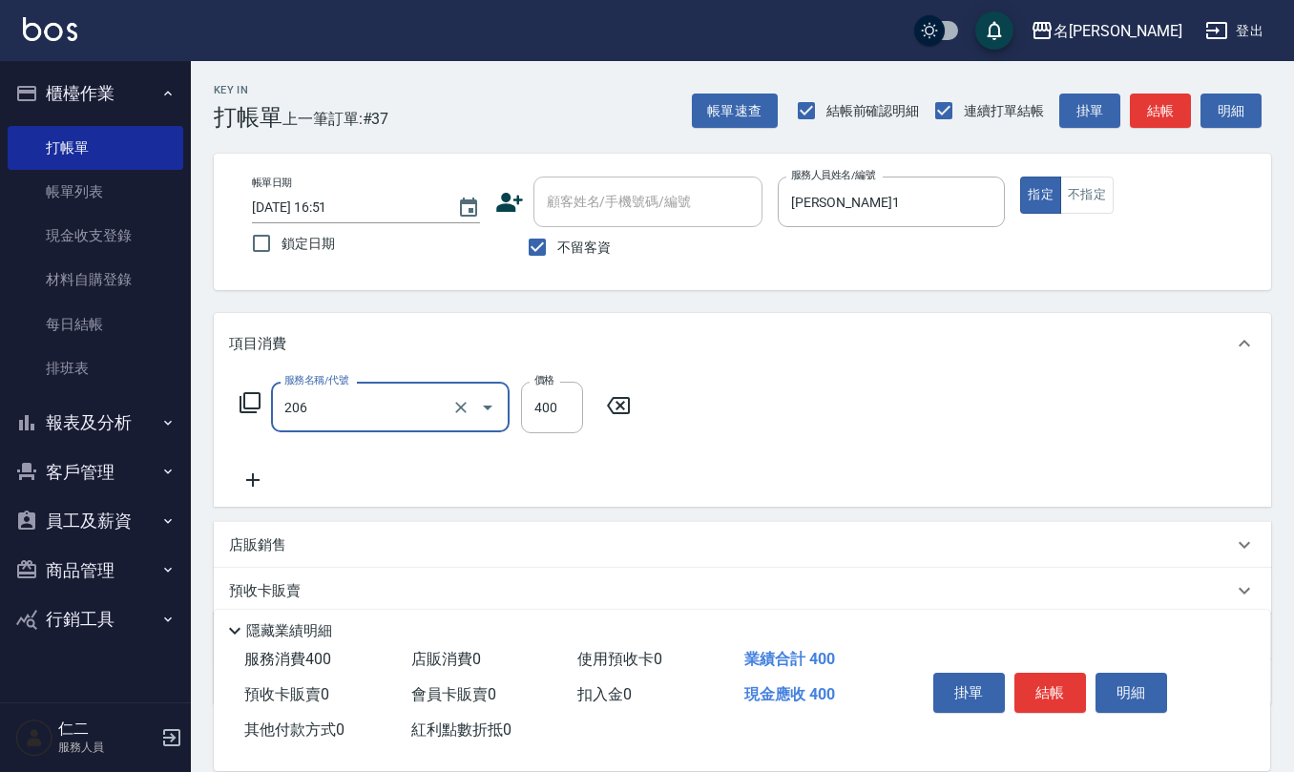
type input "健康洗(206)"
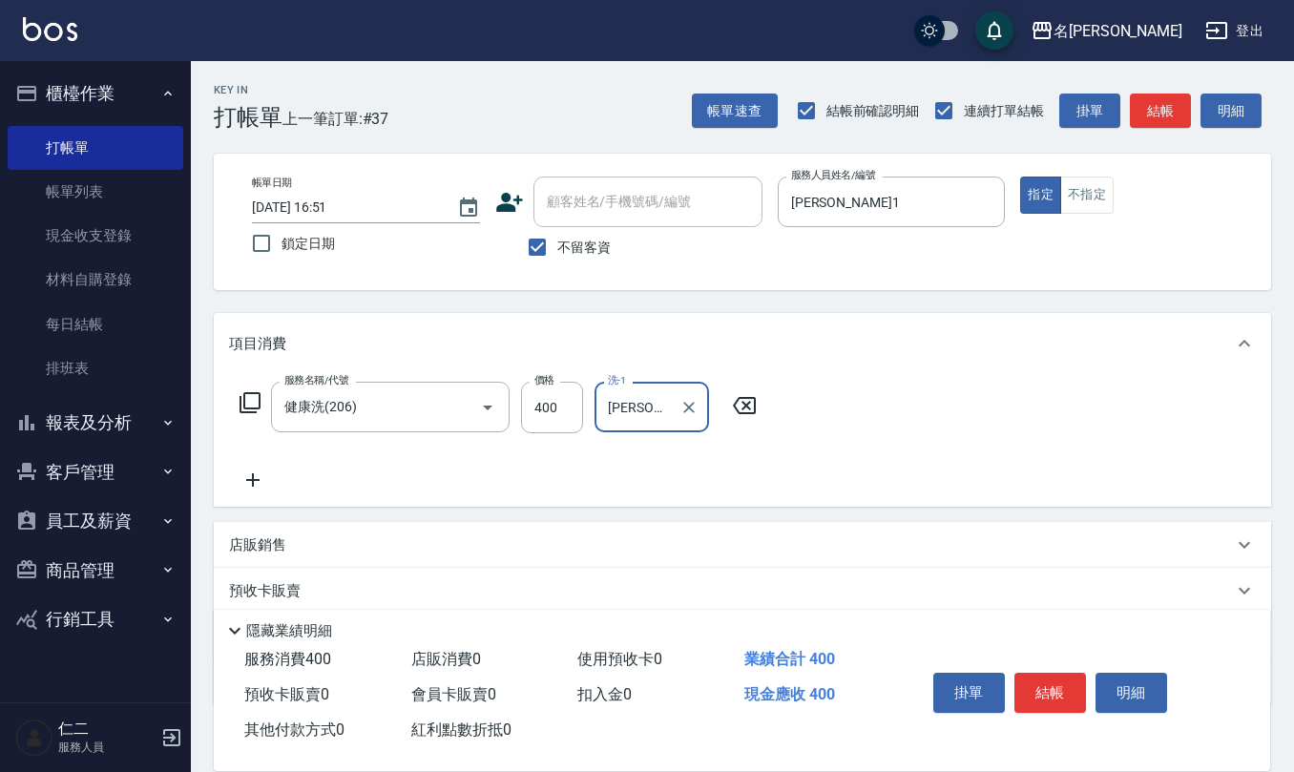
type input "[PERSON_NAME]-26"
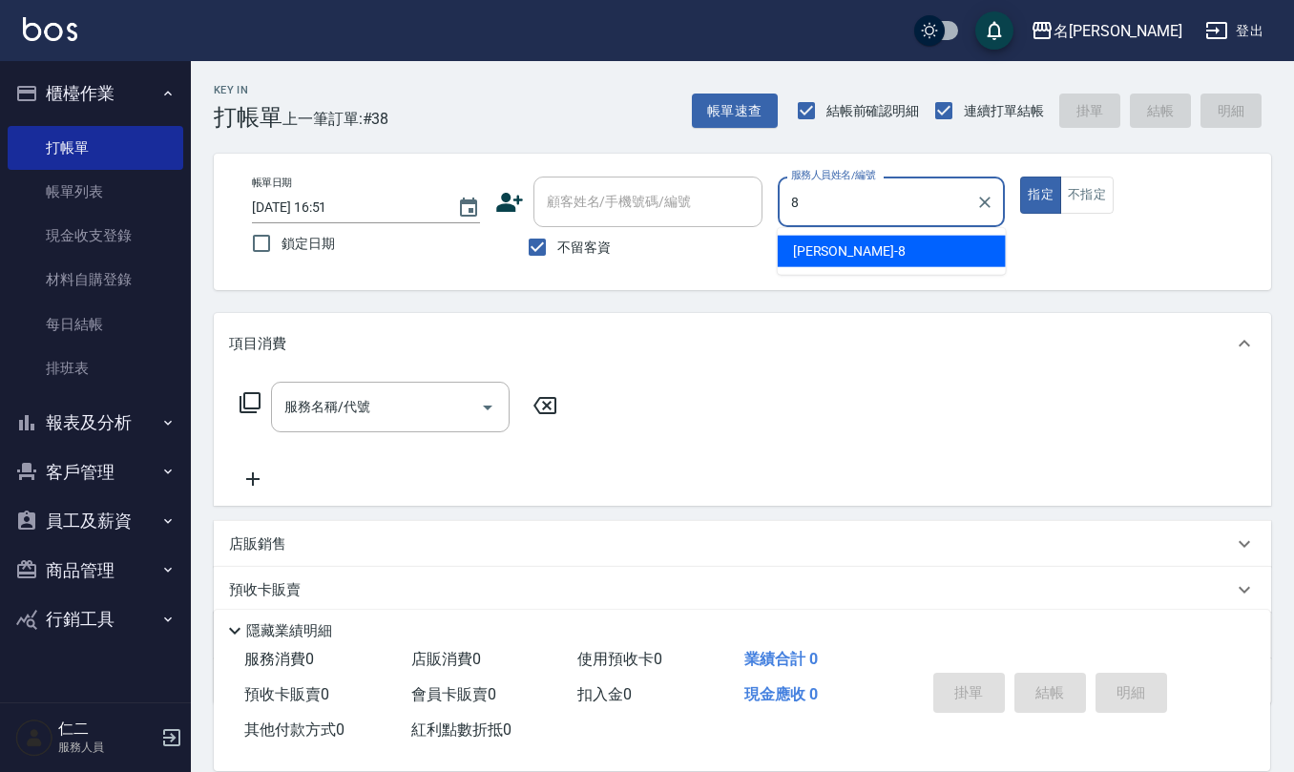
type input "[PERSON_NAME]-8"
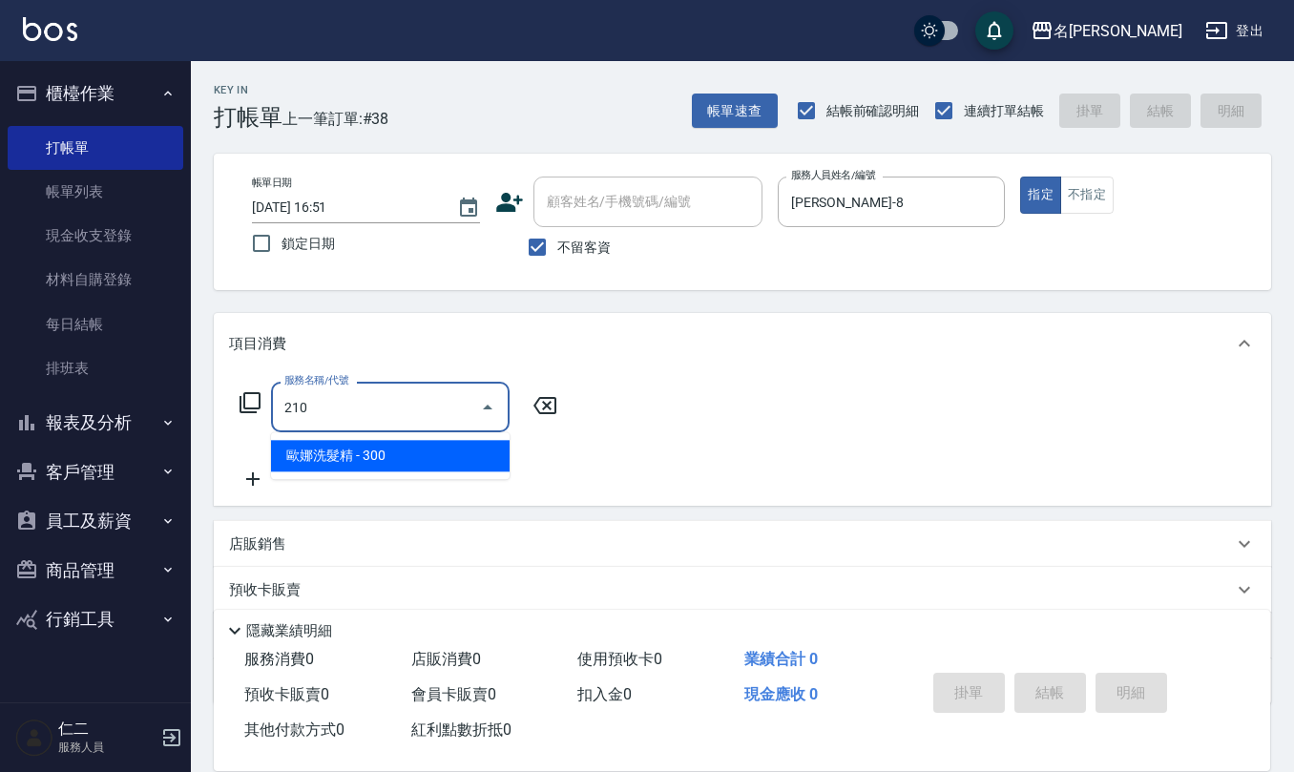
type input "[PERSON_NAME]洗髮精(210)"
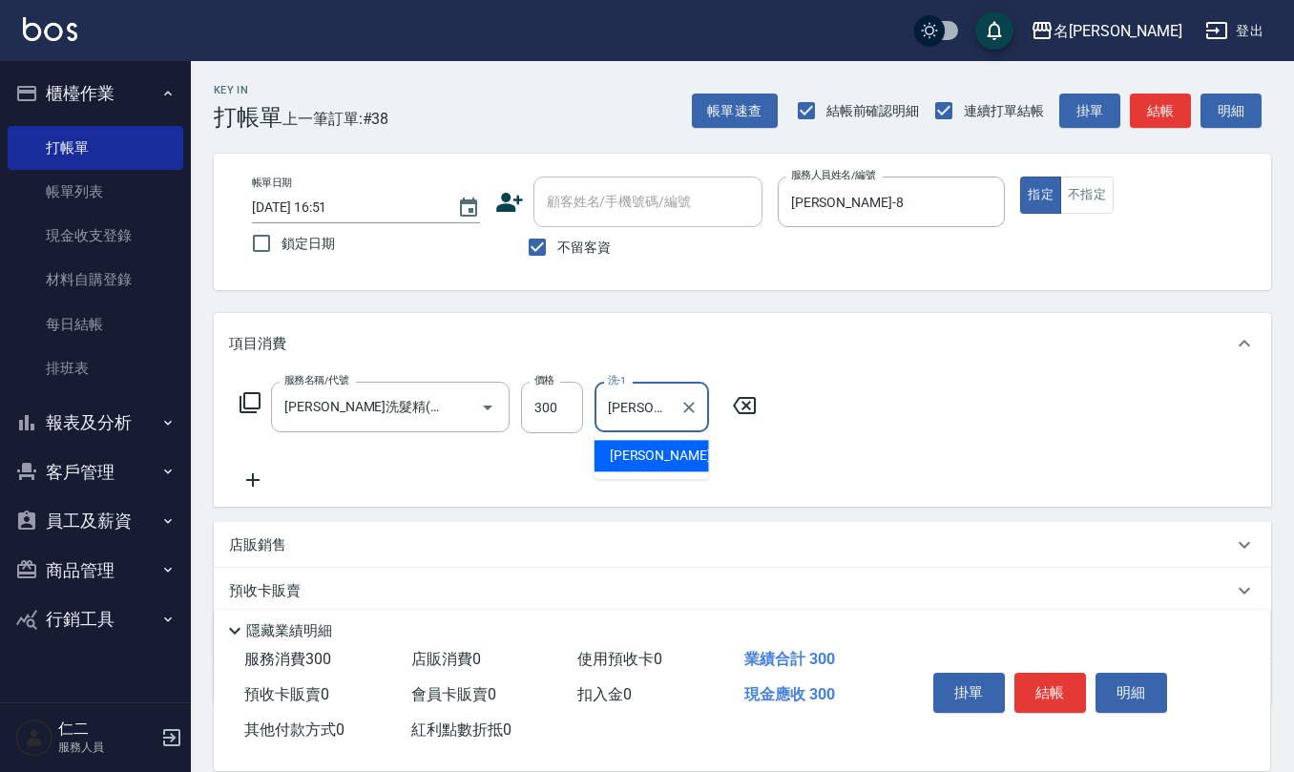
type input "[PERSON_NAME]-8"
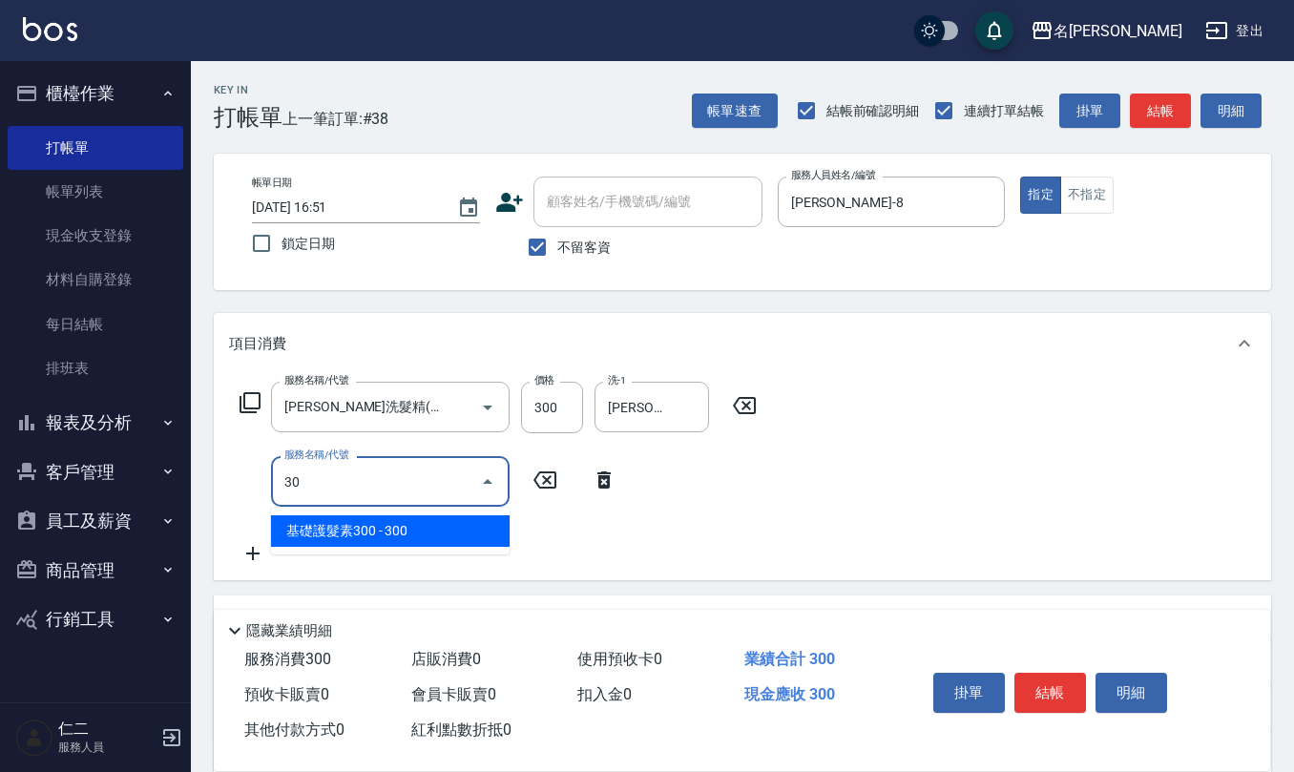
type input "3"
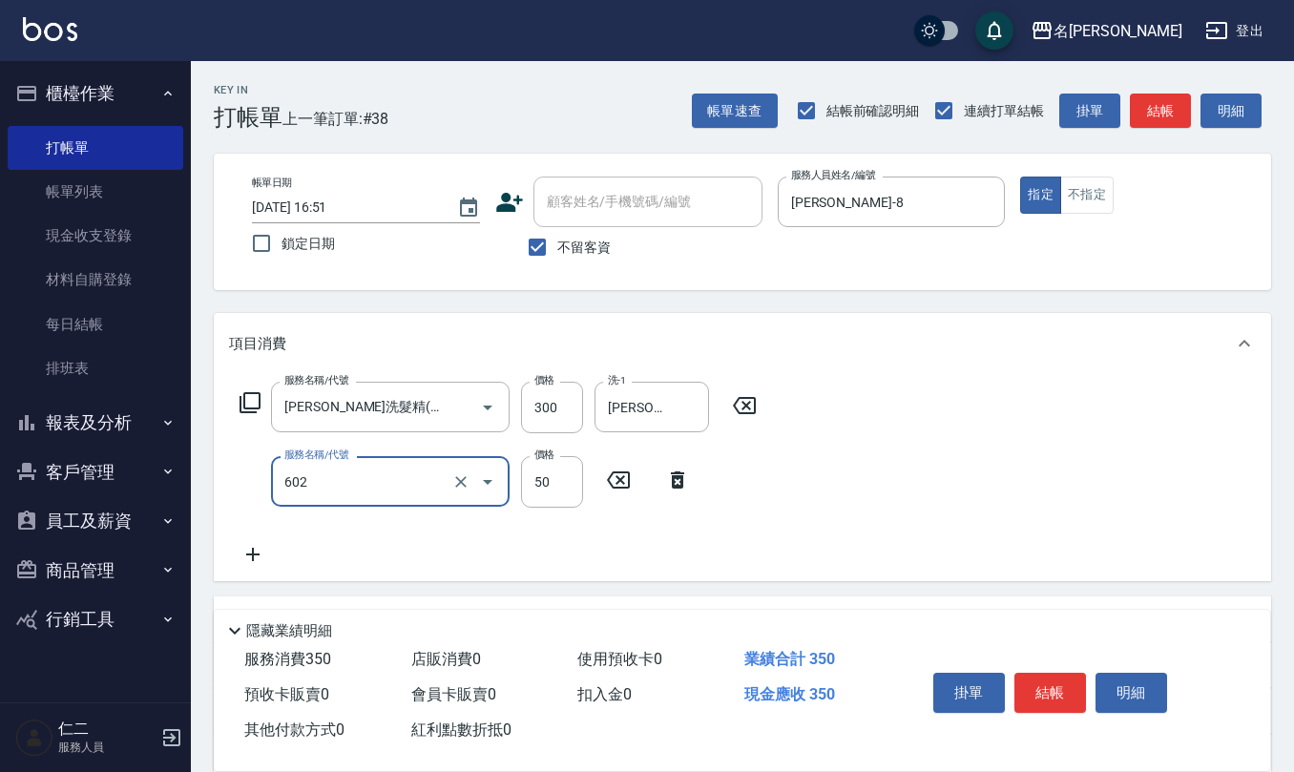
type input "上.吹捲(602)"
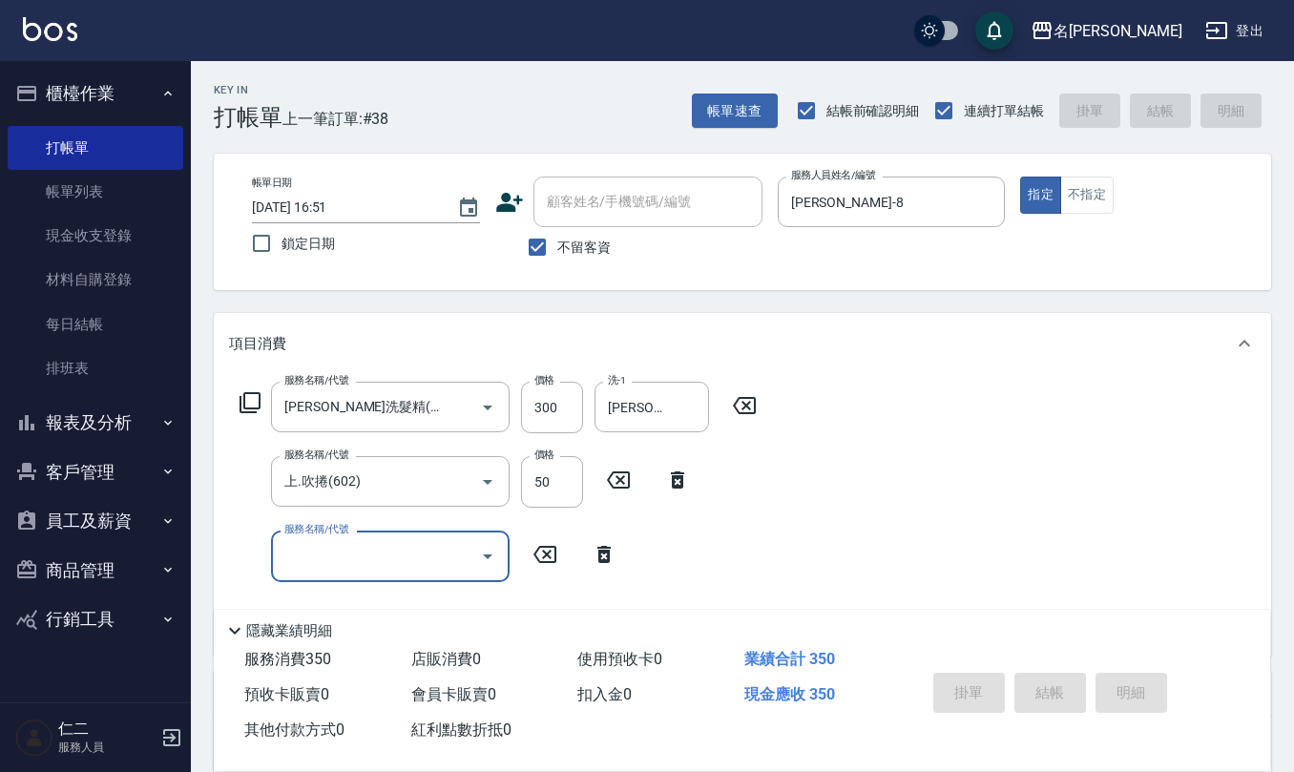
type input "[DATE] 16:54"
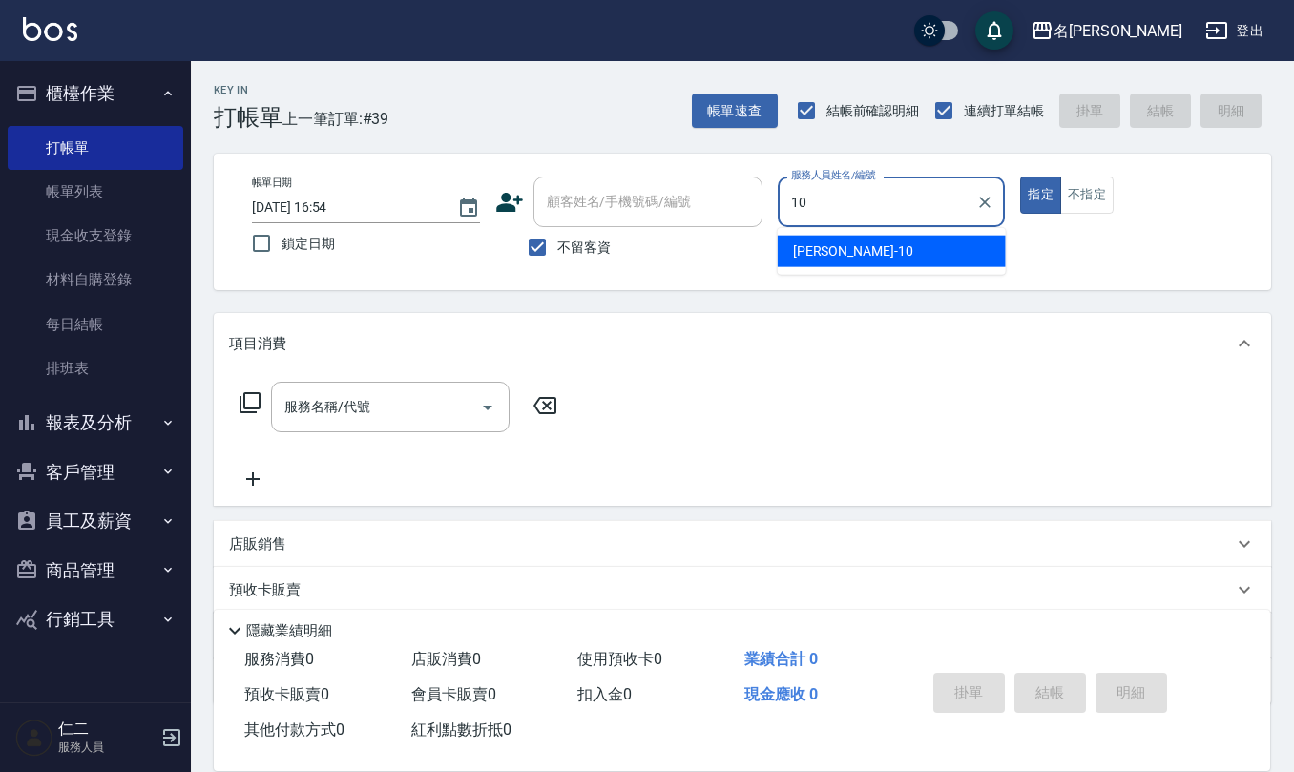
type input "[PERSON_NAME]-10"
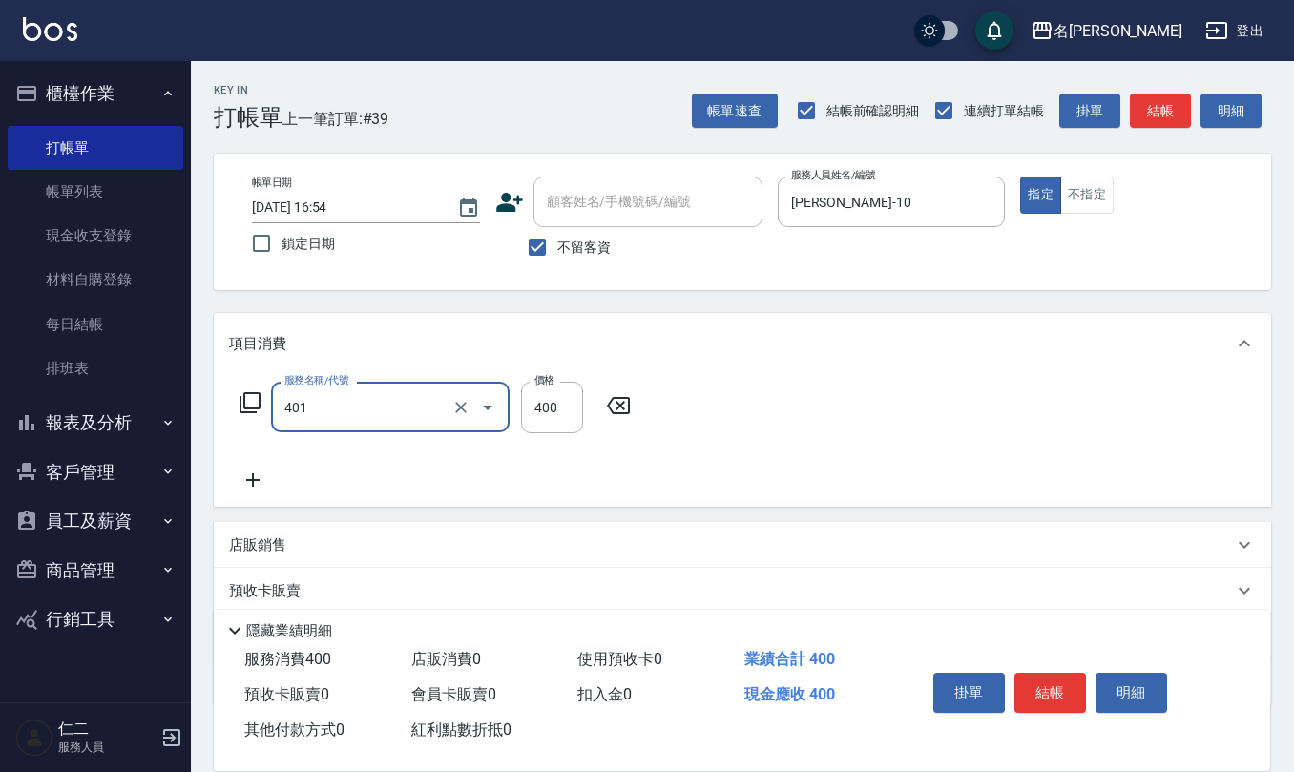
type input "剪髮(401)"
type input "360"
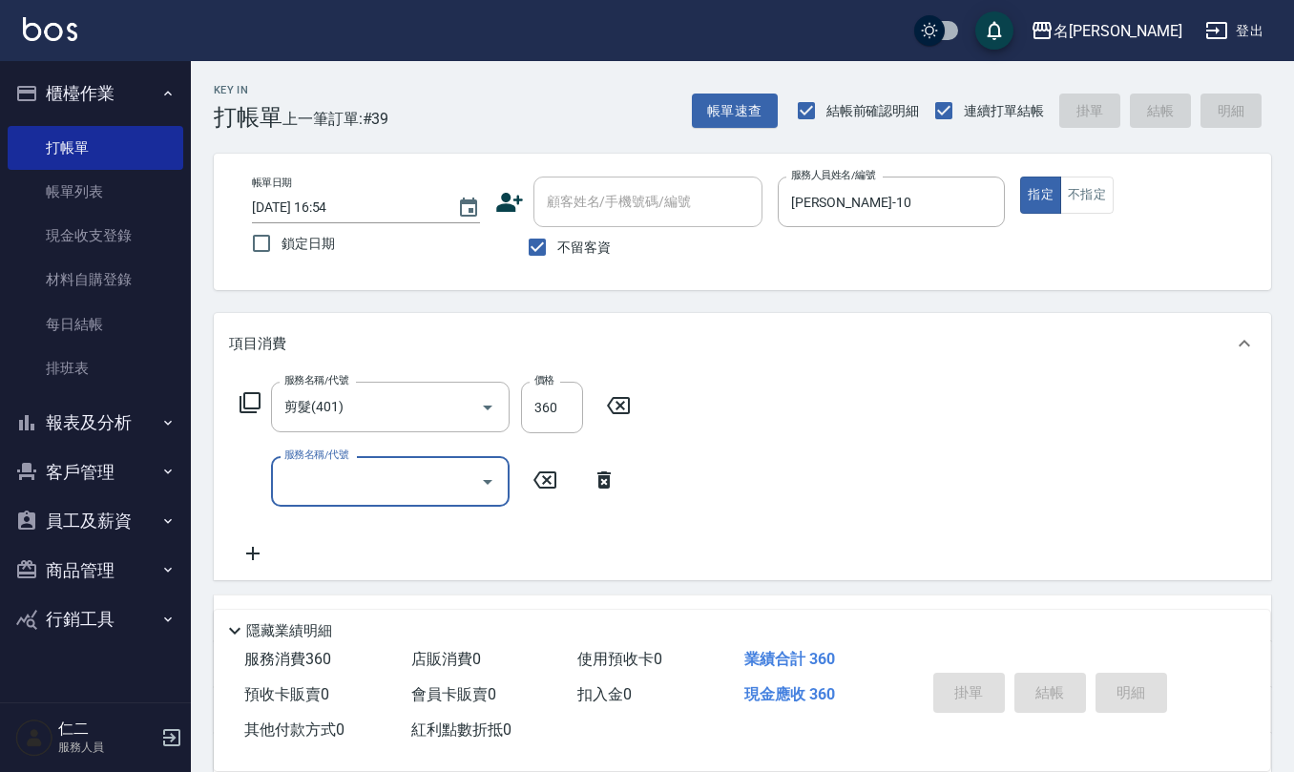
type input "[DATE] 16:56"
